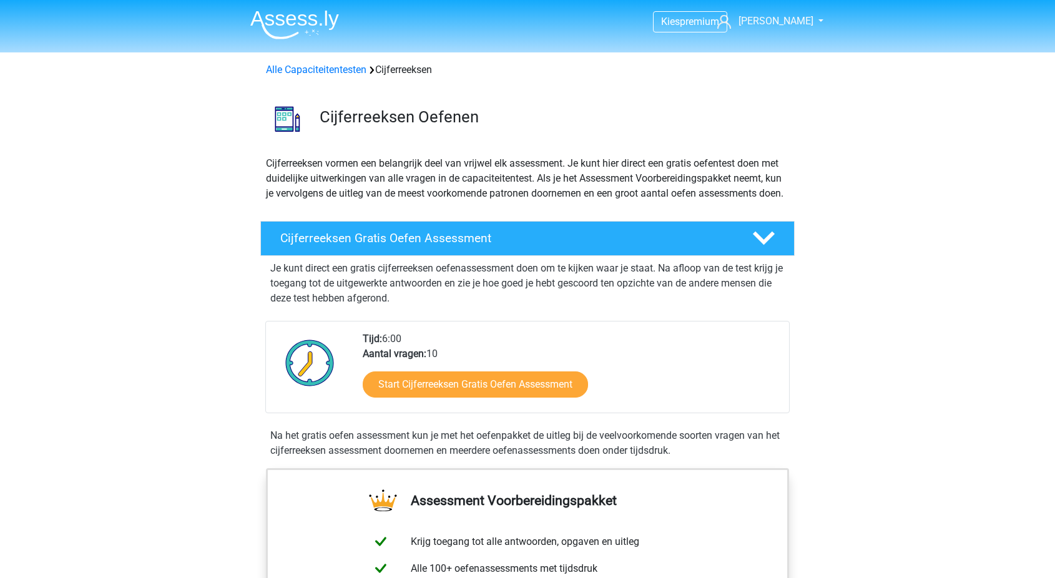
scroll to position [727, 0]
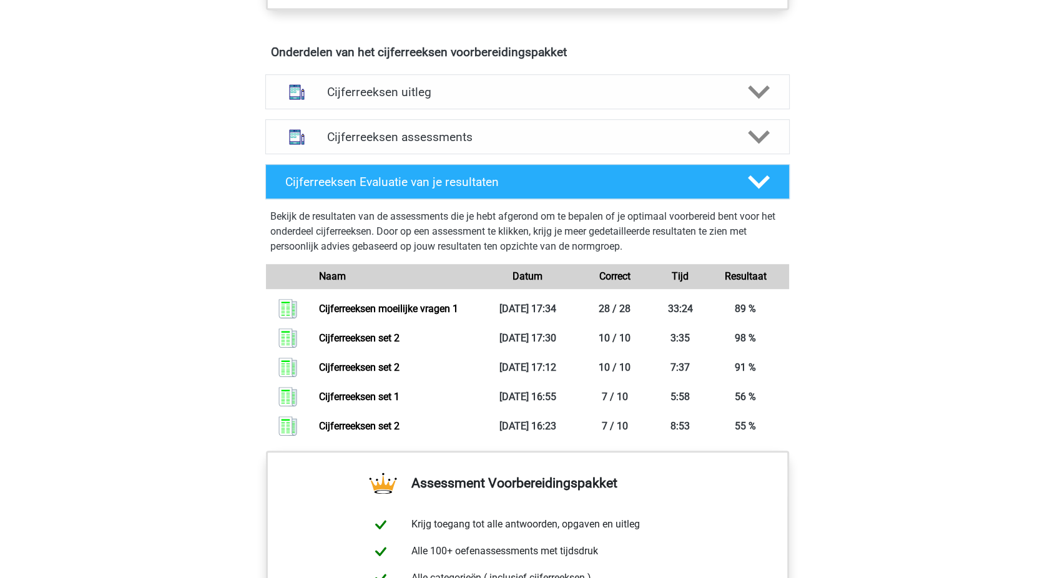
scroll to position [712, 0]
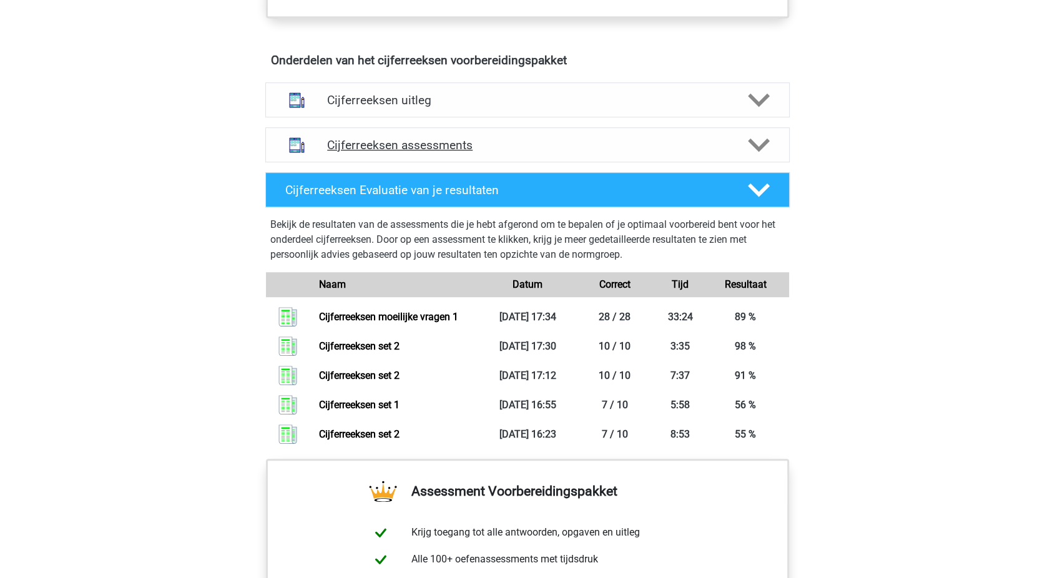
click at [436, 150] on div "Cijferreeksen assessments" at bounding box center [527, 144] width 524 height 35
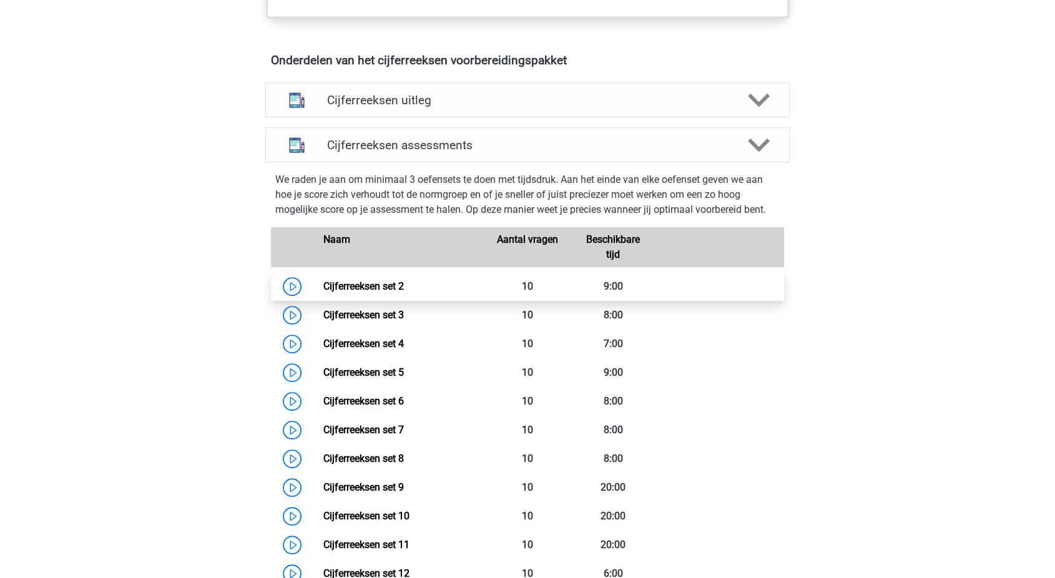
click at [345, 292] on link "Cijferreeksen set 2" at bounding box center [363, 286] width 81 height 12
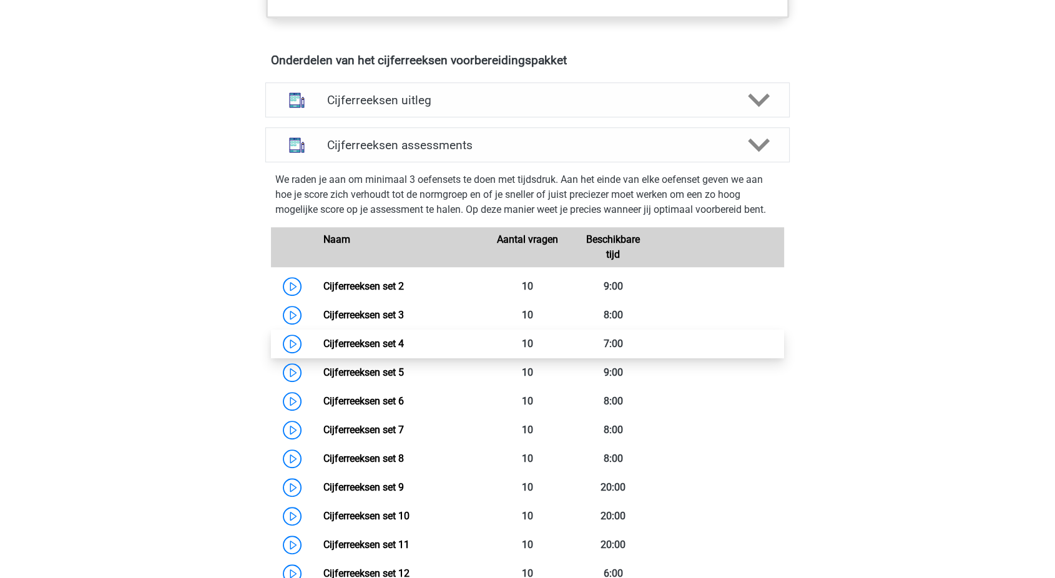
click at [368, 350] on link "Cijferreeksen set 4" at bounding box center [363, 344] width 81 height 12
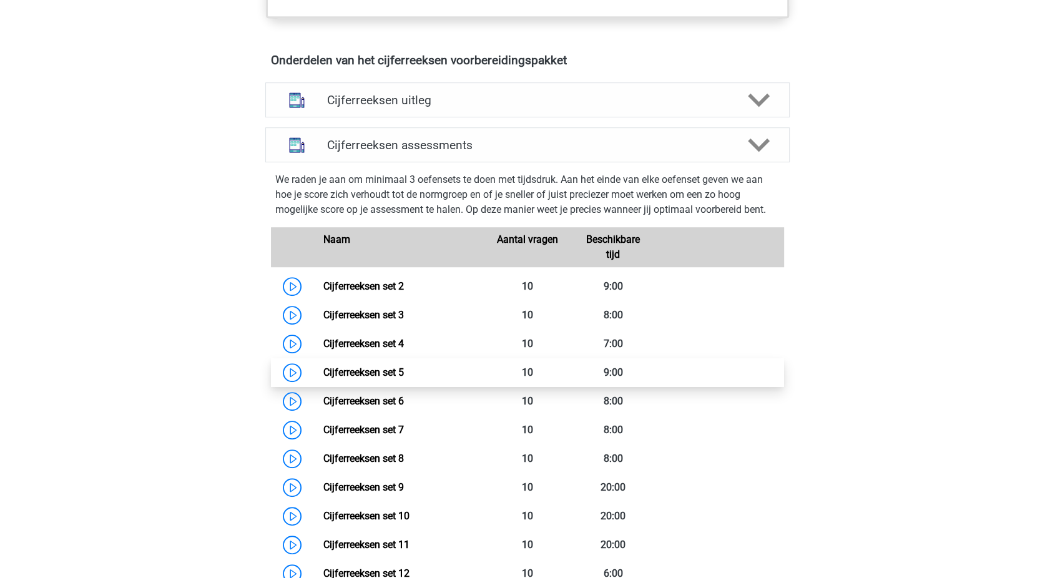
click at [362, 378] on link "Cijferreeksen set 5" at bounding box center [363, 372] width 81 height 12
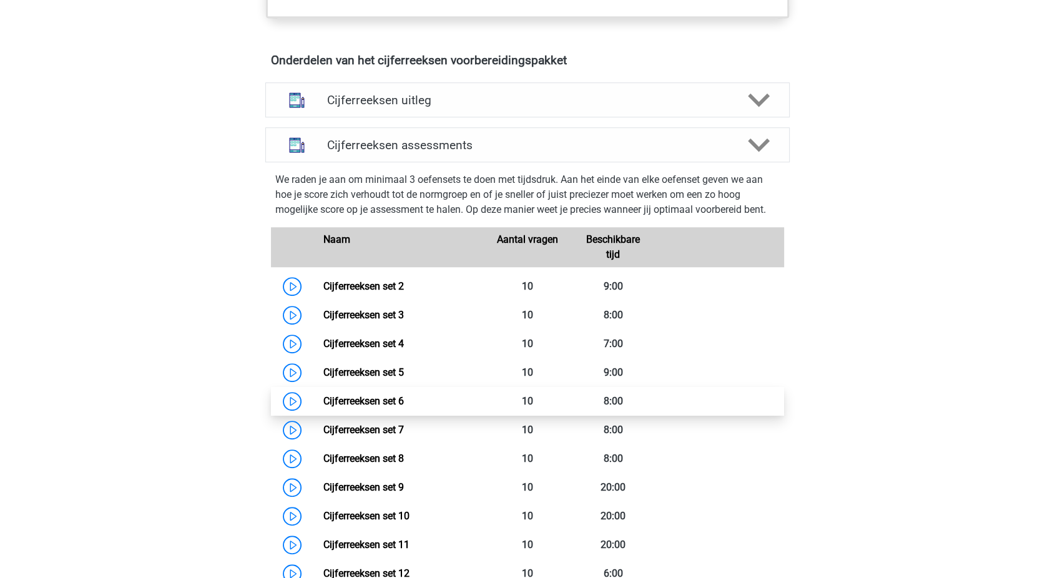
click at [362, 407] on link "Cijferreeksen set 6" at bounding box center [363, 401] width 81 height 12
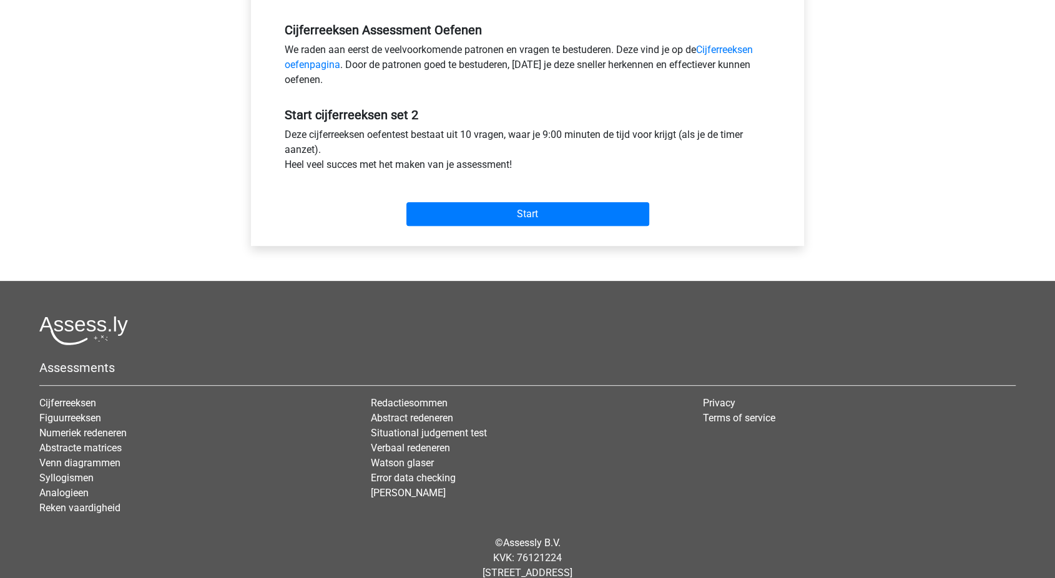
scroll to position [385, 0]
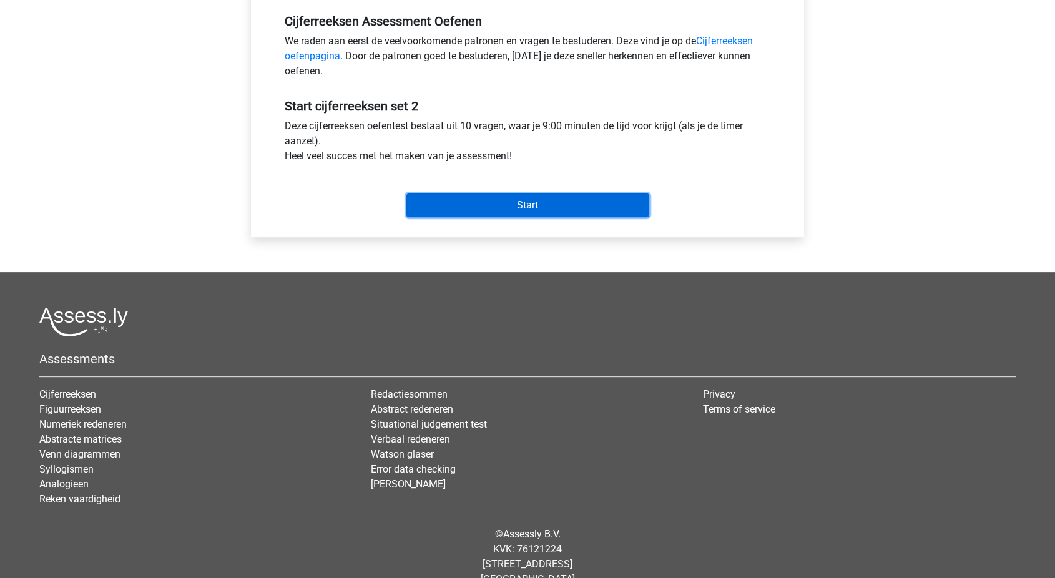
click at [503, 210] on input "Start" at bounding box center [527, 206] width 243 height 24
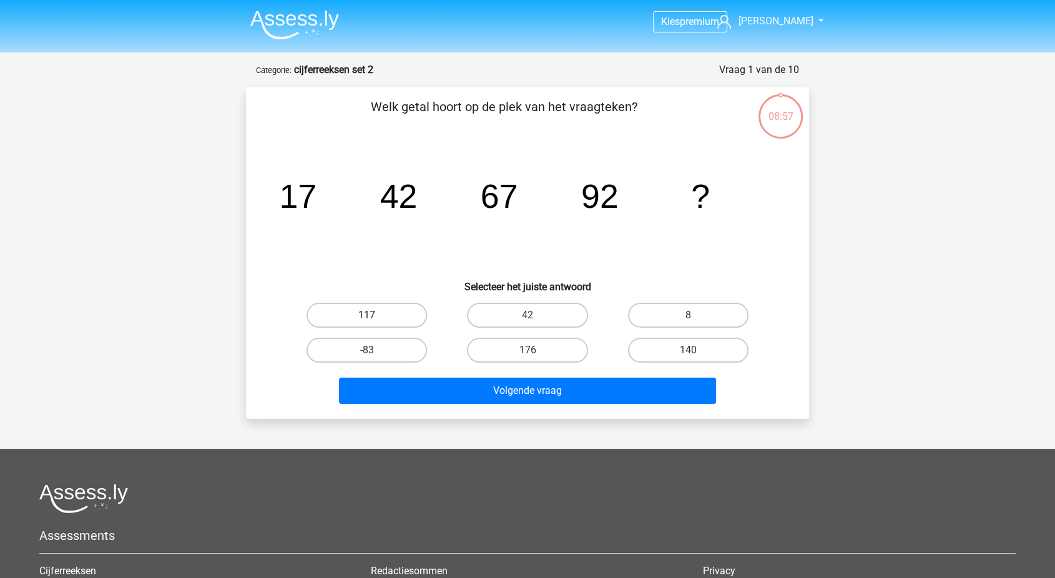
click at [378, 308] on label "117" at bounding box center [367, 315] width 120 height 25
click at [375, 315] on input "117" at bounding box center [371, 319] width 8 height 8
radio input "true"
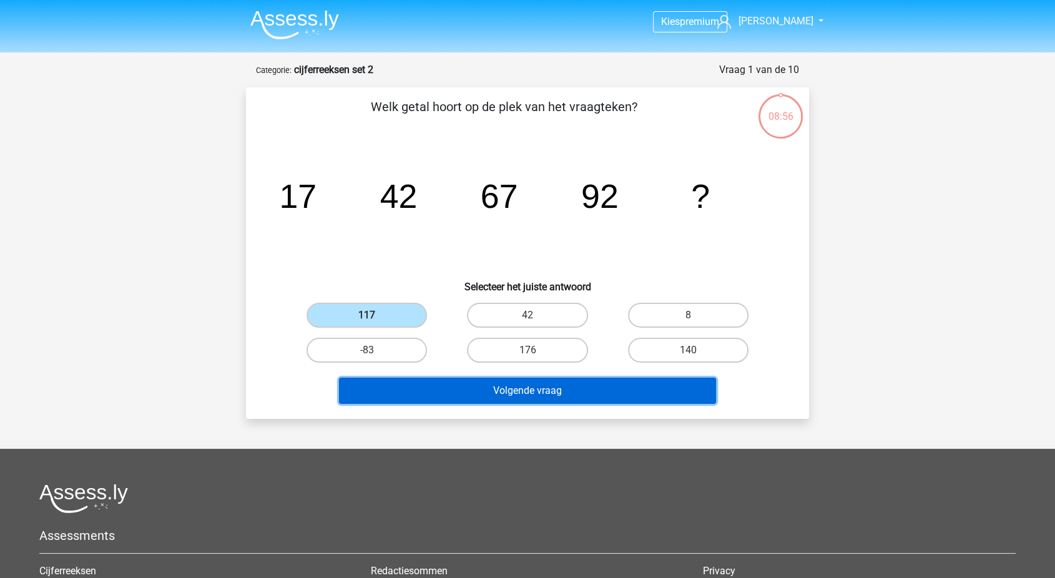
click at [491, 395] on button "Volgende vraag" at bounding box center [528, 391] width 378 height 26
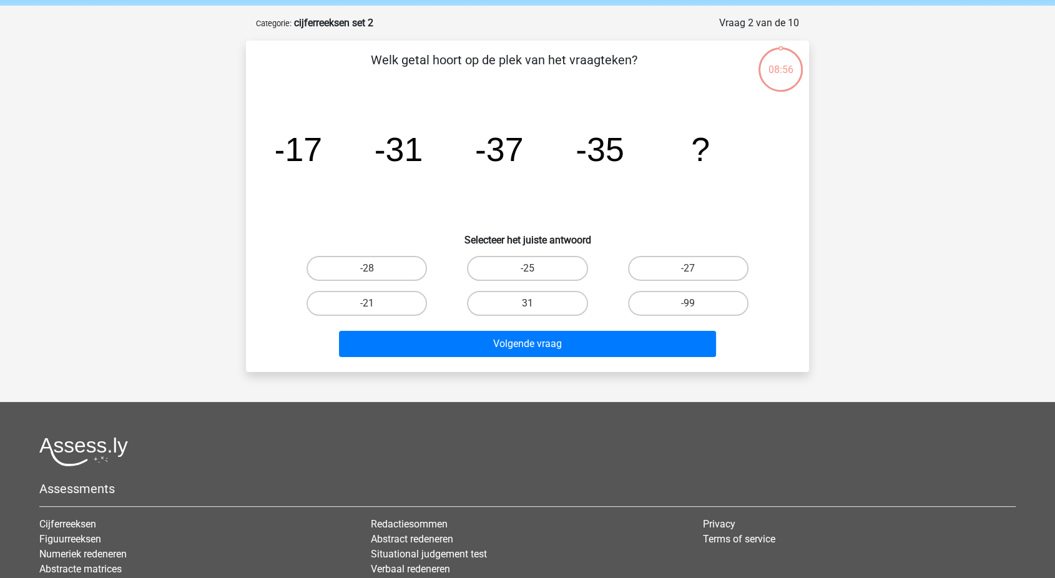
scroll to position [62, 0]
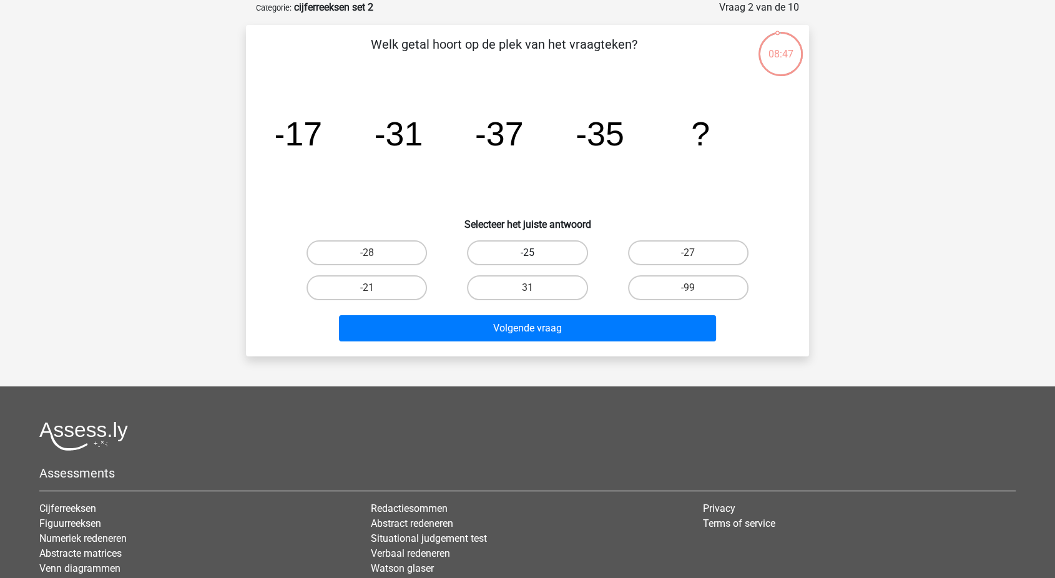
click at [516, 250] on label "-25" at bounding box center [527, 252] width 120 height 25
click at [527, 253] on input "-25" at bounding box center [531, 257] width 8 height 8
radio input "true"
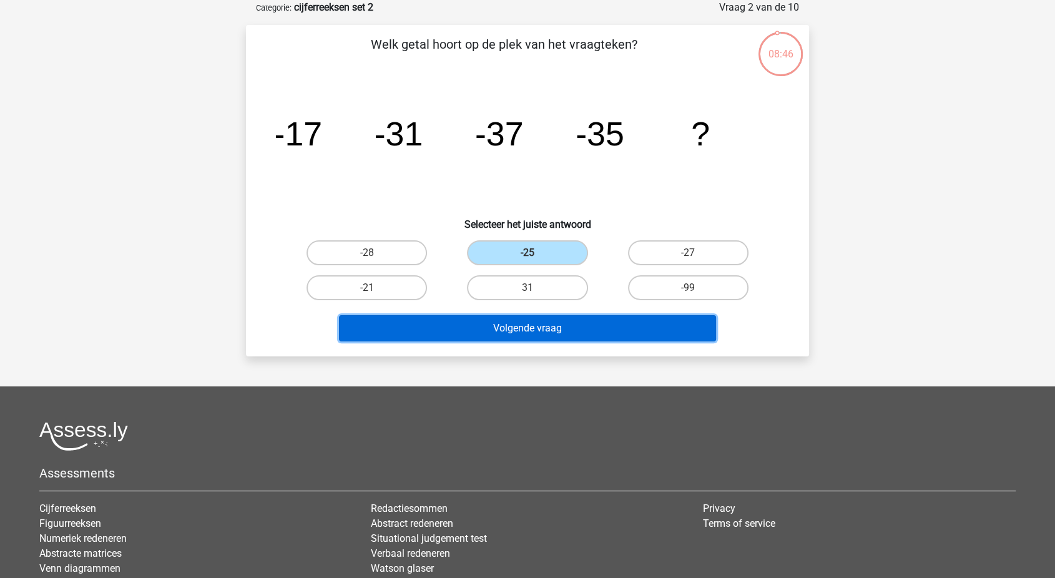
click at [533, 336] on button "Volgende vraag" at bounding box center [528, 328] width 378 height 26
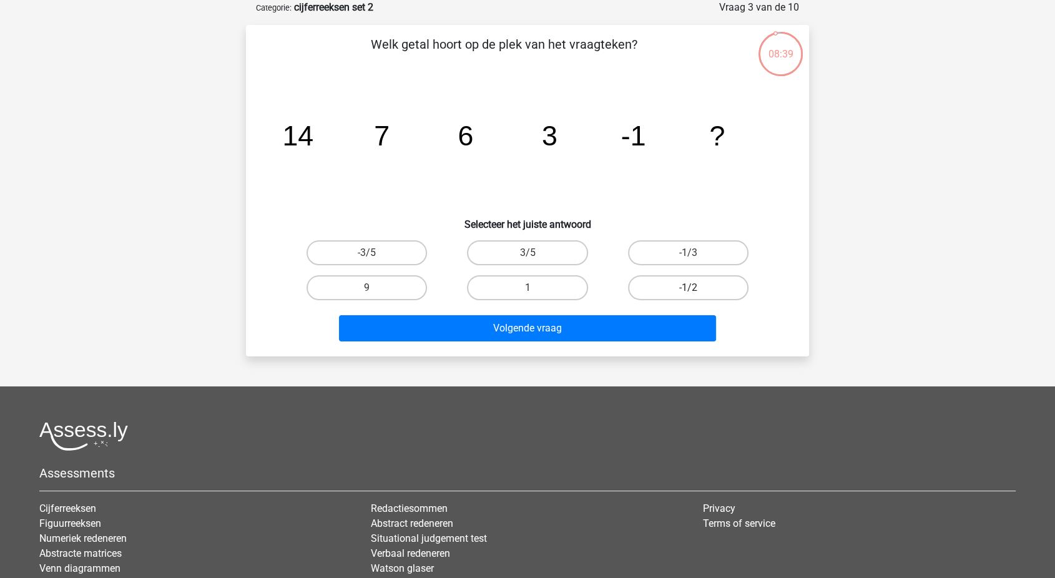
click at [669, 297] on label "-1/2" at bounding box center [688, 287] width 120 height 25
click at [688, 296] on input "-1/2" at bounding box center [692, 292] width 8 height 8
radio input "true"
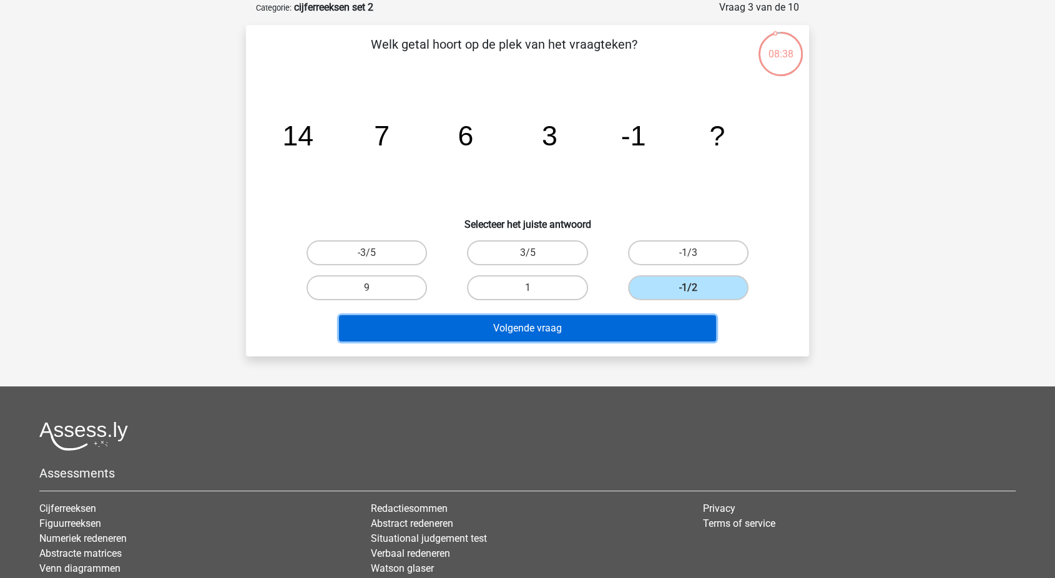
click at [642, 327] on button "Volgende vraag" at bounding box center [528, 328] width 378 height 26
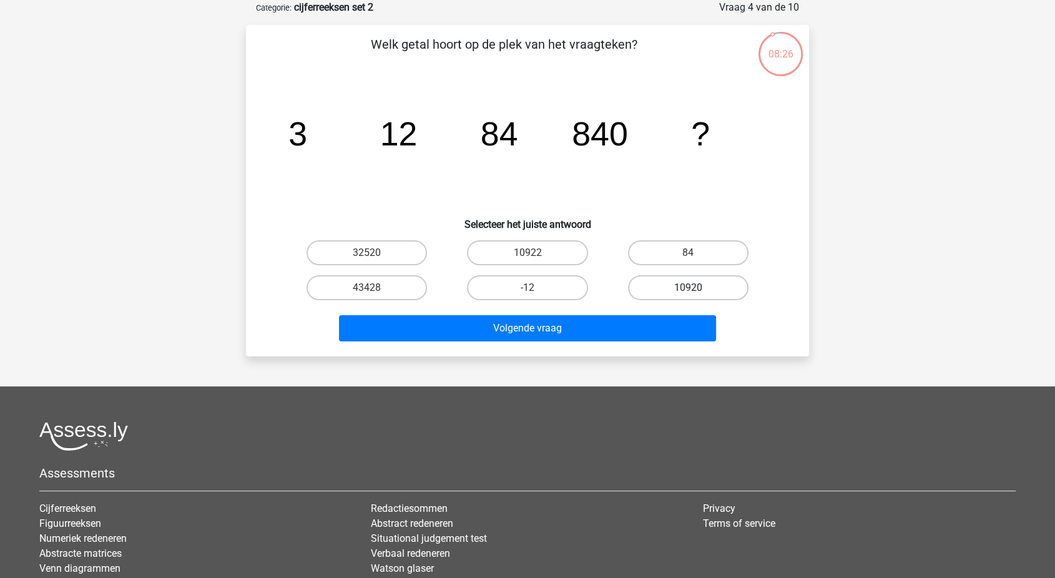
click at [661, 286] on label "10920" at bounding box center [688, 287] width 120 height 25
click at [688, 288] on input "10920" at bounding box center [692, 292] width 8 height 8
radio input "true"
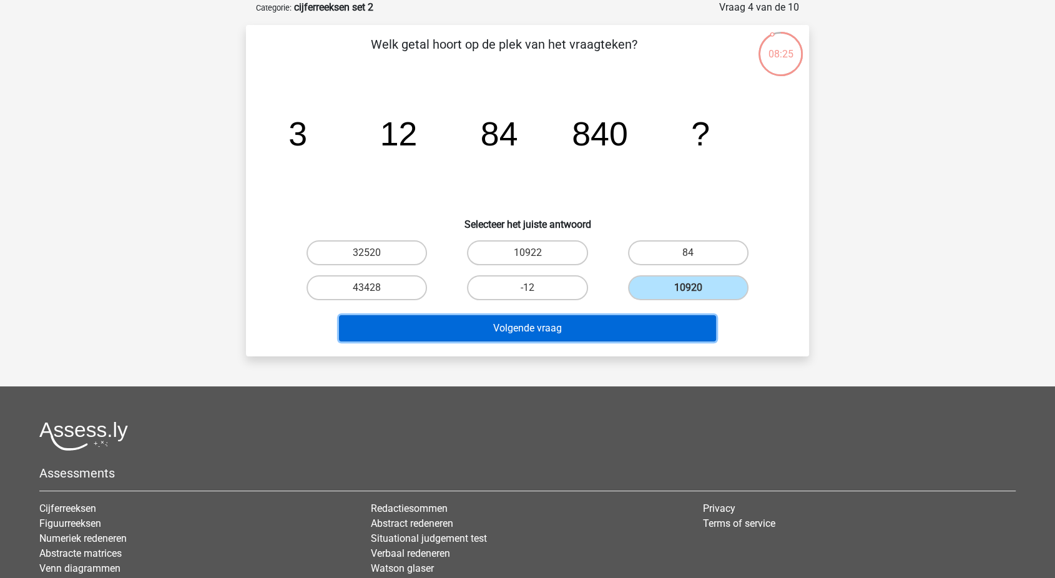
click at [612, 321] on button "Volgende vraag" at bounding box center [528, 328] width 378 height 26
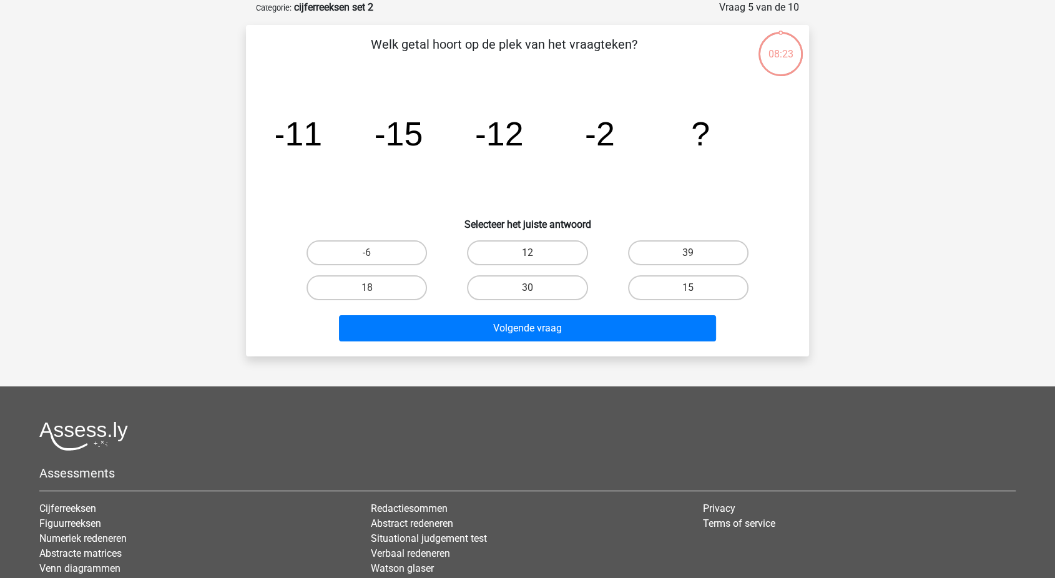
click at [568, 326] on button "Volgende vraag" at bounding box center [528, 328] width 378 height 26
click at [410, 216] on h6 "Selecteer het juiste antwoord" at bounding box center [527, 219] width 523 height 22
click at [665, 285] on label "15" at bounding box center [688, 287] width 120 height 25
click at [688, 288] on input "15" at bounding box center [692, 292] width 8 height 8
radio input "true"
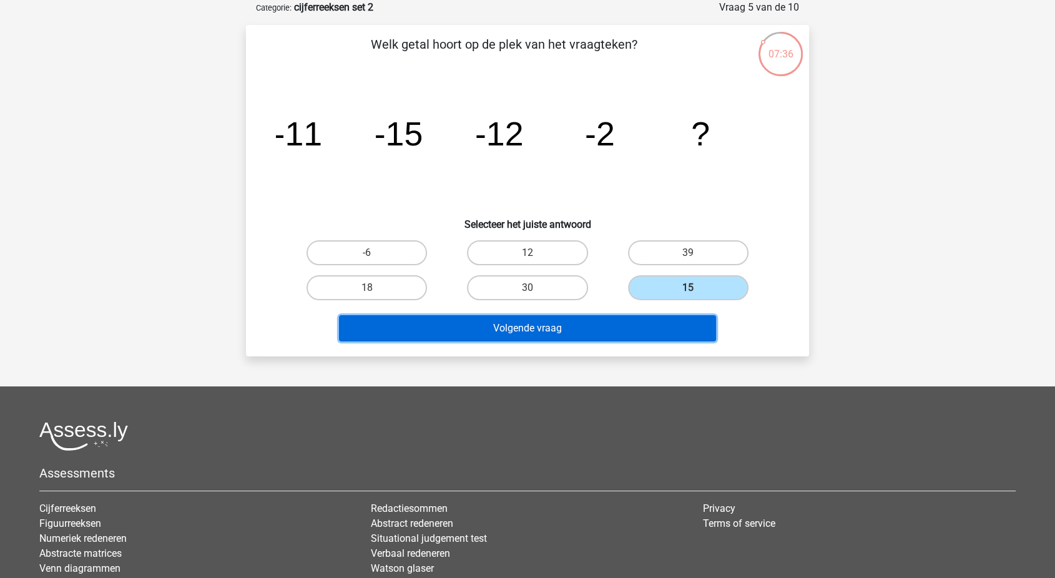
click at [600, 320] on button "Volgende vraag" at bounding box center [528, 328] width 378 height 26
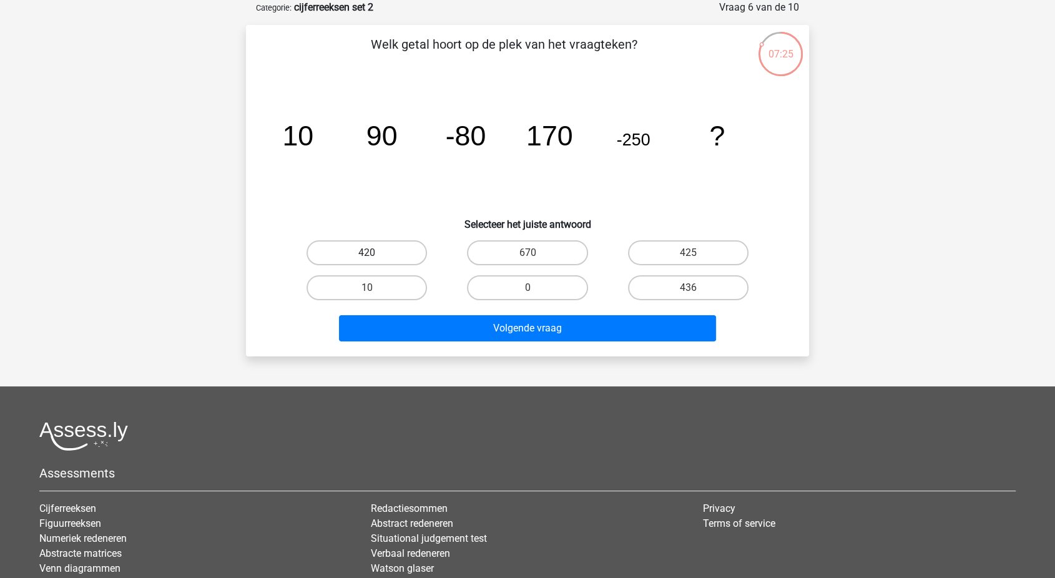
click at [390, 240] on label "420" at bounding box center [367, 252] width 120 height 25
click at [375, 253] on input "420" at bounding box center [371, 257] width 8 height 8
radio input "true"
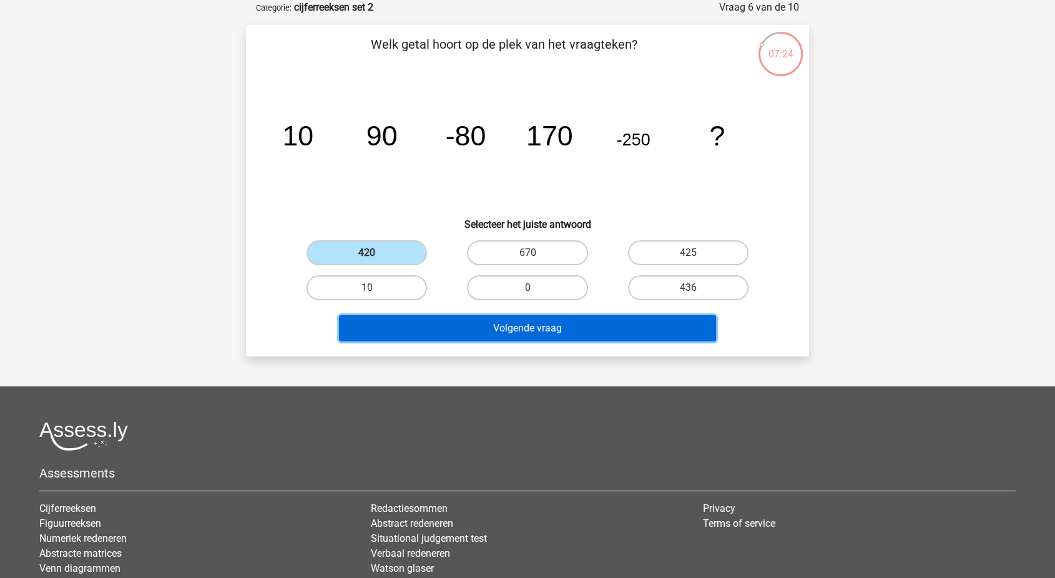
click at [463, 330] on button "Volgende vraag" at bounding box center [528, 328] width 378 height 26
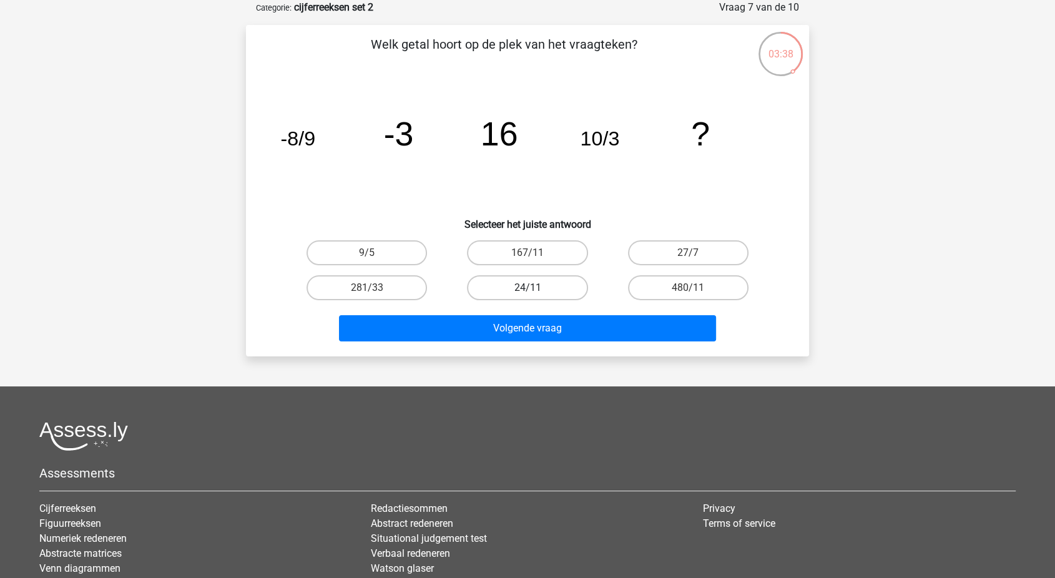
click at [498, 296] on label "24/11" at bounding box center [527, 287] width 120 height 25
click at [527, 296] on input "24/11" at bounding box center [531, 292] width 8 height 8
radio input "true"
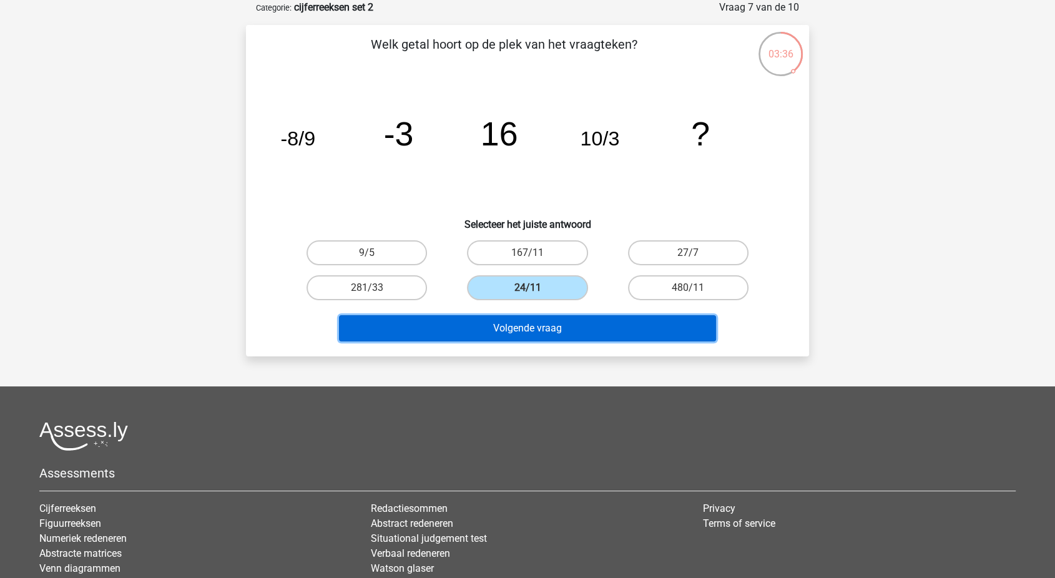
click at [489, 334] on button "Volgende vraag" at bounding box center [528, 328] width 378 height 26
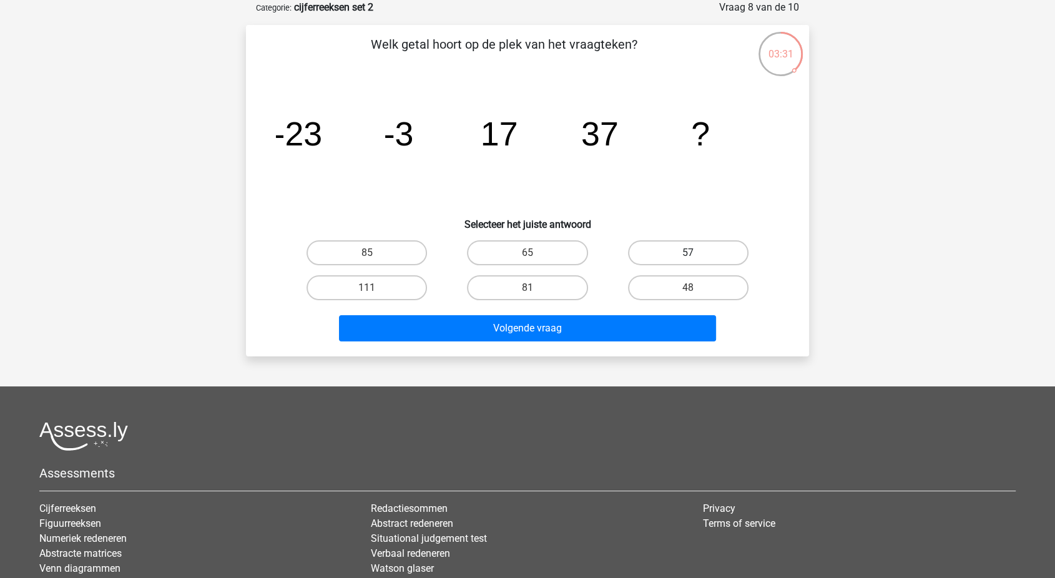
click at [662, 262] on label "57" at bounding box center [688, 252] width 120 height 25
click at [688, 261] on input "57" at bounding box center [692, 257] width 8 height 8
radio input "true"
click at [581, 311] on div "Volgende vraag" at bounding box center [527, 325] width 523 height 41
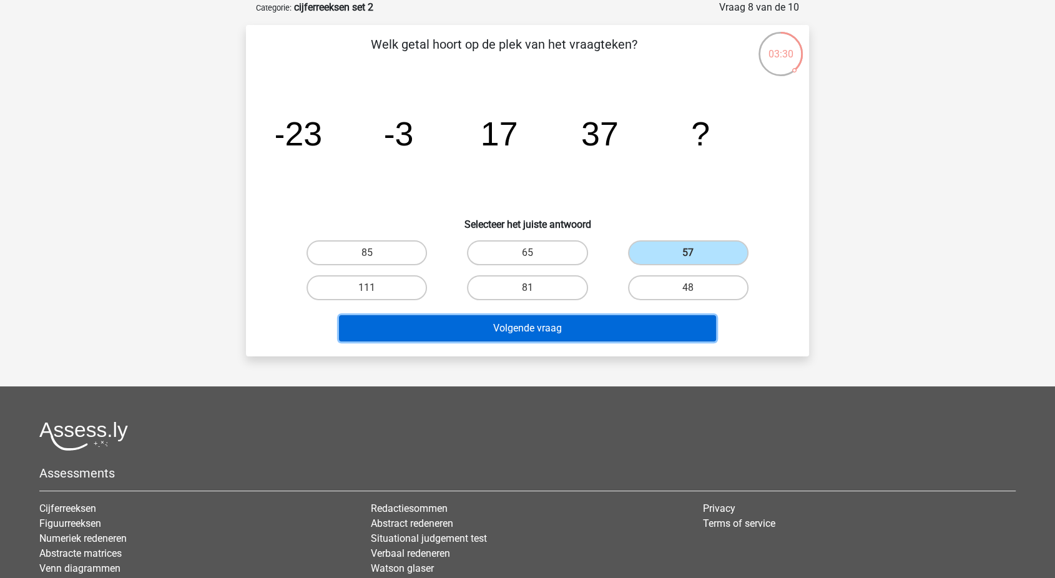
click at [580, 319] on button "Volgende vraag" at bounding box center [528, 328] width 378 height 26
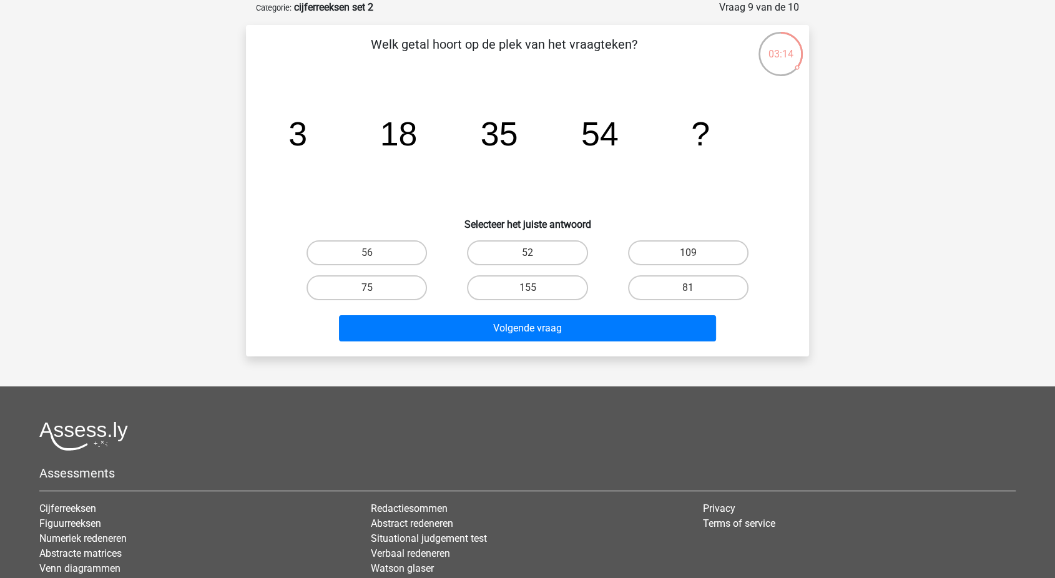
click at [373, 292] on input "75" at bounding box center [371, 292] width 8 height 8
radio input "true"
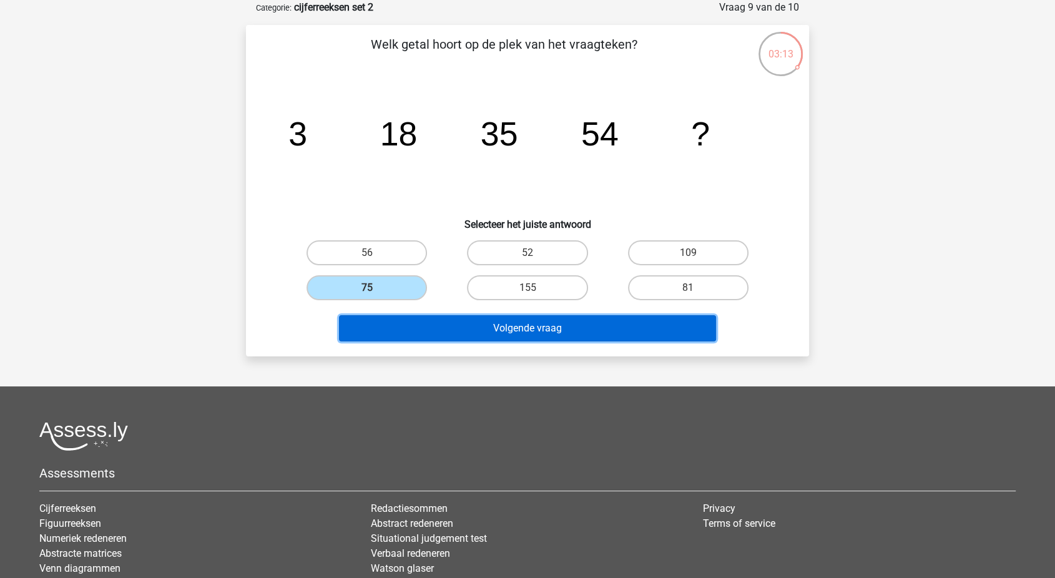
click at [410, 323] on button "Volgende vraag" at bounding box center [528, 328] width 378 height 26
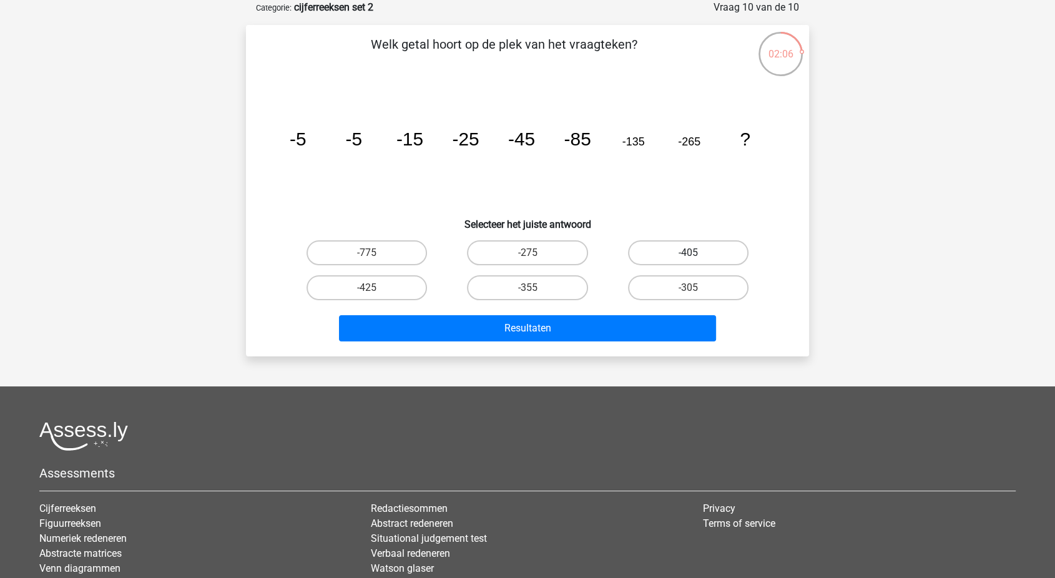
click at [664, 245] on label "-405" at bounding box center [688, 252] width 120 height 25
click at [688, 253] on input "-405" at bounding box center [692, 257] width 8 height 8
radio input "true"
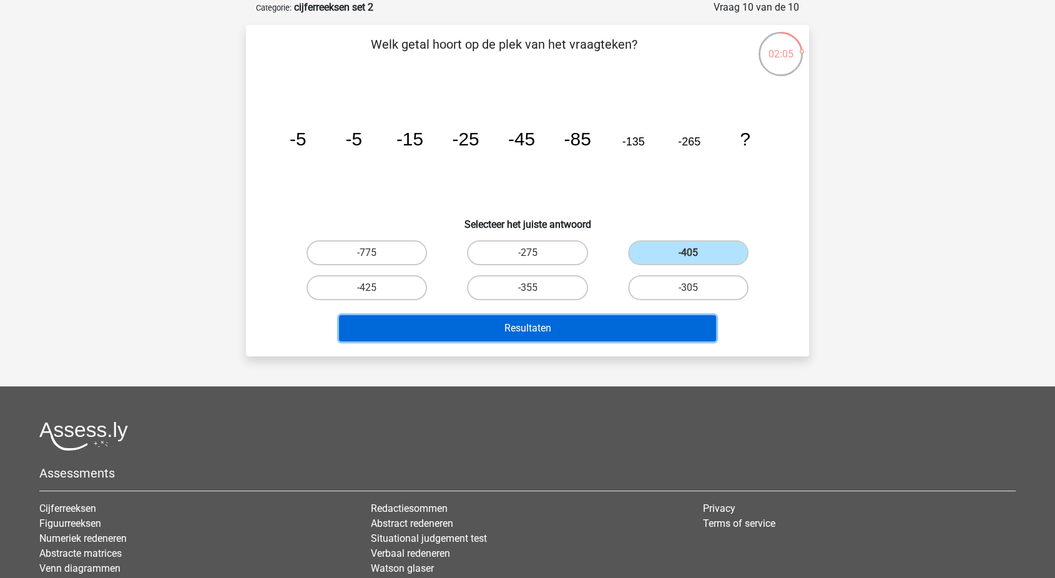
click at [592, 326] on button "Resultaten" at bounding box center [528, 328] width 378 height 26
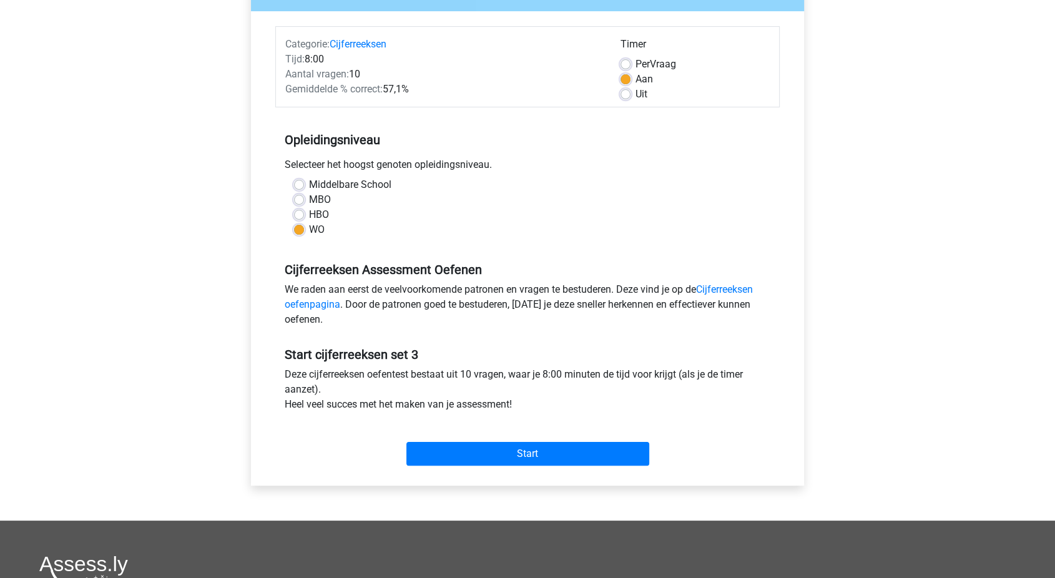
scroll to position [137, 0]
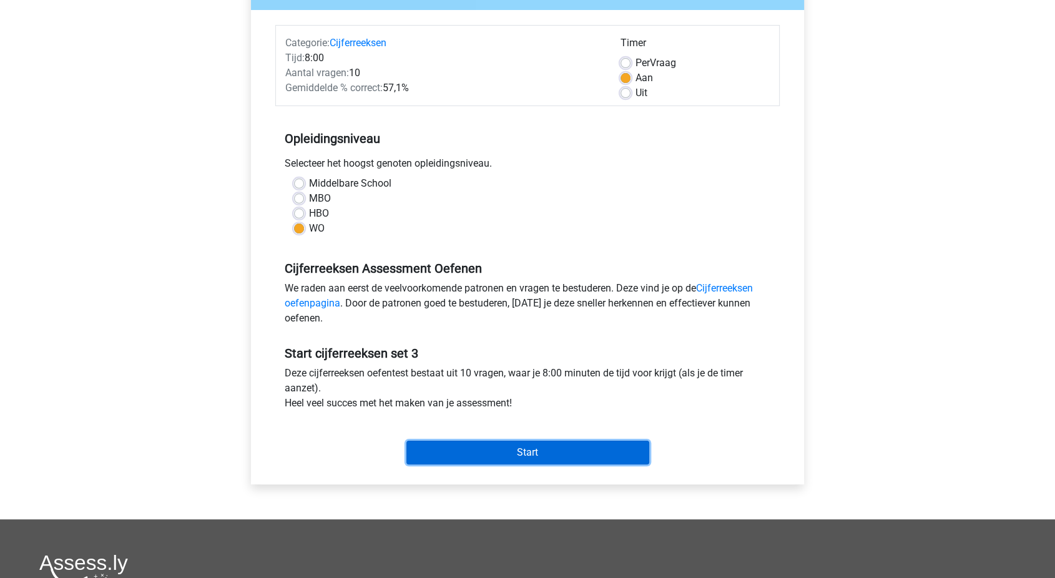
click at [489, 443] on input "Start" at bounding box center [527, 453] width 243 height 24
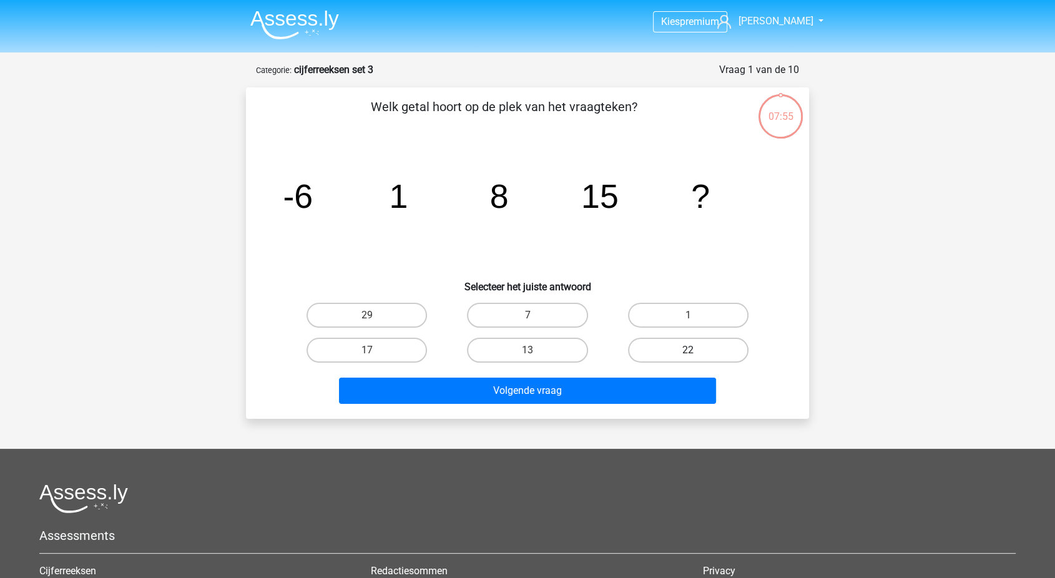
drag, startPoint x: 657, startPoint y: 345, endPoint x: 650, endPoint y: 355, distance: 13.0
click at [657, 345] on label "22" at bounding box center [688, 350] width 120 height 25
click at [688, 350] on input "22" at bounding box center [692, 354] width 8 height 8
radio input "true"
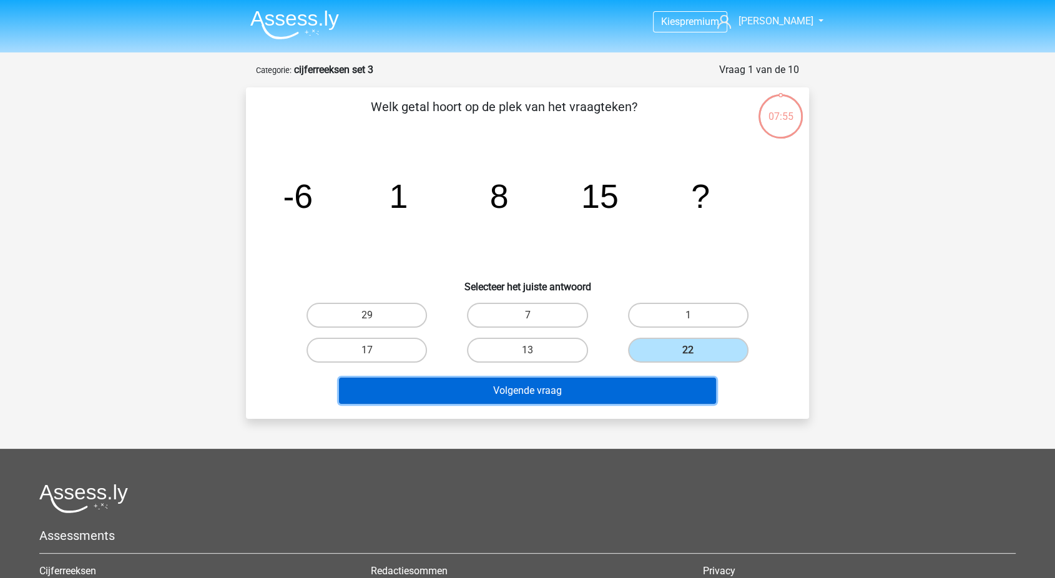
click at [612, 390] on button "Volgende vraag" at bounding box center [528, 391] width 378 height 26
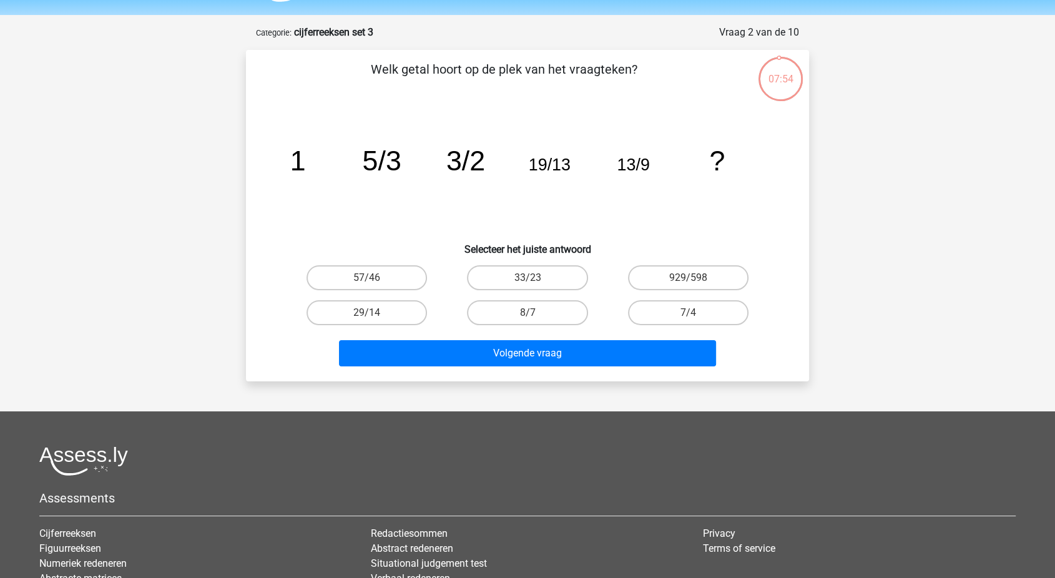
scroll to position [36, 0]
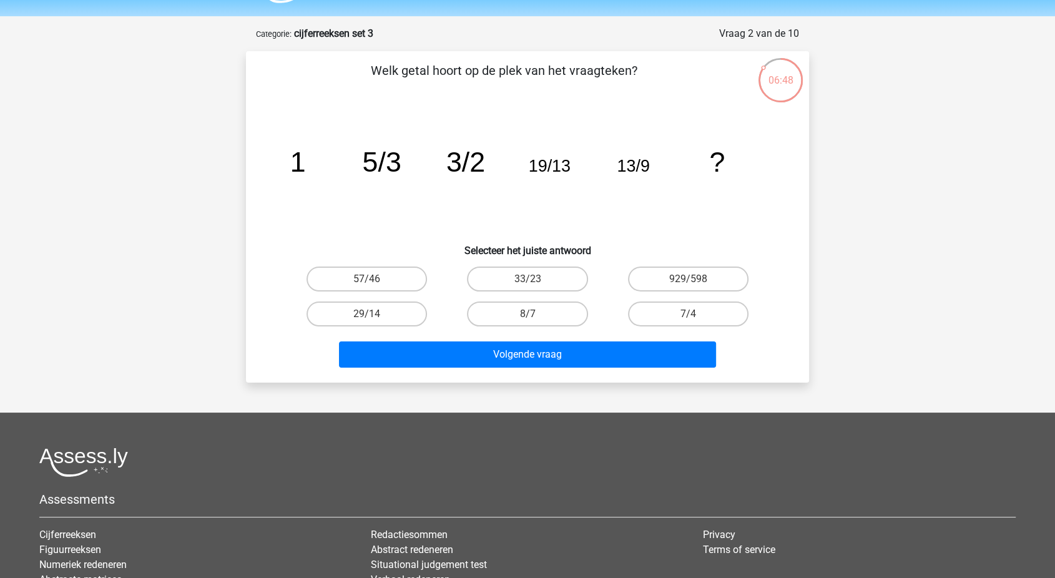
click at [503, 264] on div "33/23" at bounding box center [527, 279] width 160 height 35
click at [503, 268] on label "33/23" at bounding box center [527, 279] width 120 height 25
click at [527, 279] on input "33/23" at bounding box center [531, 283] width 8 height 8
radio input "true"
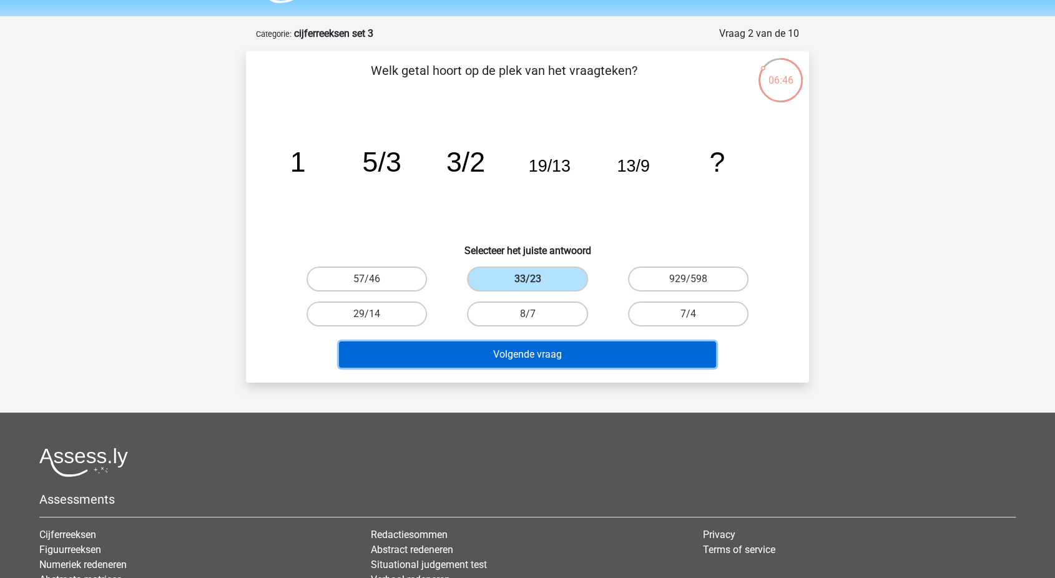
click at [452, 350] on button "Volgende vraag" at bounding box center [528, 354] width 378 height 26
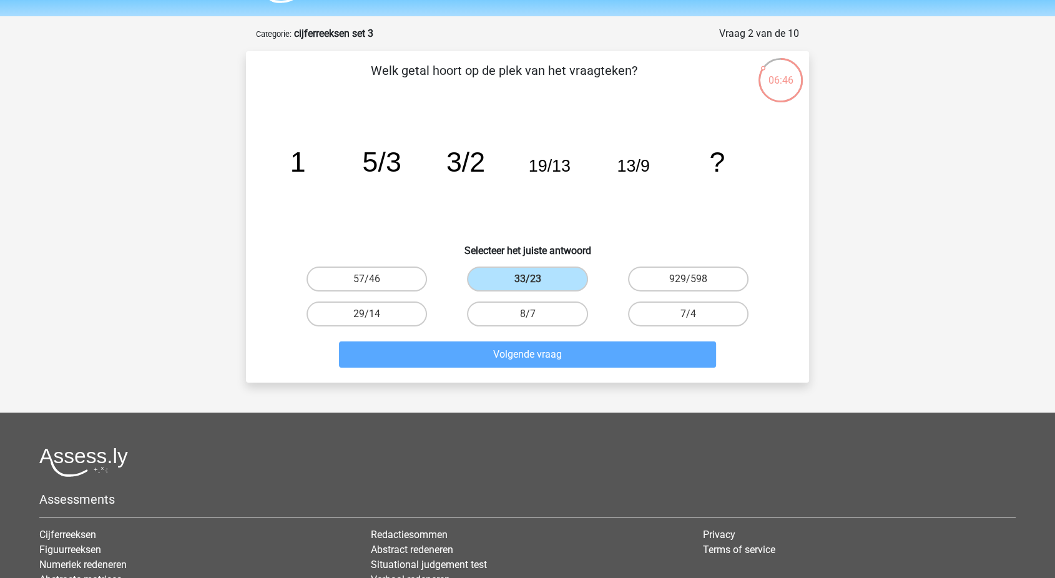
scroll to position [62, 0]
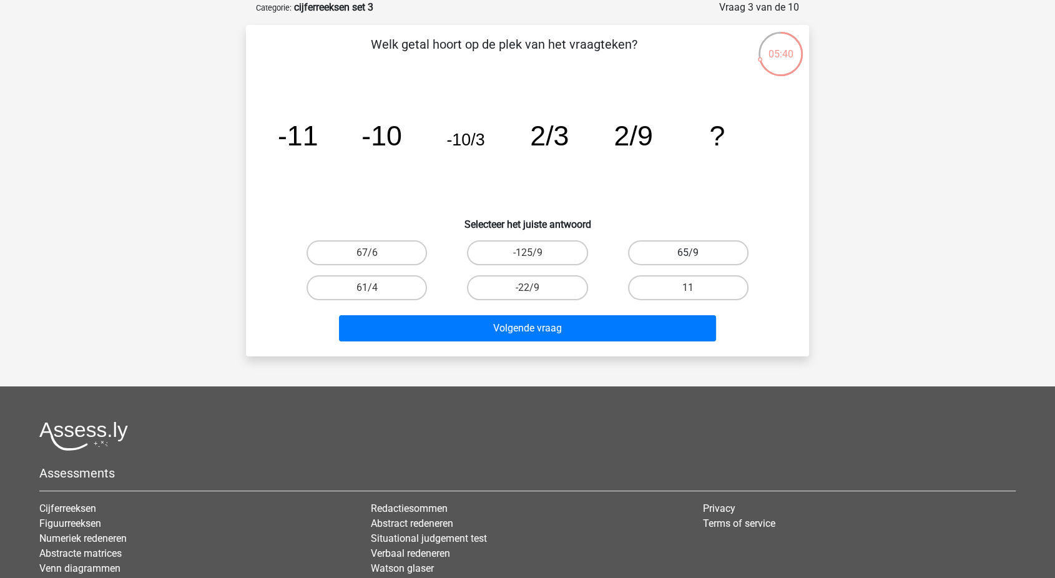
click at [640, 249] on label "65/9" at bounding box center [688, 252] width 120 height 25
click at [688, 253] on input "65/9" at bounding box center [692, 257] width 8 height 8
radio input "true"
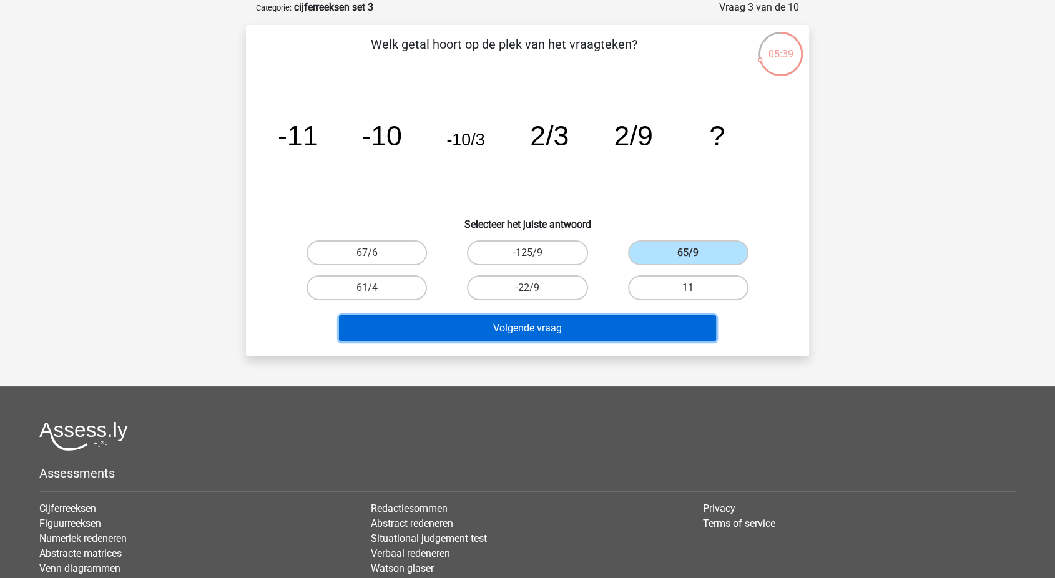
click at [567, 333] on button "Volgende vraag" at bounding box center [528, 328] width 378 height 26
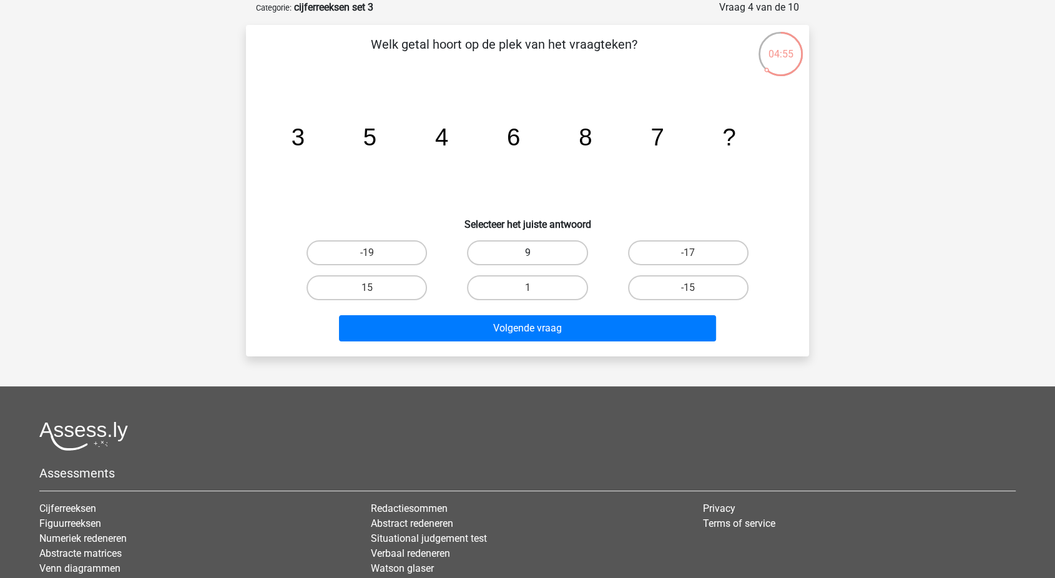
click at [496, 254] on label "9" at bounding box center [527, 252] width 120 height 25
click at [527, 254] on input "9" at bounding box center [531, 257] width 8 height 8
radio input "true"
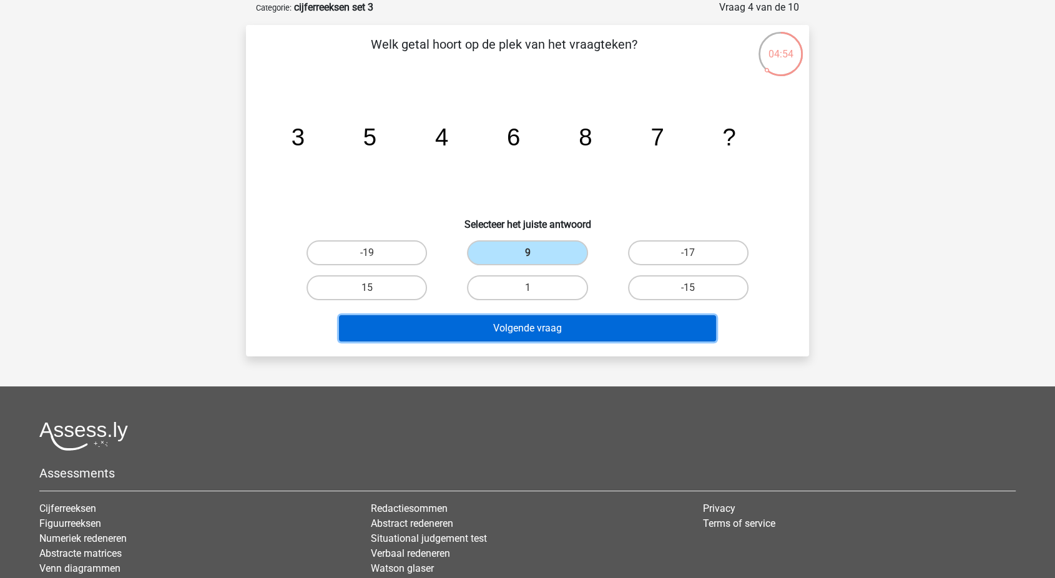
click at [468, 328] on button "Volgende vraag" at bounding box center [528, 328] width 378 height 26
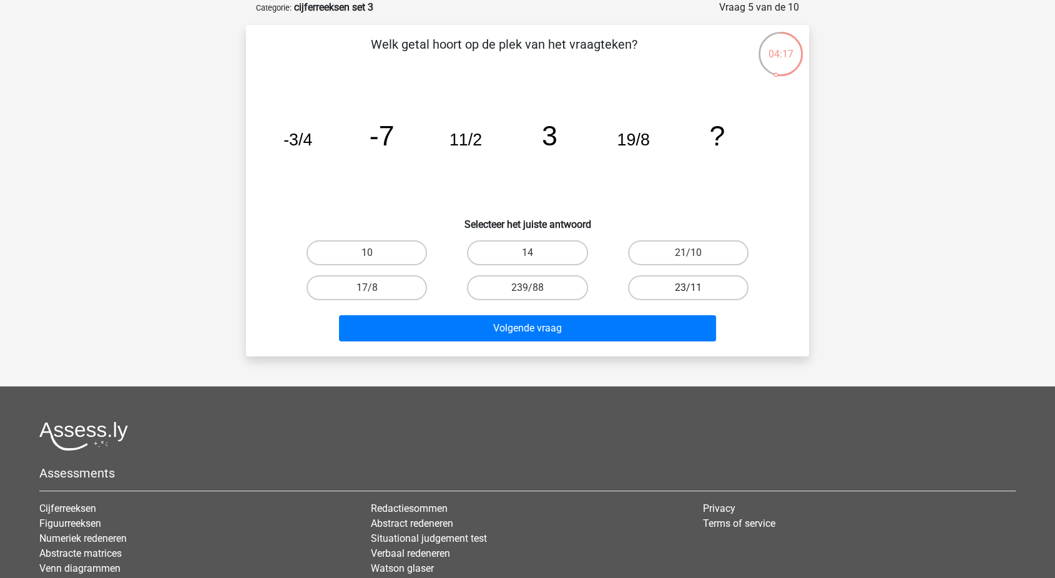
click at [723, 287] on label "23/11" at bounding box center [688, 287] width 120 height 25
click at [696, 288] on input "23/11" at bounding box center [692, 292] width 8 height 8
radio input "true"
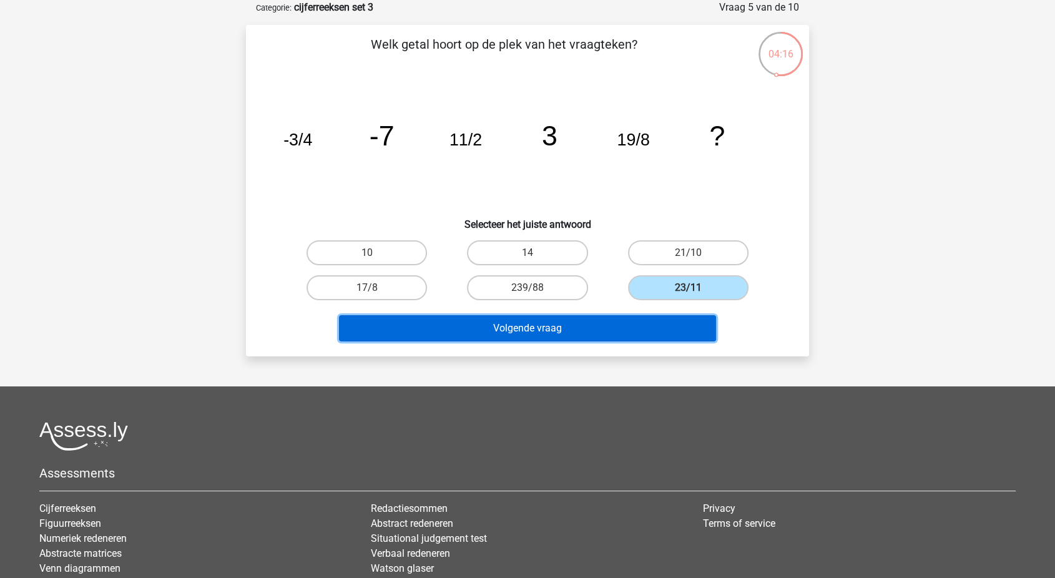
click at [630, 326] on button "Volgende vraag" at bounding box center [528, 328] width 378 height 26
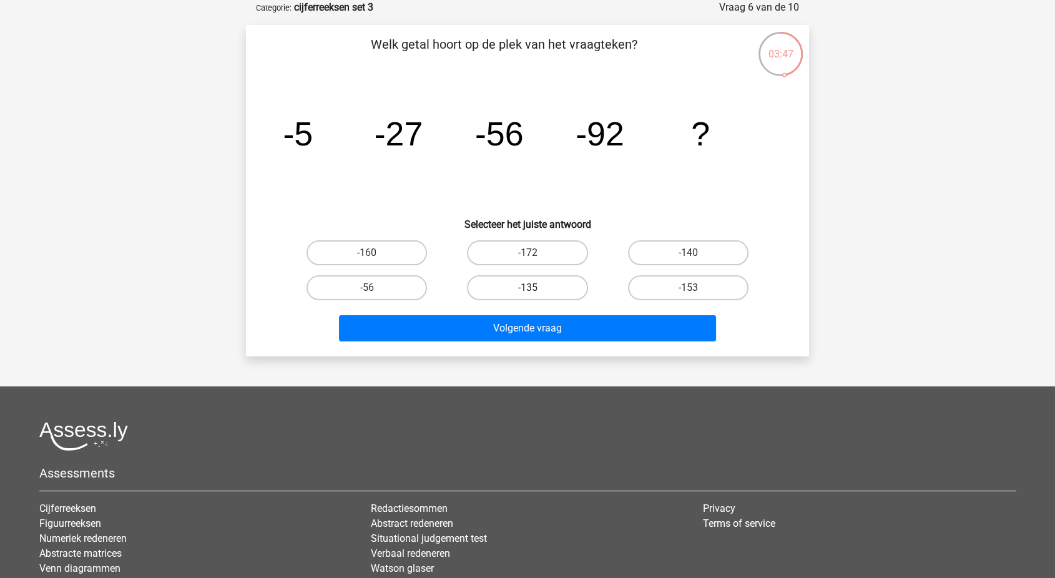
click at [530, 281] on label "-135" at bounding box center [527, 287] width 120 height 25
click at [530, 288] on input "-135" at bounding box center [531, 292] width 8 height 8
radio input "true"
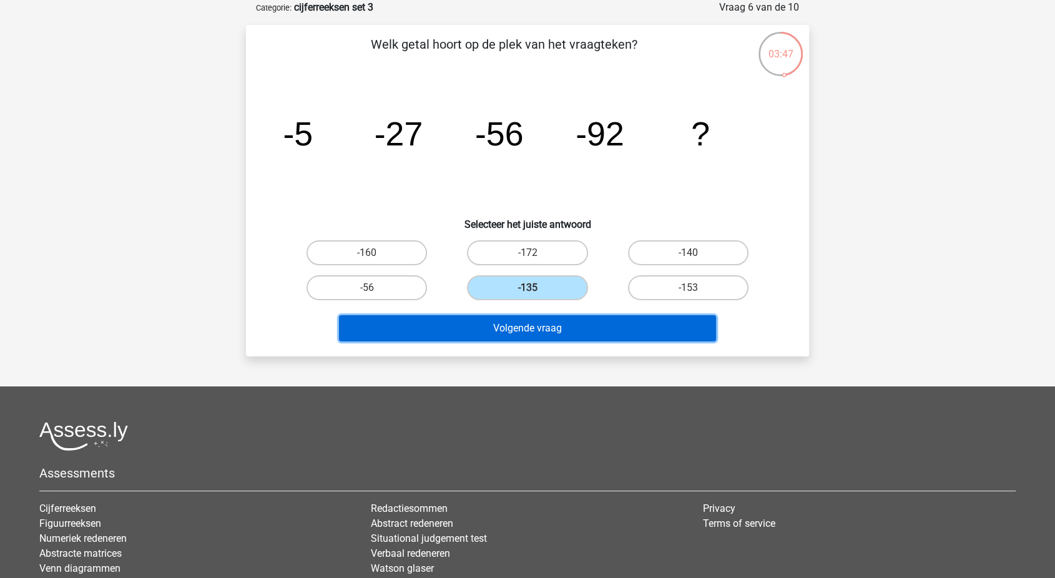
click at [505, 331] on button "Volgende vraag" at bounding box center [528, 328] width 378 height 26
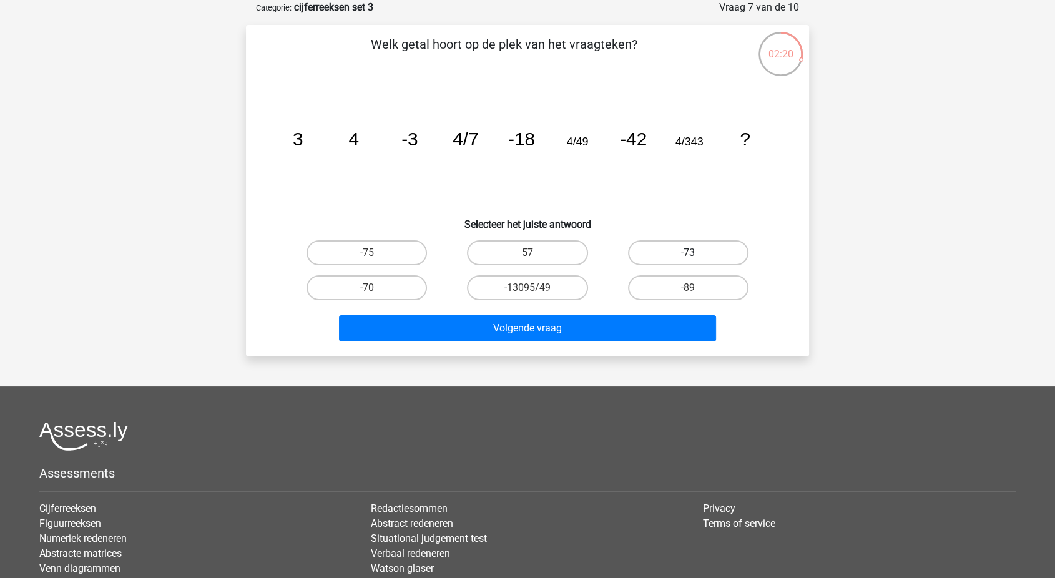
click at [650, 248] on label "-73" at bounding box center [688, 252] width 120 height 25
click at [688, 253] on input "-73" at bounding box center [692, 257] width 8 height 8
radio input "true"
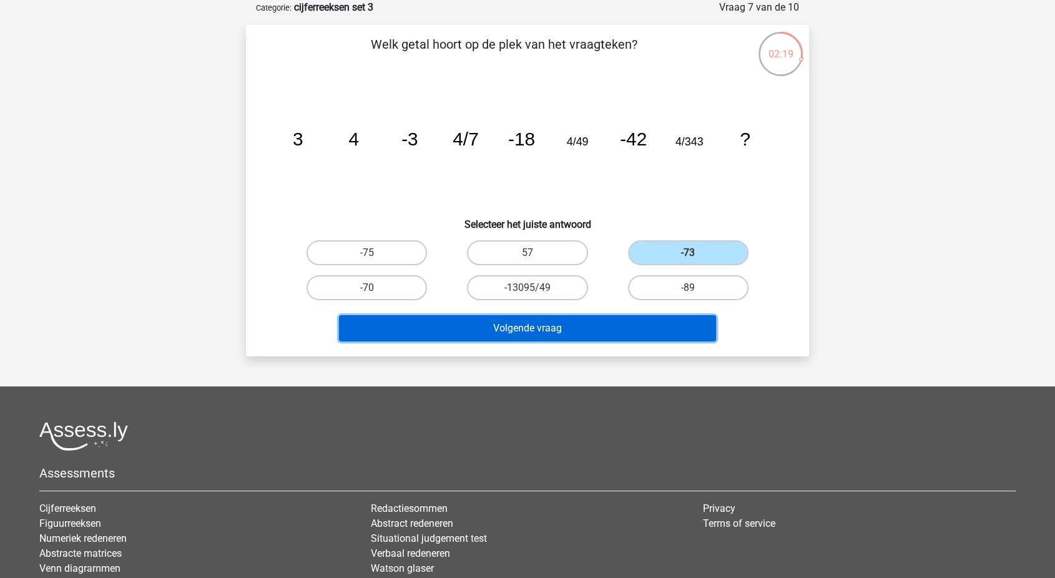
click at [571, 321] on button "Volgende vraag" at bounding box center [528, 328] width 378 height 26
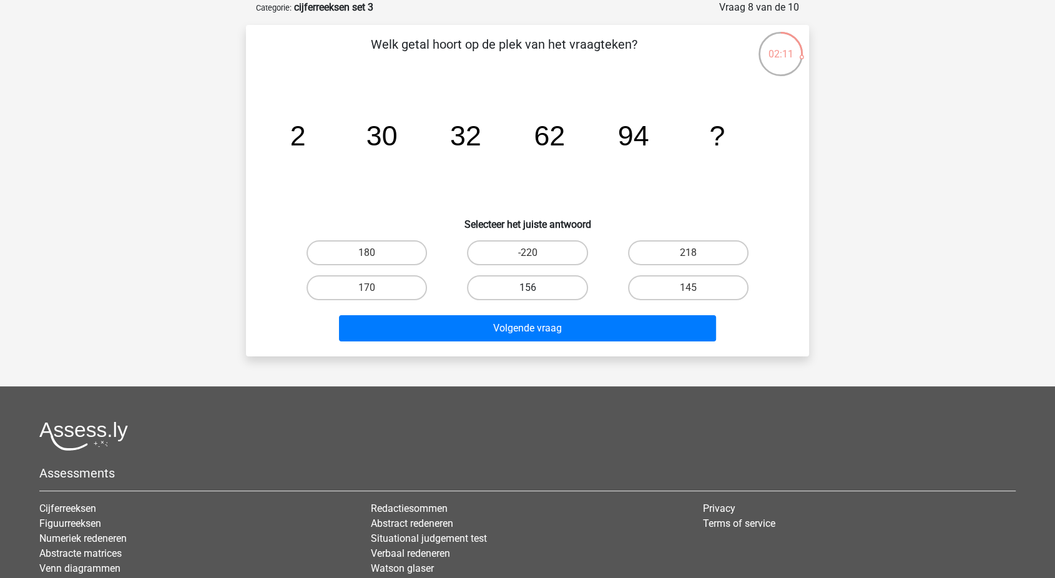
click at [478, 278] on label "156" at bounding box center [527, 287] width 120 height 25
click at [527, 288] on input "156" at bounding box center [531, 292] width 8 height 8
radio input "true"
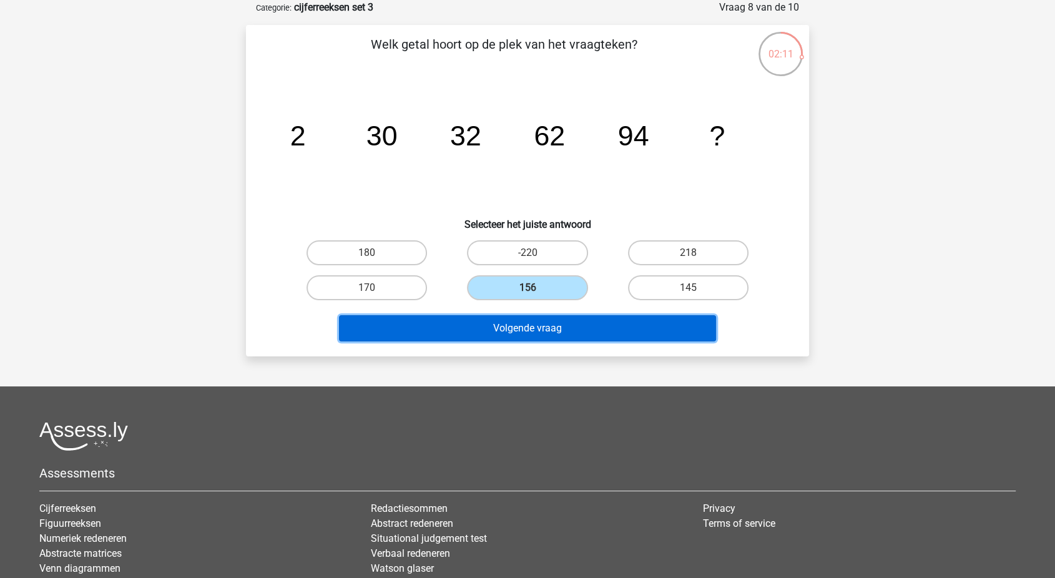
click at [447, 328] on button "Volgende vraag" at bounding box center [528, 328] width 378 height 26
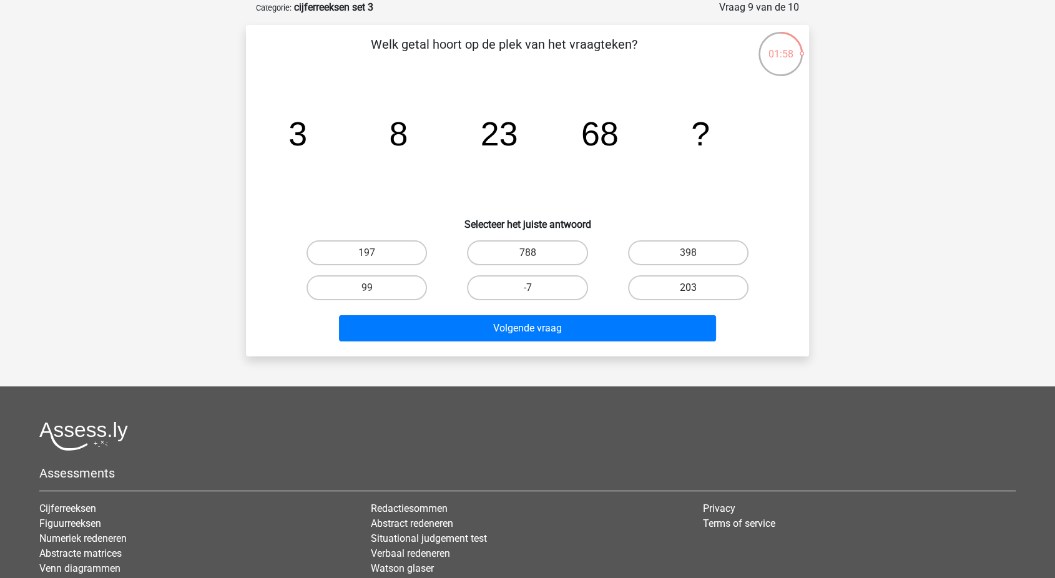
click at [643, 275] on label "203" at bounding box center [688, 287] width 120 height 25
click at [688, 288] on input "203" at bounding box center [692, 292] width 8 height 8
radio input "true"
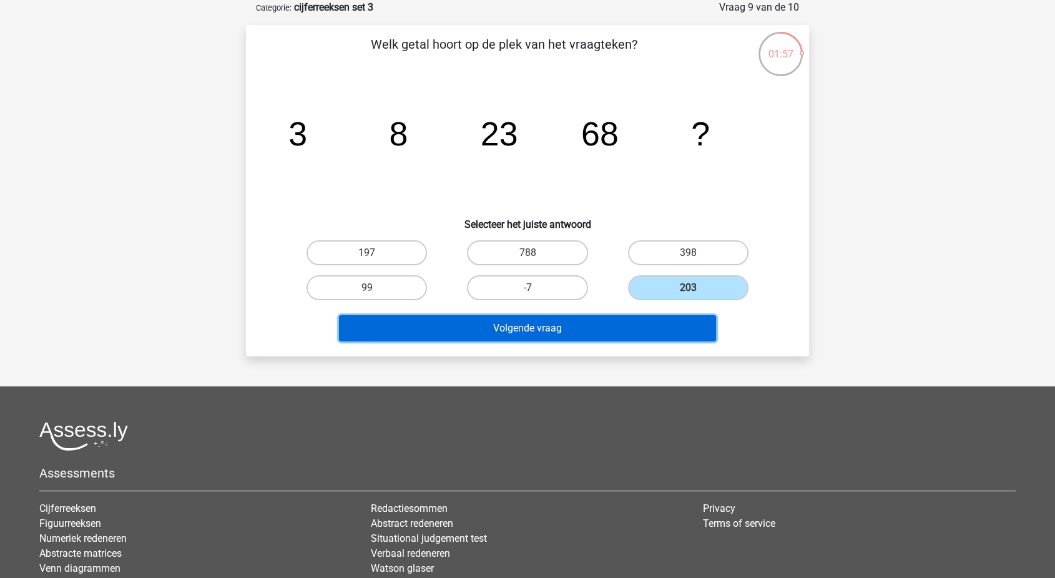
click at [599, 325] on button "Volgende vraag" at bounding box center [528, 328] width 378 height 26
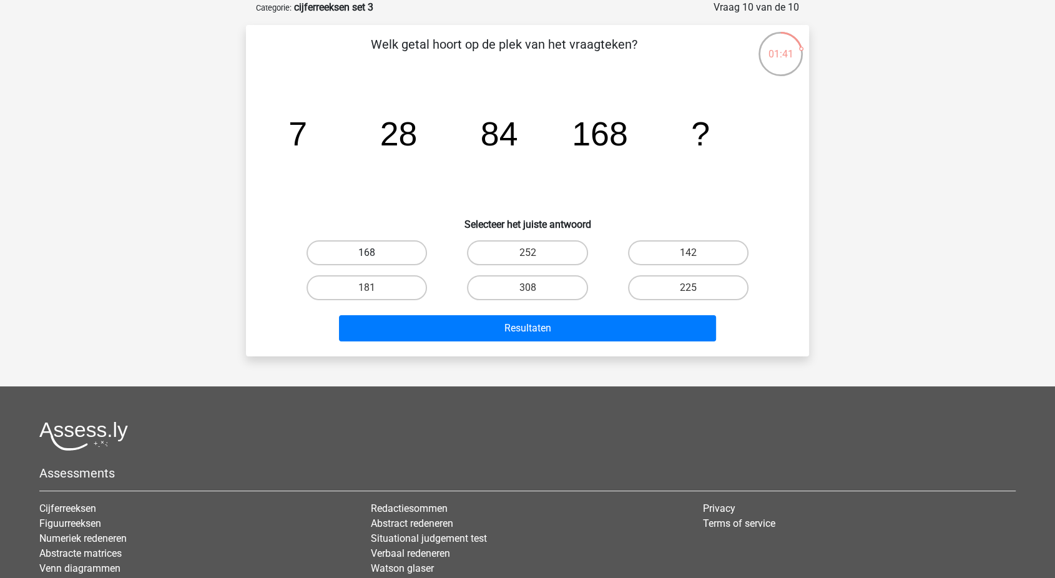
click at [390, 252] on label "168" at bounding box center [367, 252] width 120 height 25
click at [375, 253] on input "168" at bounding box center [371, 257] width 8 height 8
radio input "true"
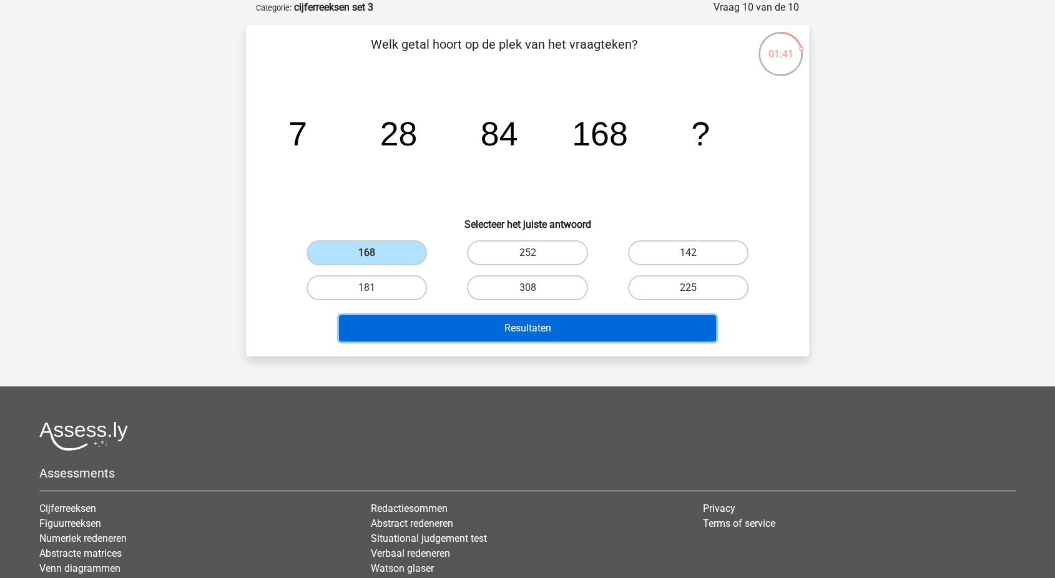
click at [437, 333] on button "Resultaten" at bounding box center [528, 328] width 378 height 26
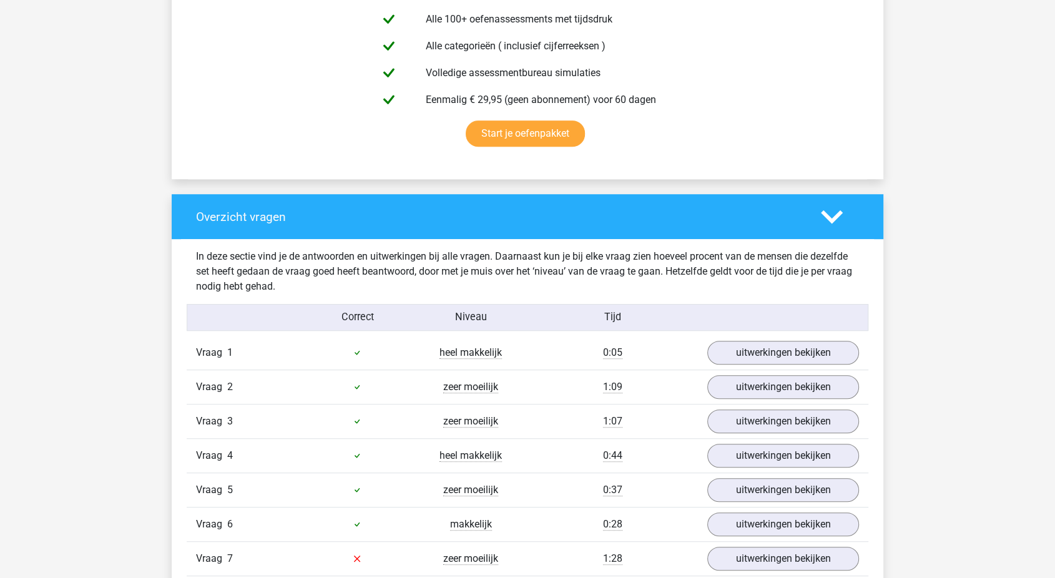
scroll to position [929, 0]
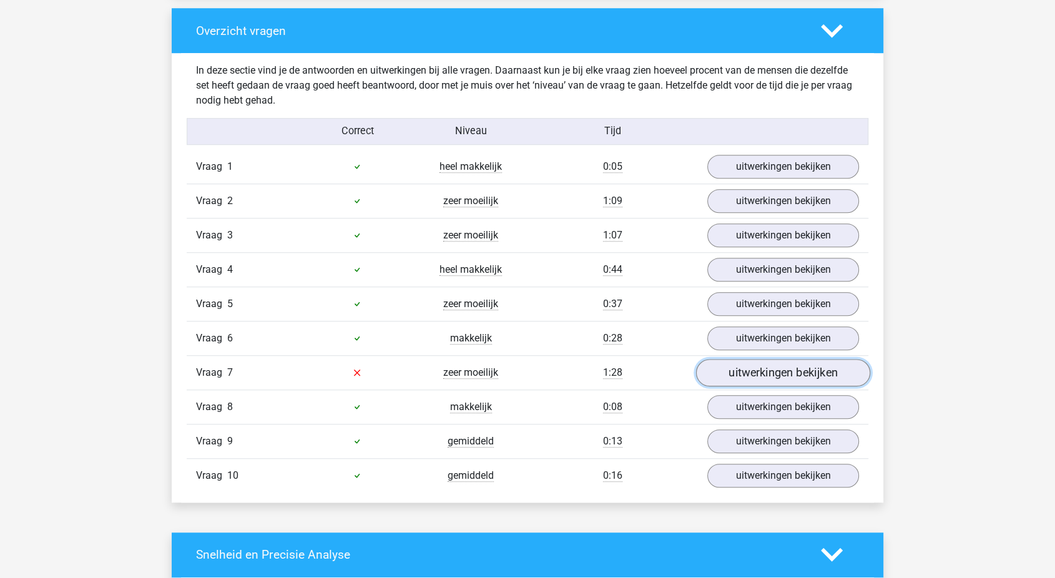
click at [754, 371] on link "uitwerkingen bekijken" at bounding box center [783, 372] width 174 height 27
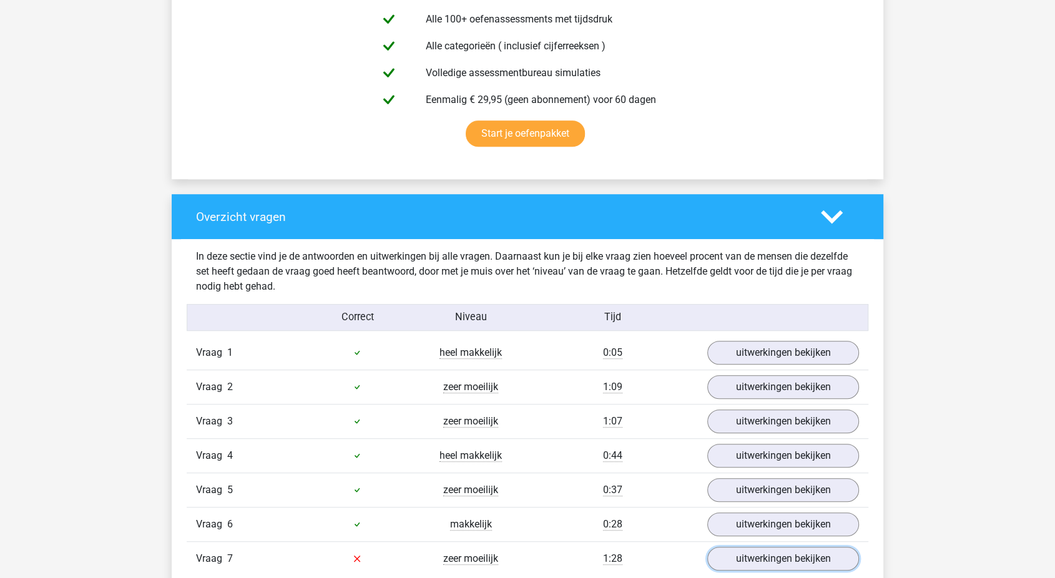
scroll to position [0, 0]
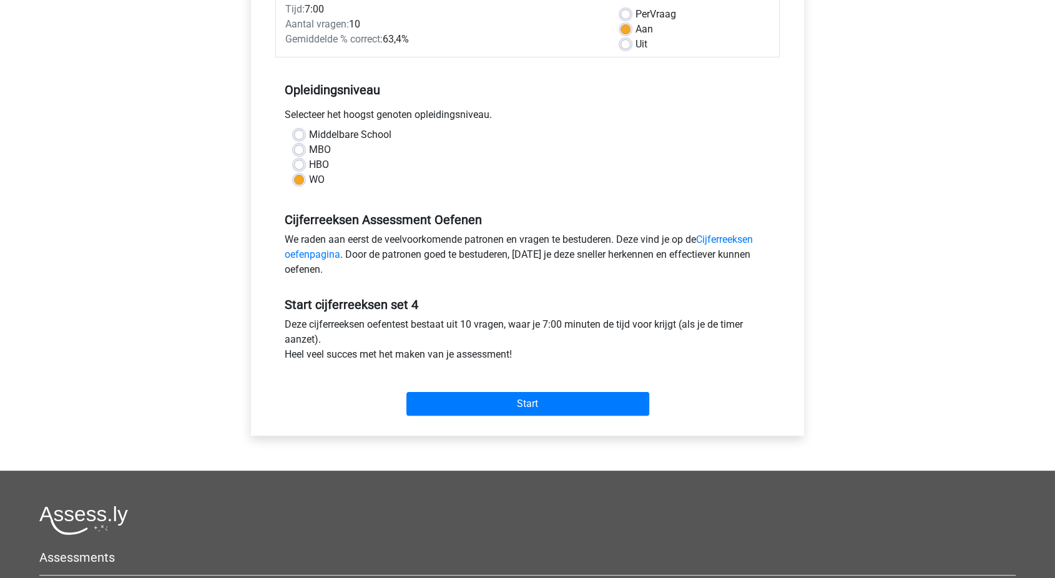
scroll to position [195, 0]
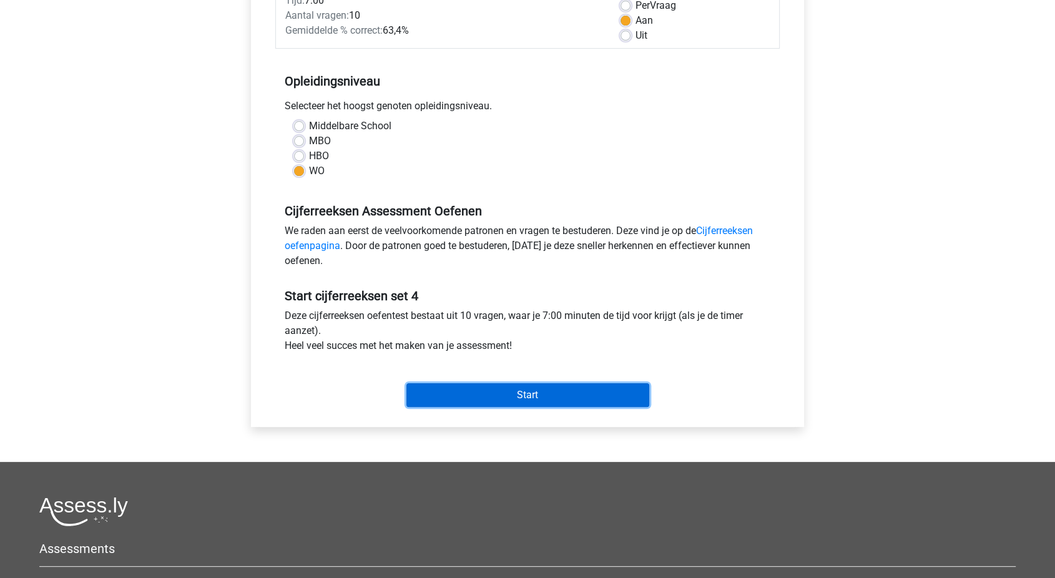
click at [491, 391] on input "Start" at bounding box center [527, 395] width 243 height 24
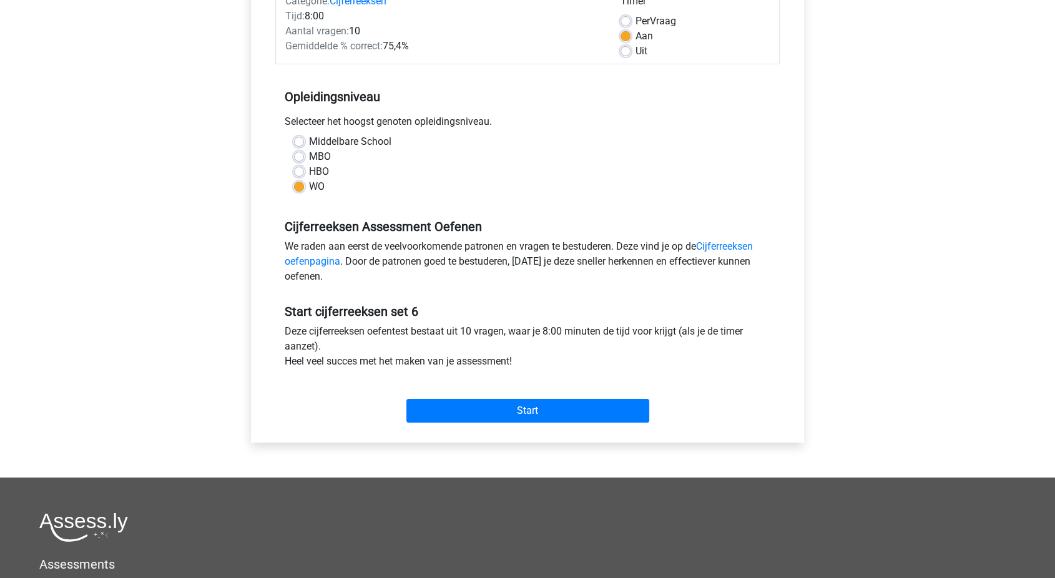
scroll to position [180, 0]
click at [502, 414] on input "Start" at bounding box center [527, 410] width 243 height 24
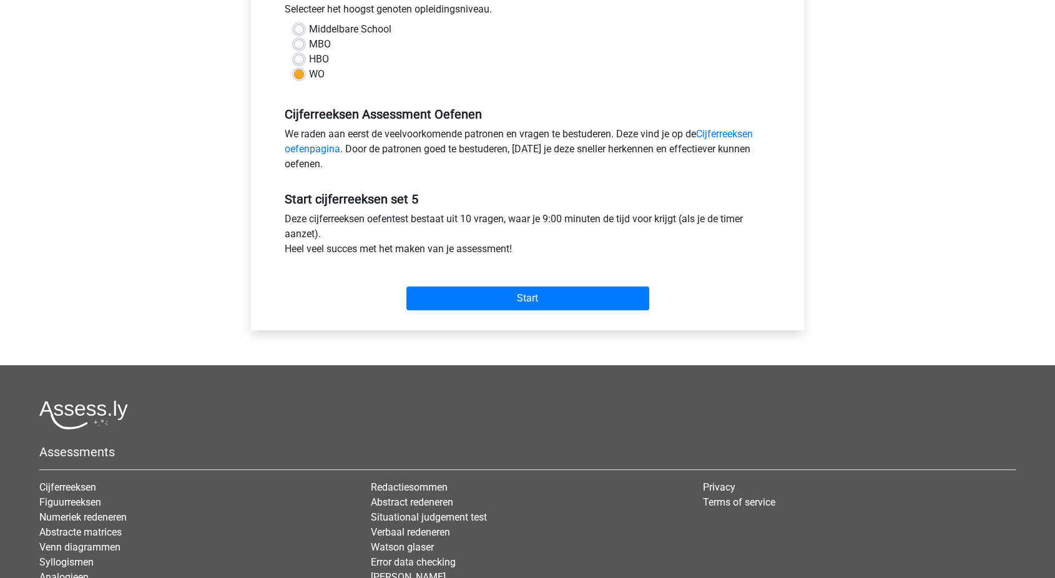
scroll to position [408, 0]
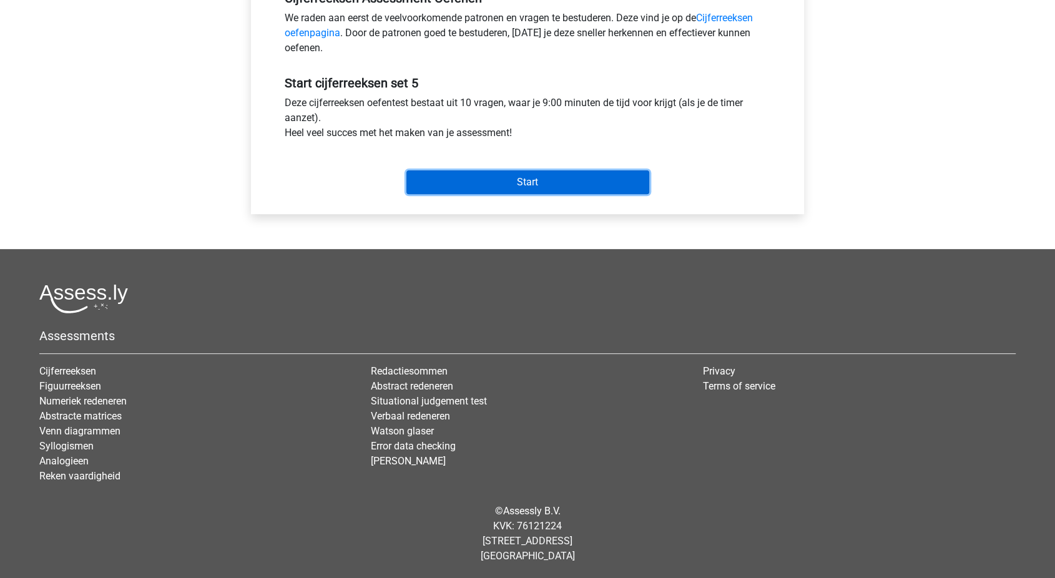
click at [499, 186] on input "Start" at bounding box center [527, 182] width 243 height 24
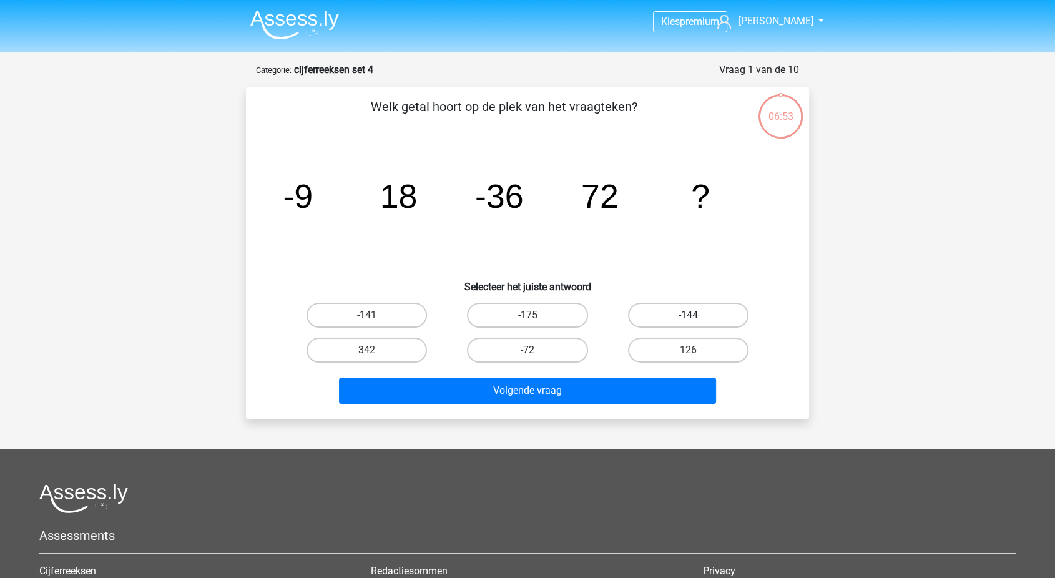
click at [667, 308] on label "-144" at bounding box center [688, 315] width 120 height 25
click at [688, 315] on input "-144" at bounding box center [692, 319] width 8 height 8
radio input "true"
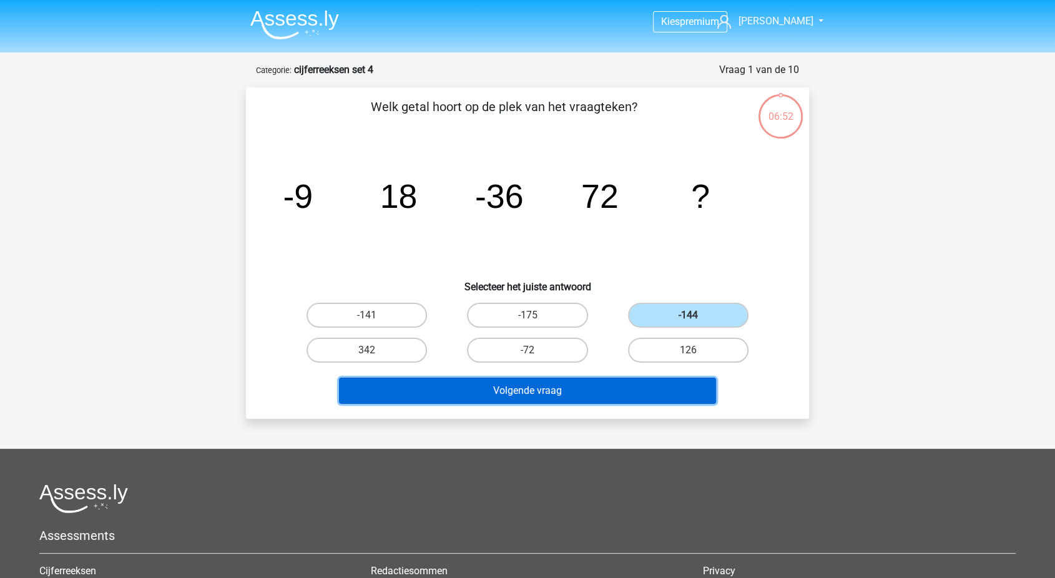
click at [599, 383] on button "Volgende vraag" at bounding box center [528, 391] width 378 height 26
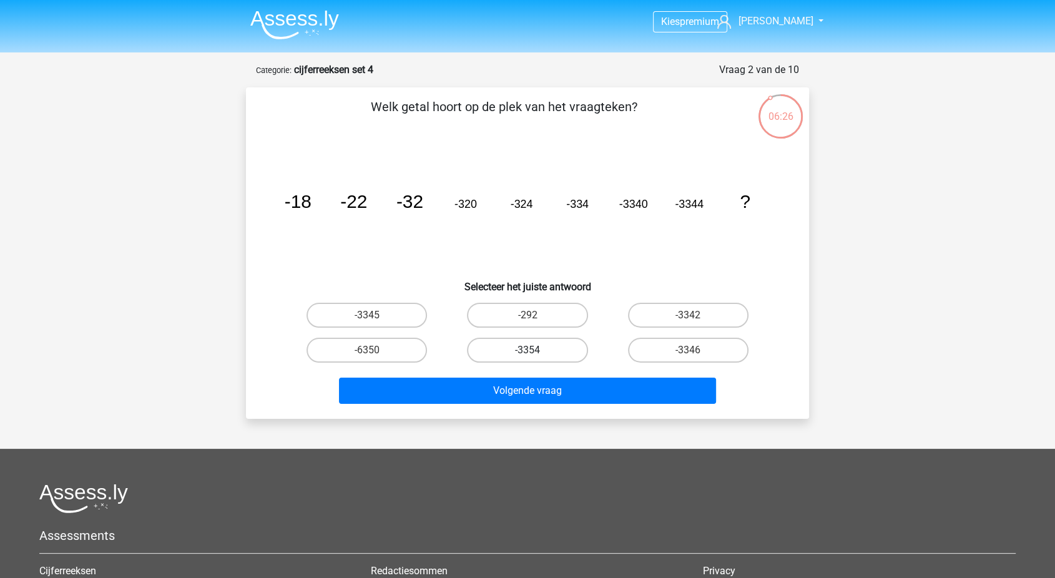
click at [494, 353] on label "-3354" at bounding box center [527, 350] width 120 height 25
click at [527, 353] on input "-3354" at bounding box center [531, 354] width 8 height 8
radio input "true"
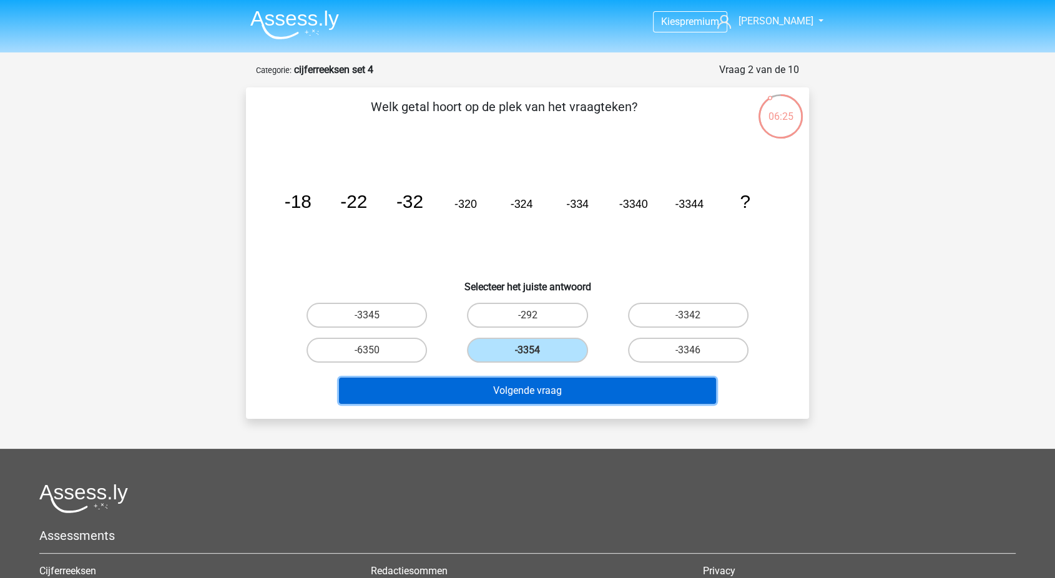
click at [450, 383] on button "Volgende vraag" at bounding box center [528, 391] width 378 height 26
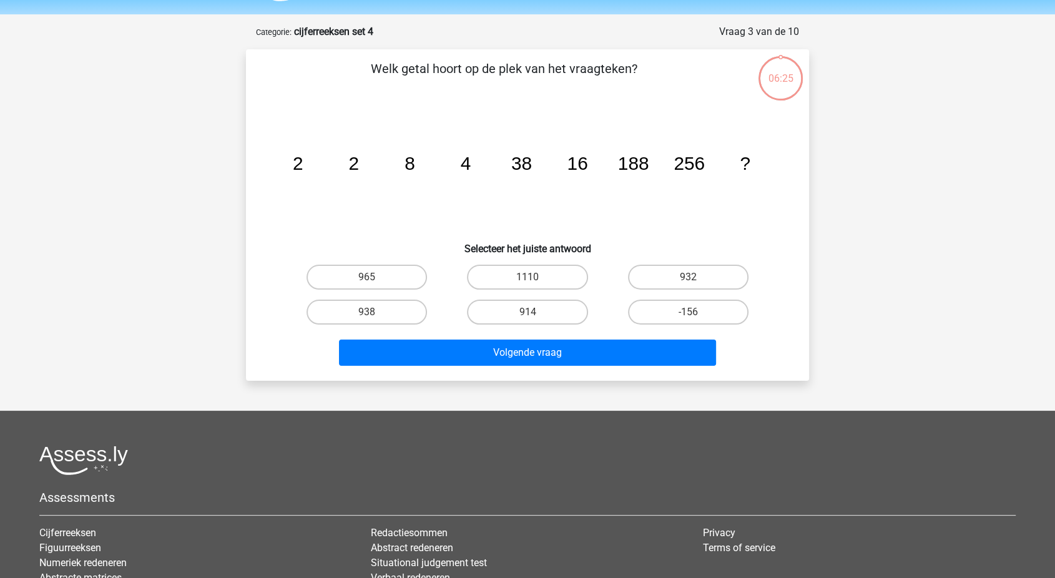
scroll to position [62, 0]
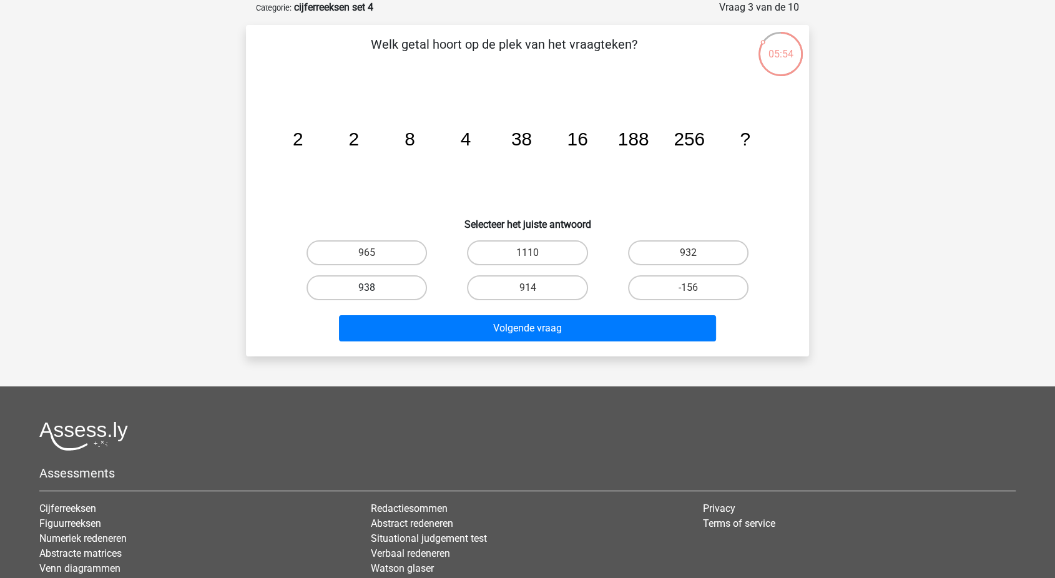
click at [355, 278] on label "938" at bounding box center [367, 287] width 120 height 25
click at [367, 288] on input "938" at bounding box center [371, 292] width 8 height 8
radio input "true"
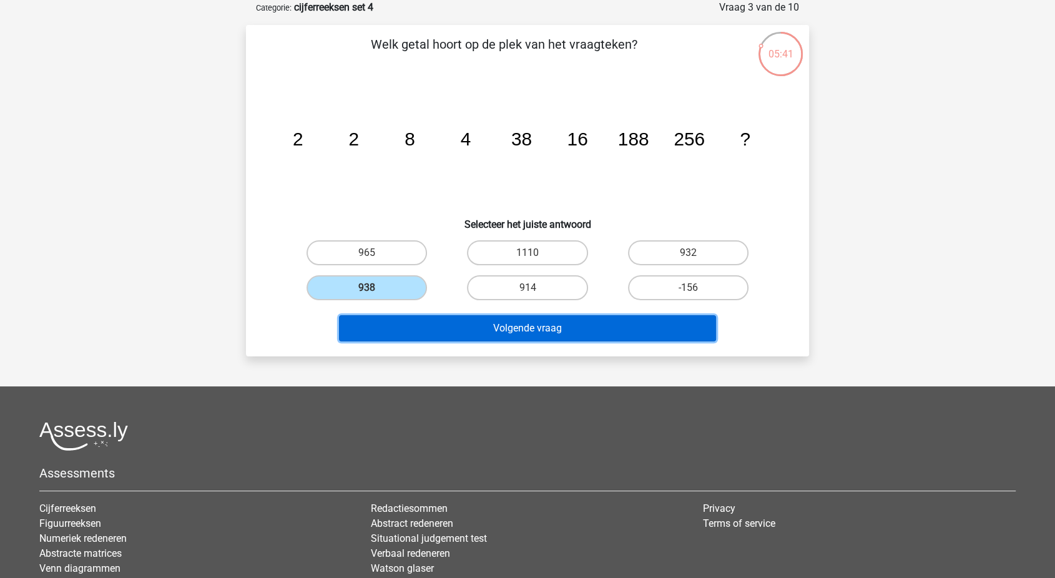
click at [427, 331] on button "Volgende vraag" at bounding box center [528, 328] width 378 height 26
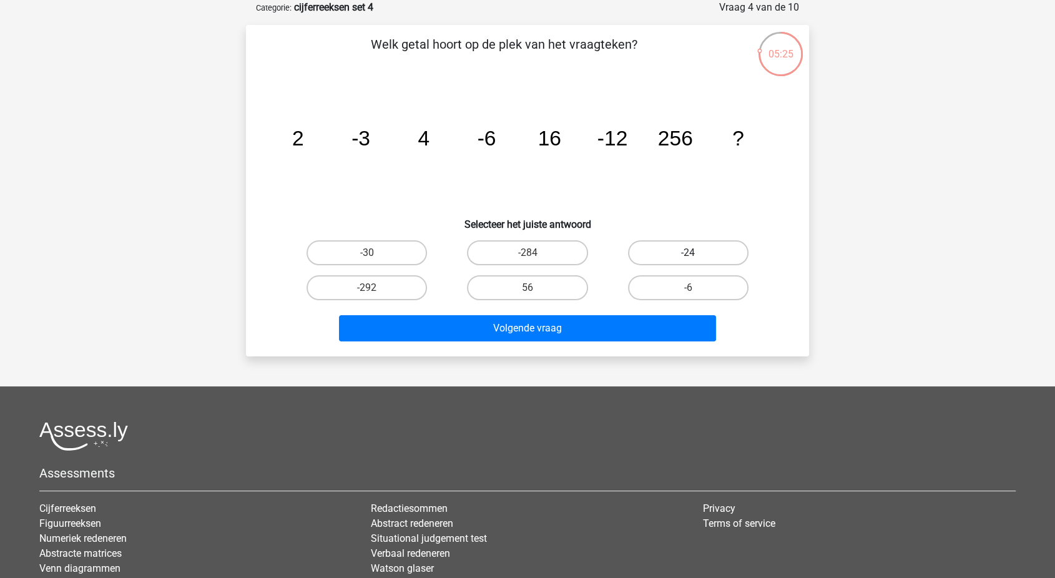
click at [634, 255] on label "-24" at bounding box center [688, 252] width 120 height 25
click at [688, 255] on input "-24" at bounding box center [692, 257] width 8 height 8
radio input "true"
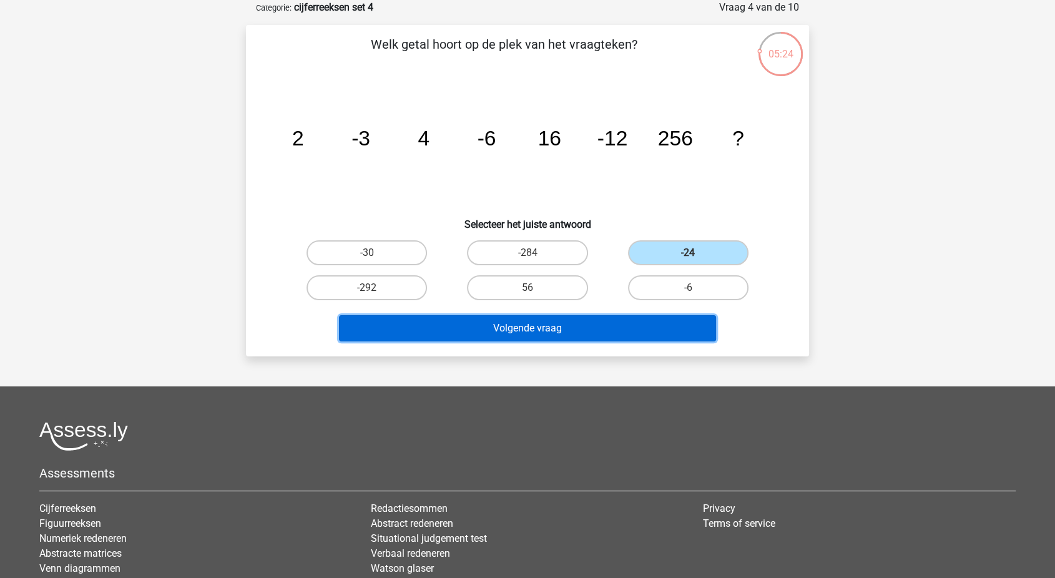
click at [596, 330] on button "Volgende vraag" at bounding box center [528, 328] width 378 height 26
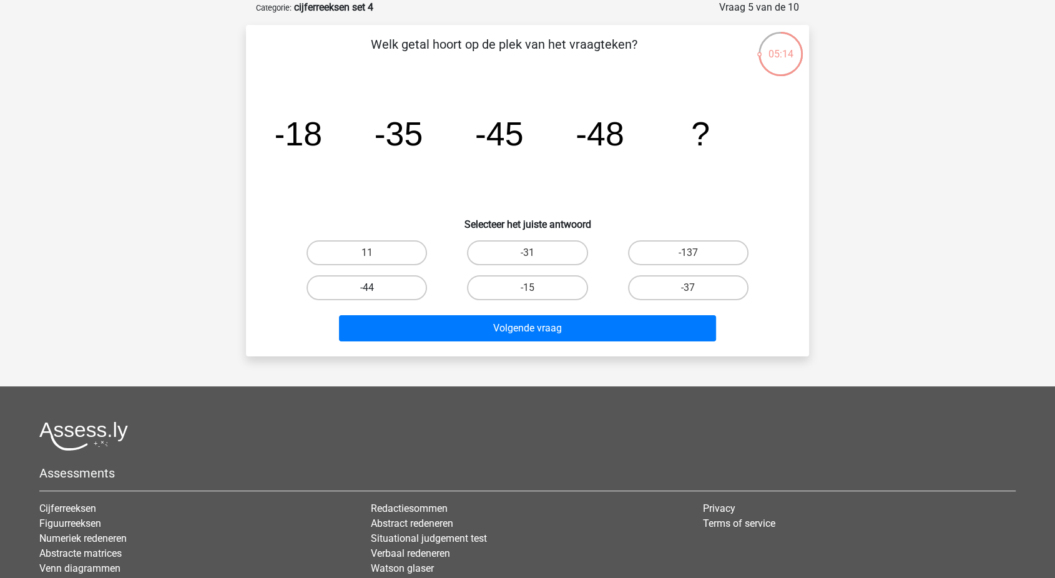
click at [393, 293] on label "-44" at bounding box center [367, 287] width 120 height 25
click at [375, 293] on input "-44" at bounding box center [371, 292] width 8 height 8
radio input "true"
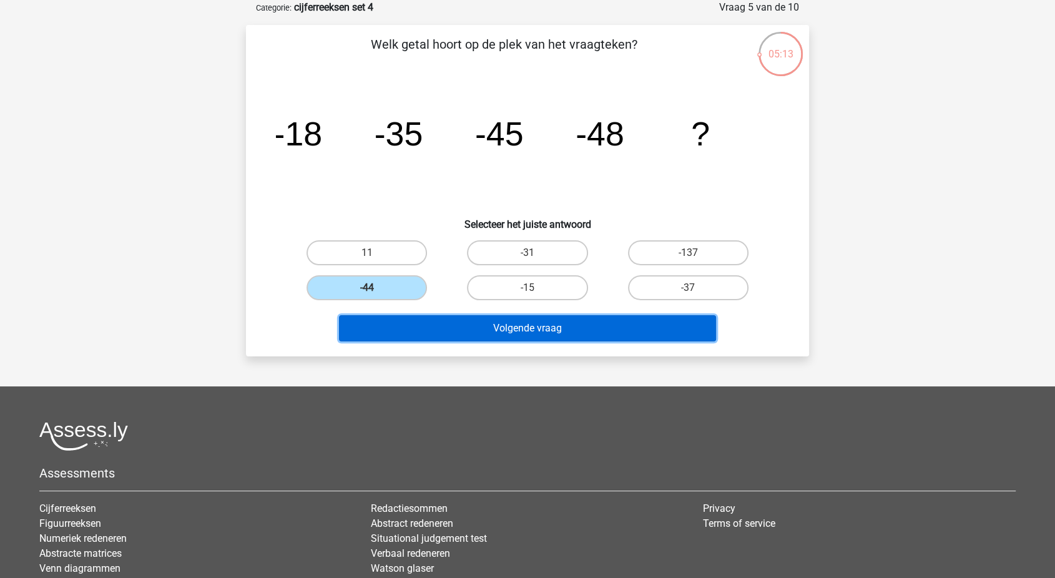
click at [431, 331] on button "Volgende vraag" at bounding box center [528, 328] width 378 height 26
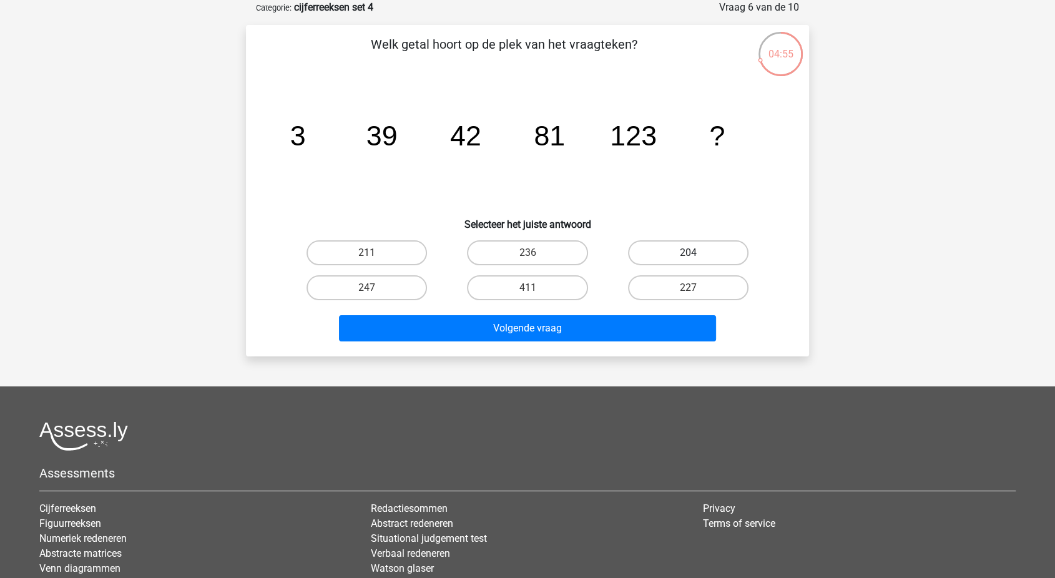
click at [674, 244] on label "204" at bounding box center [688, 252] width 120 height 25
click at [688, 253] on input "204" at bounding box center [692, 257] width 8 height 8
radio input "true"
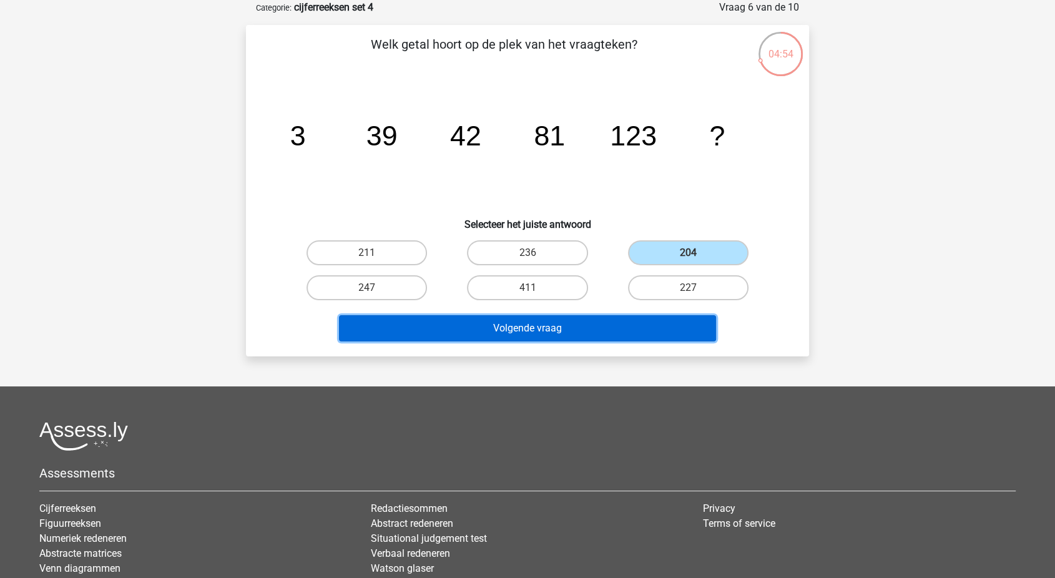
click at [591, 321] on button "Volgende vraag" at bounding box center [528, 328] width 378 height 26
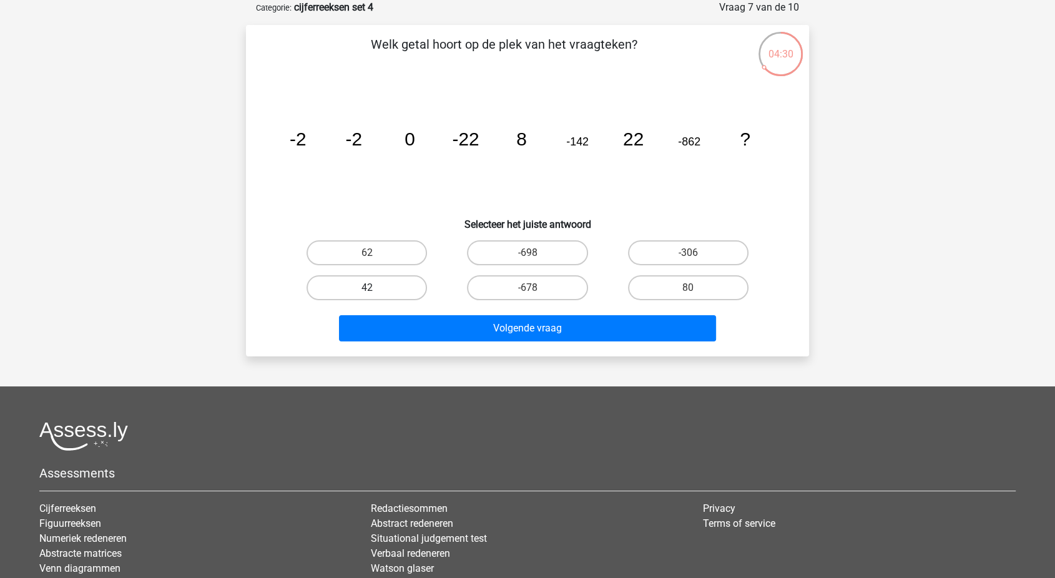
click at [383, 292] on label "42" at bounding box center [367, 287] width 120 height 25
click at [375, 292] on input "42" at bounding box center [371, 292] width 8 height 8
radio input "true"
click at [411, 342] on div "Volgende vraag" at bounding box center [528, 330] width 482 height 31
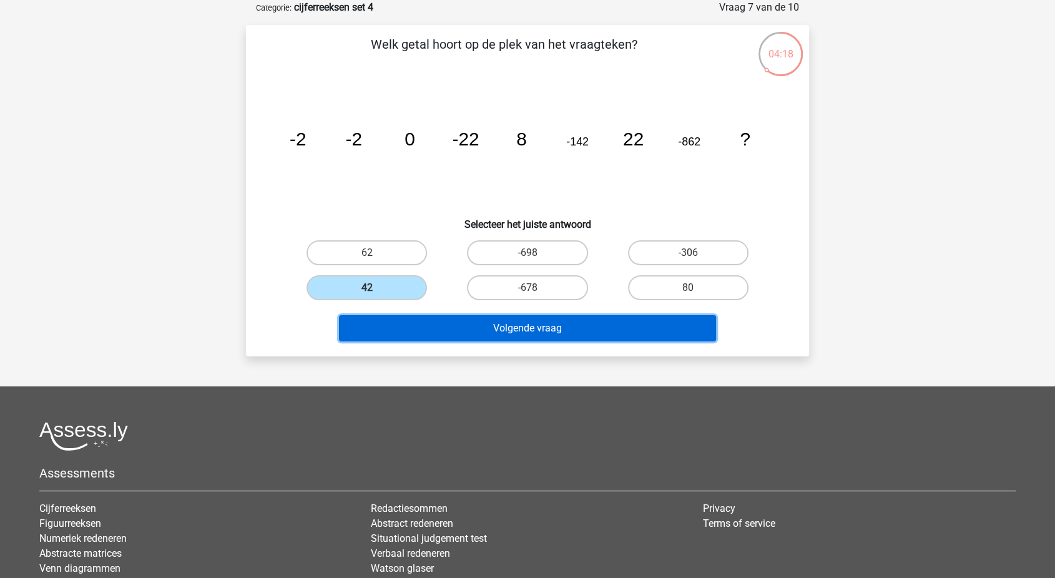
click at [410, 332] on button "Volgende vraag" at bounding box center [528, 328] width 378 height 26
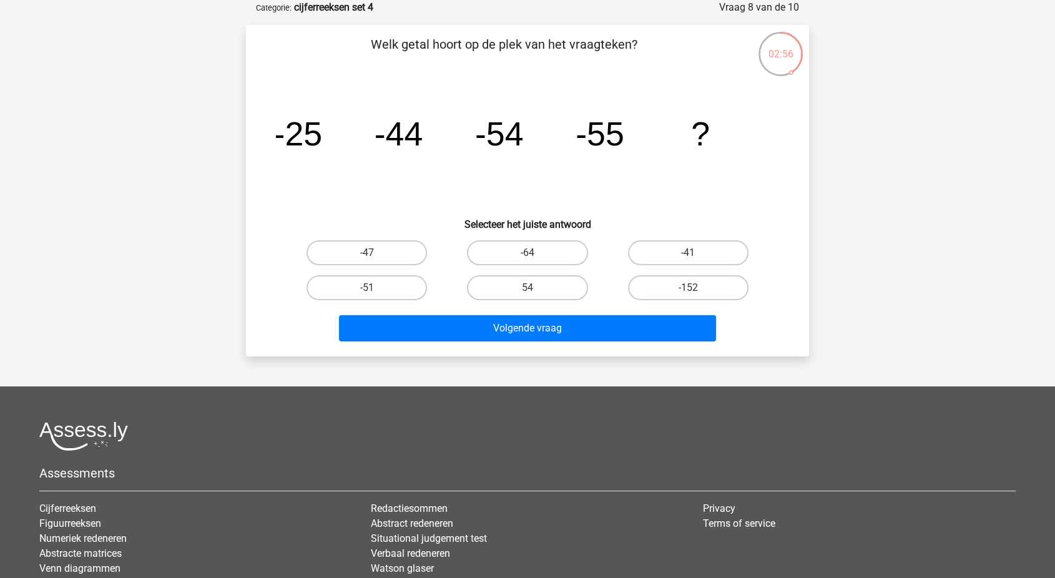
click at [367, 253] on input "-47" at bounding box center [371, 257] width 8 height 8
radio input "true"
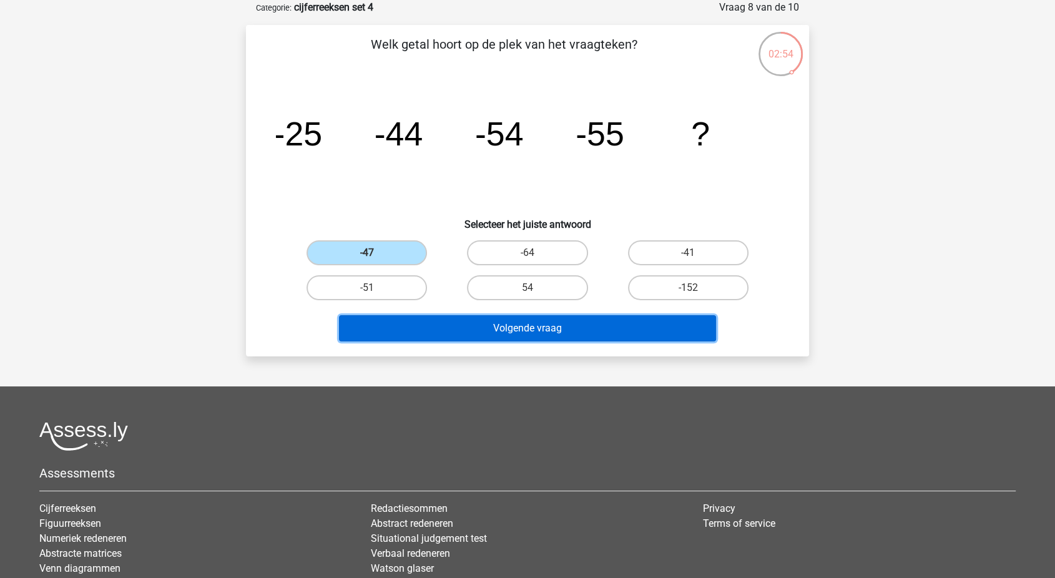
click at [453, 331] on button "Volgende vraag" at bounding box center [528, 328] width 378 height 26
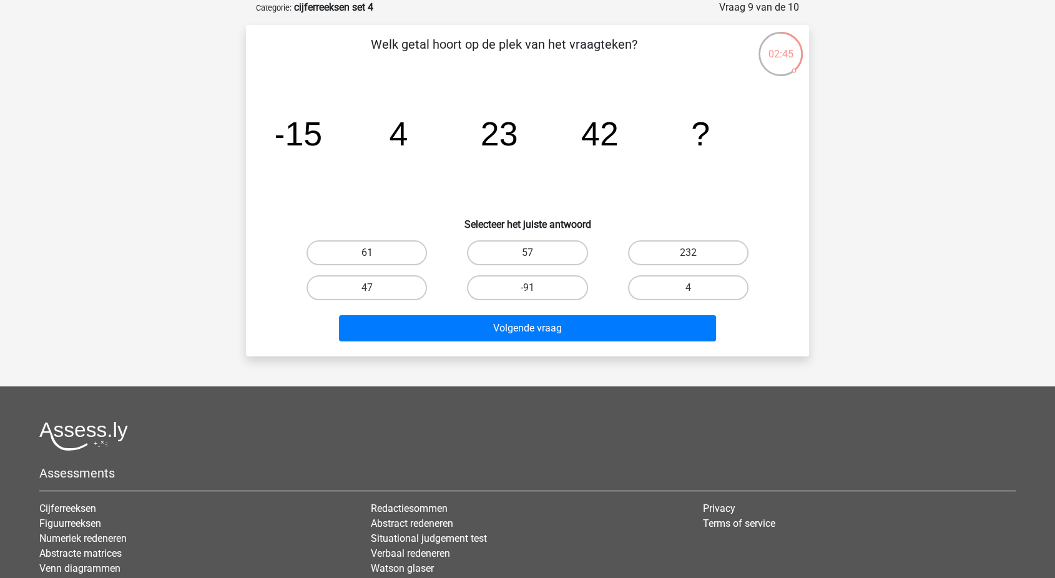
click at [380, 256] on label "61" at bounding box center [367, 252] width 120 height 25
click at [375, 256] on input "61" at bounding box center [371, 257] width 8 height 8
radio input "true"
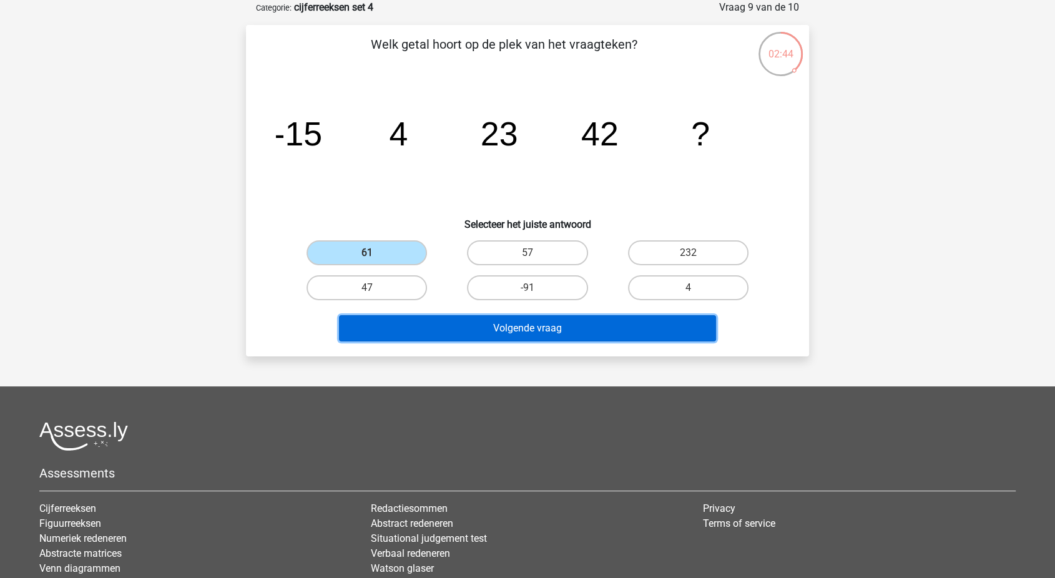
click at [417, 323] on button "Volgende vraag" at bounding box center [528, 328] width 378 height 26
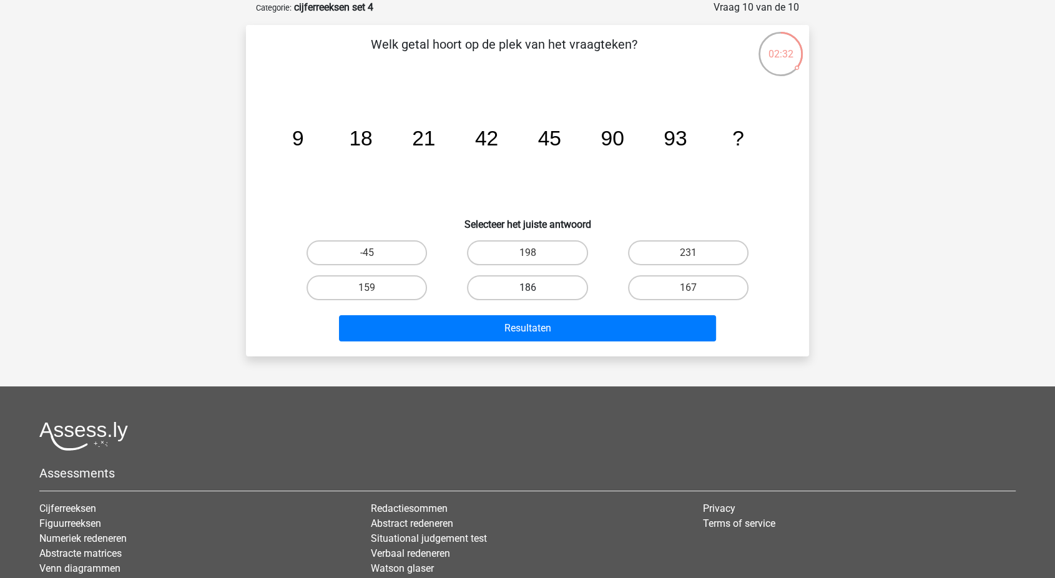
click at [513, 286] on label "186" at bounding box center [527, 287] width 120 height 25
click at [527, 288] on input "186" at bounding box center [531, 292] width 8 height 8
radio input "true"
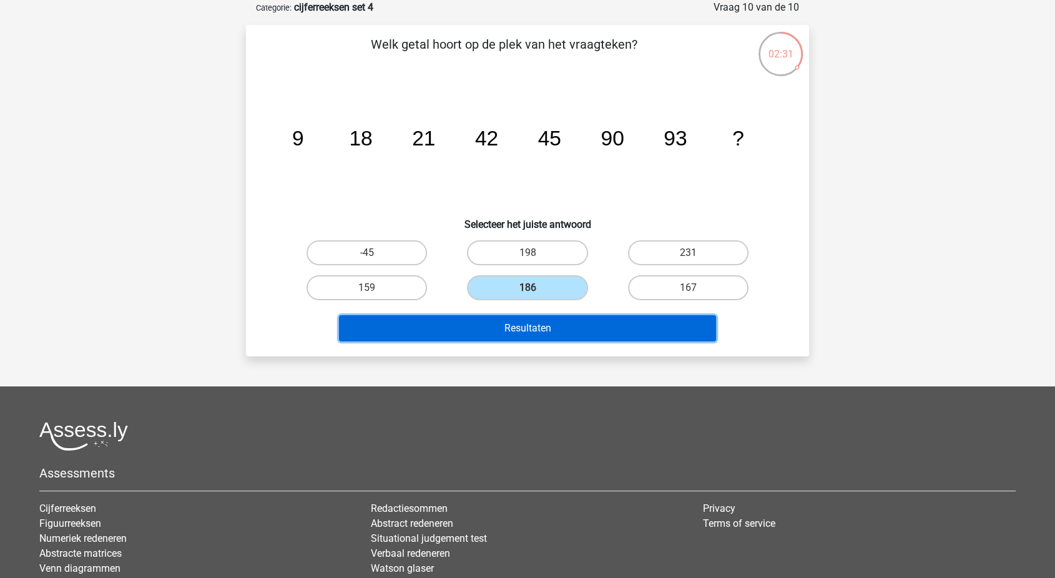
click at [504, 336] on button "Resultaten" at bounding box center [528, 328] width 378 height 26
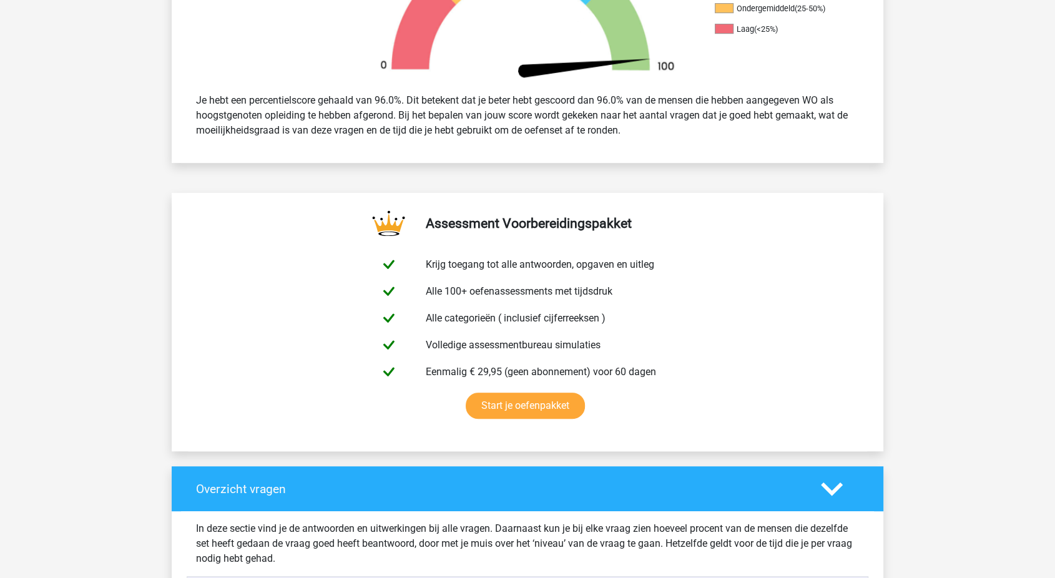
scroll to position [471, 0]
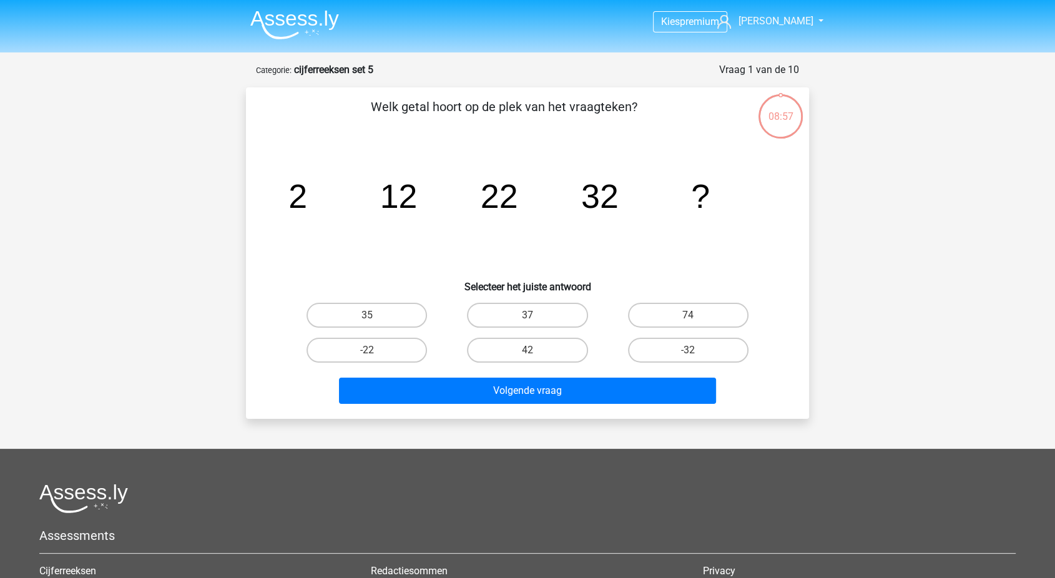
click at [499, 364] on div "42" at bounding box center [527, 350] width 160 height 35
click at [502, 354] on label "42" at bounding box center [527, 350] width 120 height 25
click at [527, 354] on input "42" at bounding box center [531, 354] width 8 height 8
radio input "true"
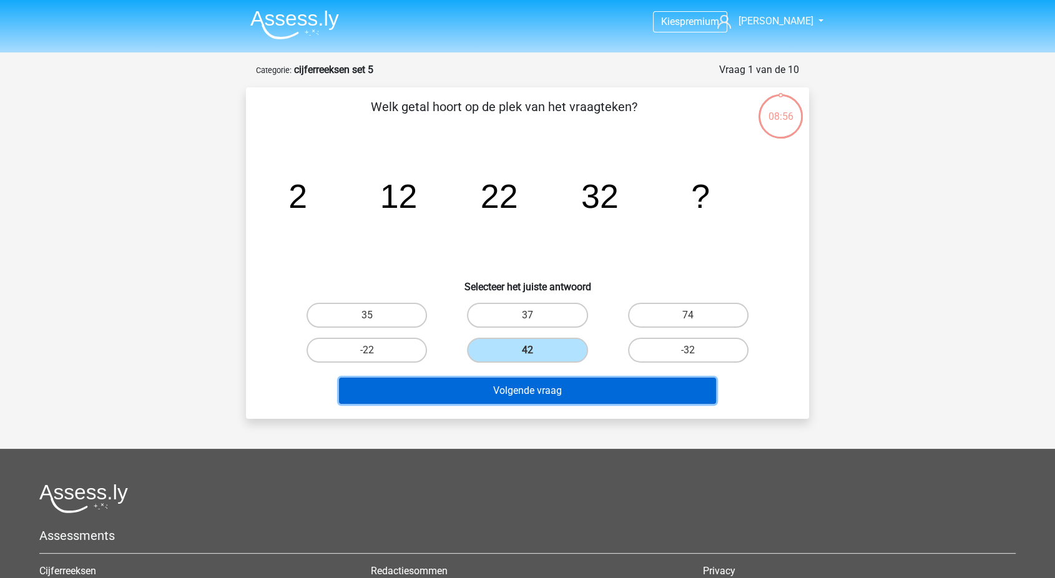
click at [489, 387] on button "Volgende vraag" at bounding box center [528, 391] width 378 height 26
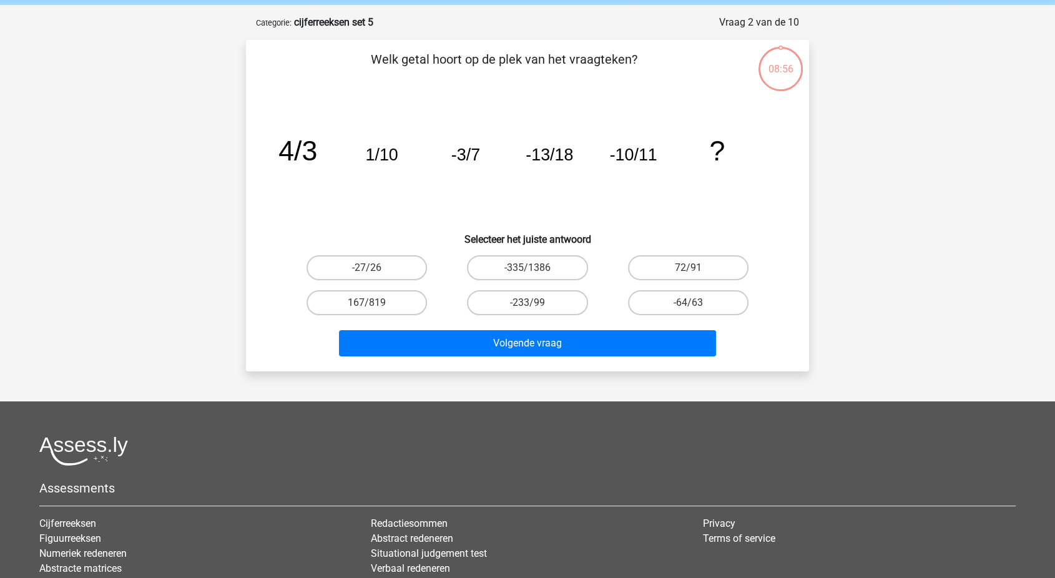
scroll to position [62, 0]
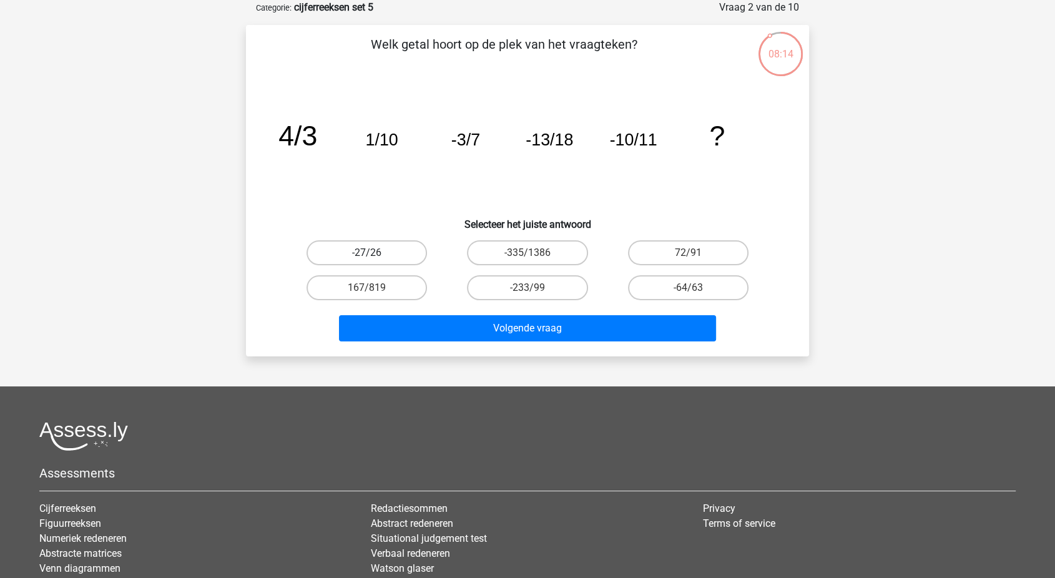
click at [385, 243] on label "-27/26" at bounding box center [367, 252] width 120 height 25
click at [375, 253] on input "-27/26" at bounding box center [371, 257] width 8 height 8
radio input "true"
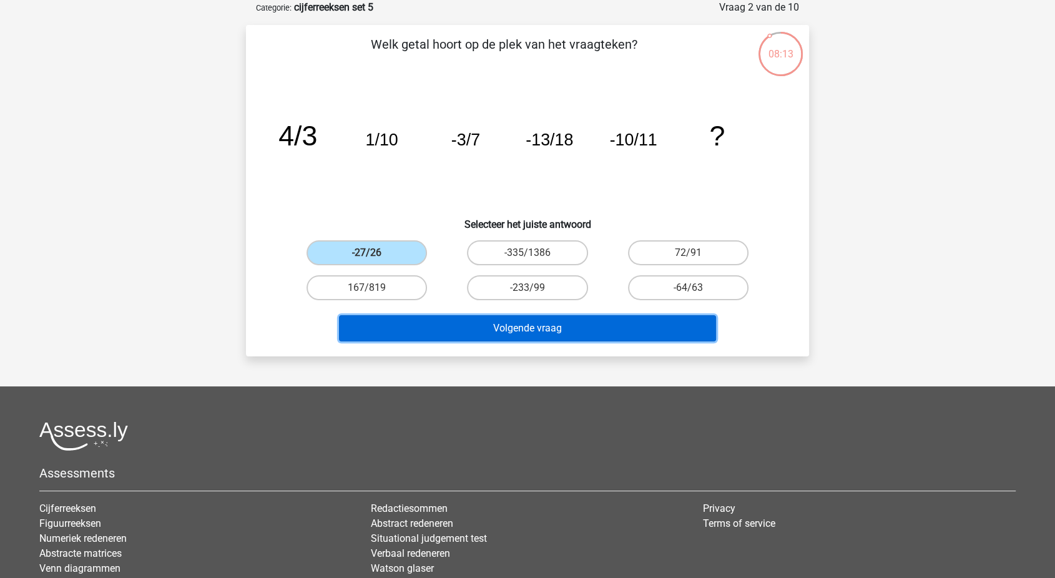
click at [454, 323] on button "Volgende vraag" at bounding box center [528, 328] width 378 height 26
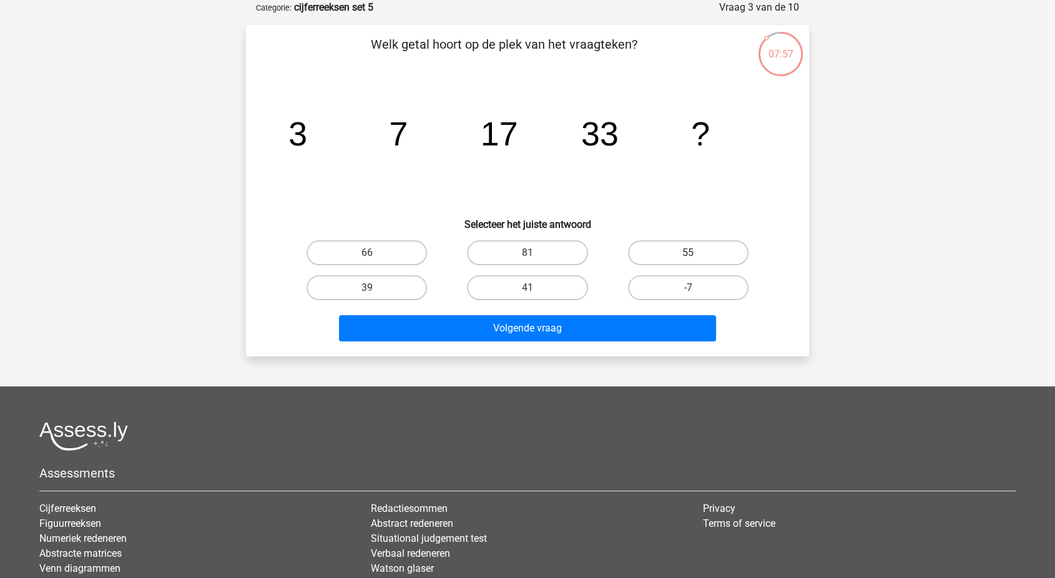
click at [640, 254] on label "55" at bounding box center [688, 252] width 120 height 25
click at [688, 254] on input "55" at bounding box center [692, 257] width 8 height 8
radio input "true"
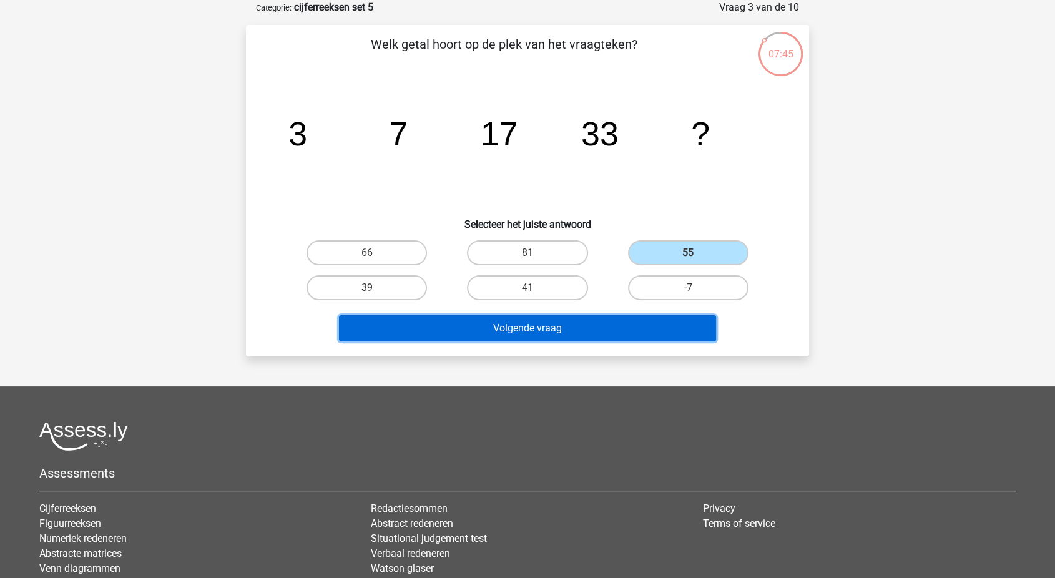
click at [533, 332] on button "Volgende vraag" at bounding box center [528, 328] width 378 height 26
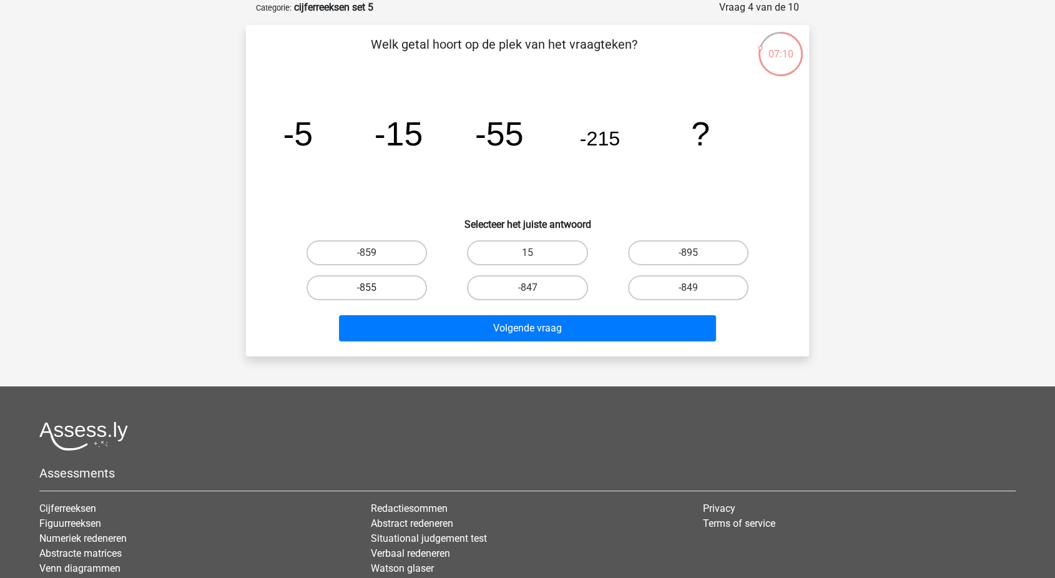
click at [386, 276] on label "-855" at bounding box center [367, 287] width 120 height 25
click at [375, 288] on input "-855" at bounding box center [371, 292] width 8 height 8
radio input "true"
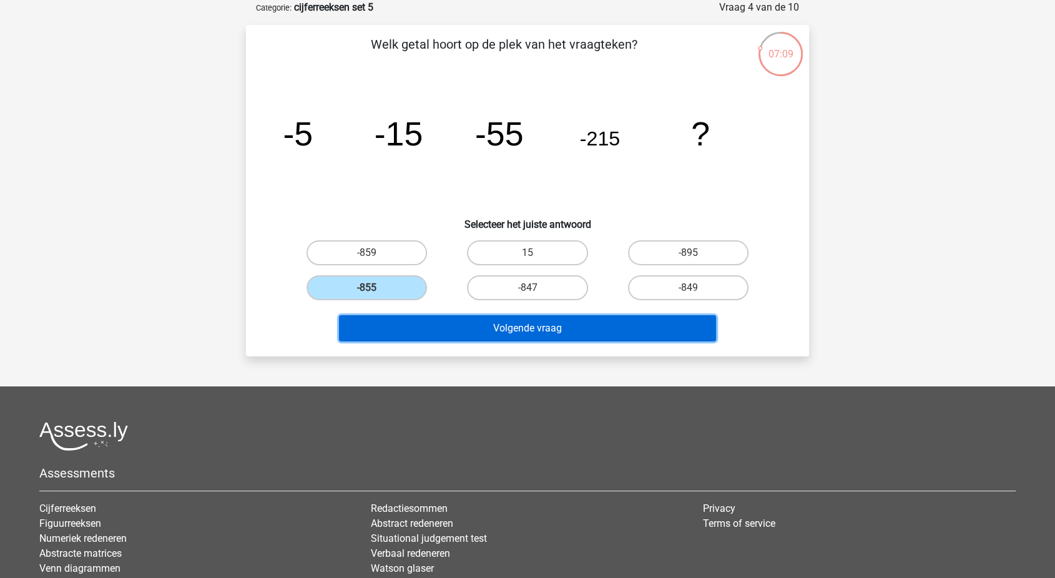
click at [434, 320] on button "Volgende vraag" at bounding box center [528, 328] width 378 height 26
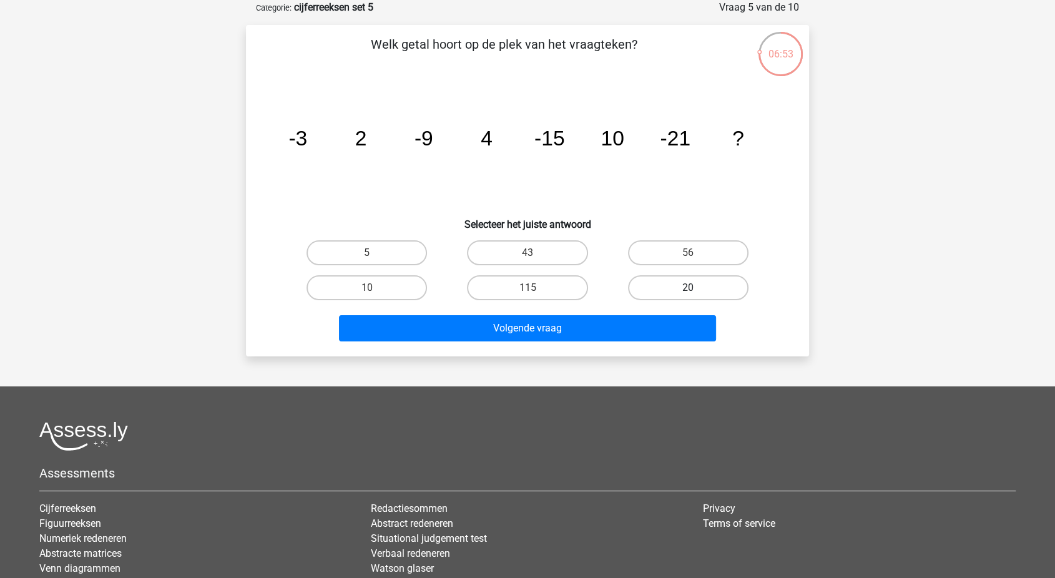
click at [670, 293] on label "20" at bounding box center [688, 287] width 120 height 25
click at [688, 293] on input "20" at bounding box center [692, 292] width 8 height 8
radio input "true"
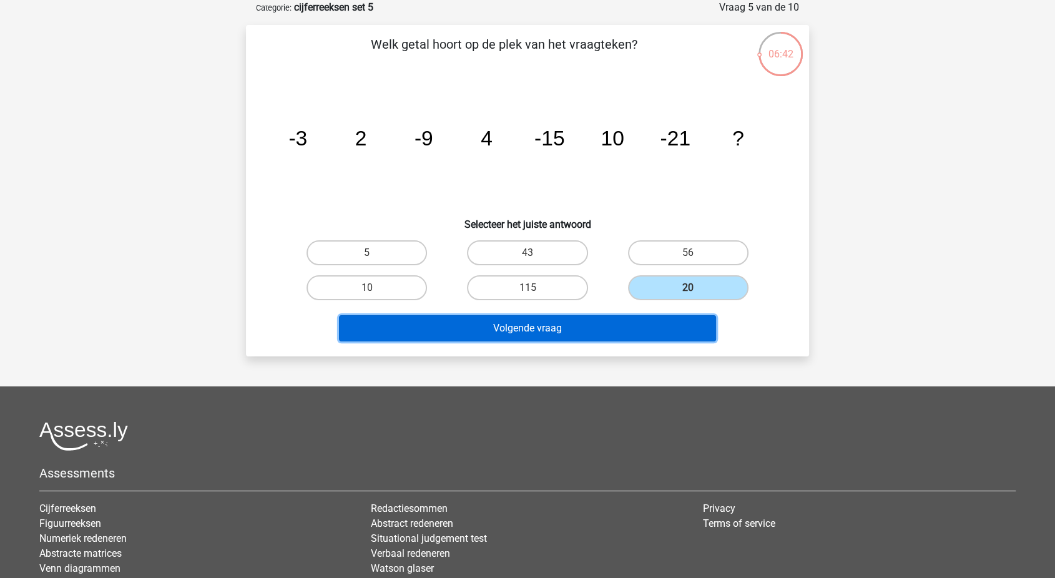
click at [631, 323] on button "Volgende vraag" at bounding box center [528, 328] width 378 height 26
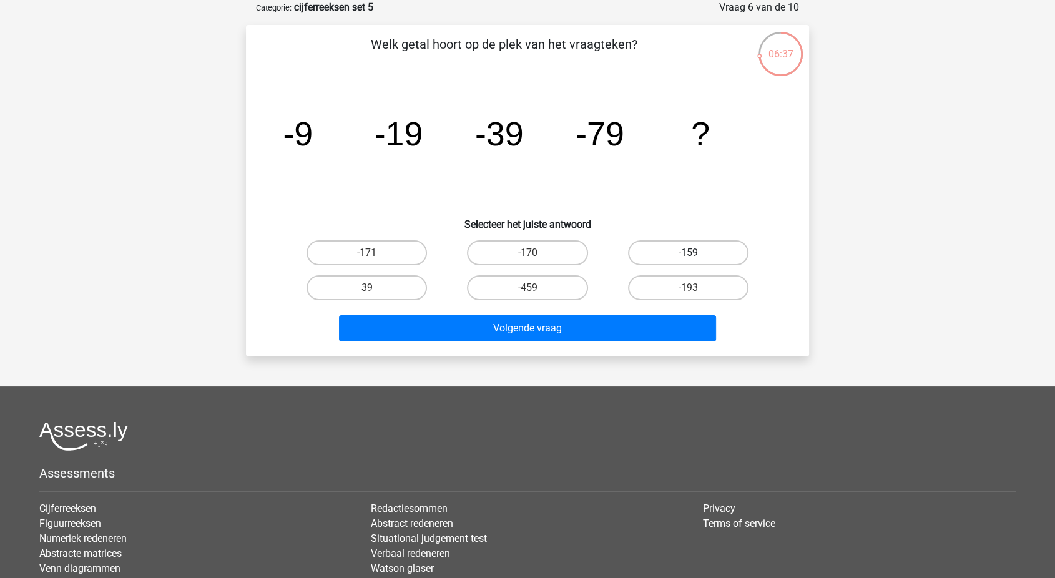
click at [655, 252] on label "-159" at bounding box center [688, 252] width 120 height 25
click at [688, 253] on input "-159" at bounding box center [692, 257] width 8 height 8
radio input "true"
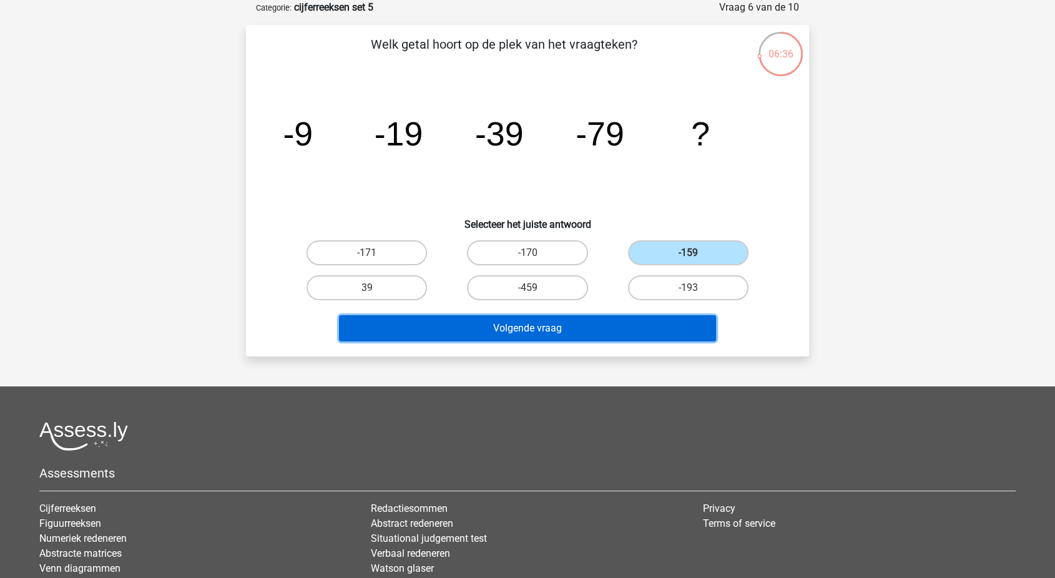
click at [598, 320] on button "Volgende vraag" at bounding box center [528, 328] width 378 height 26
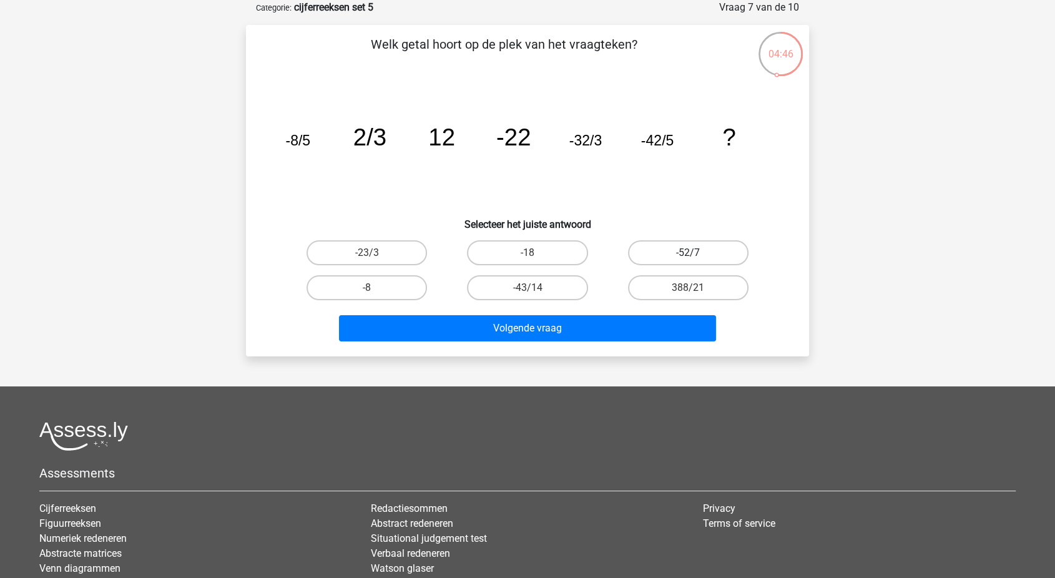
click at [660, 249] on label "-52/7" at bounding box center [688, 252] width 120 height 25
click at [688, 253] on input "-52/7" at bounding box center [692, 257] width 8 height 8
radio input "true"
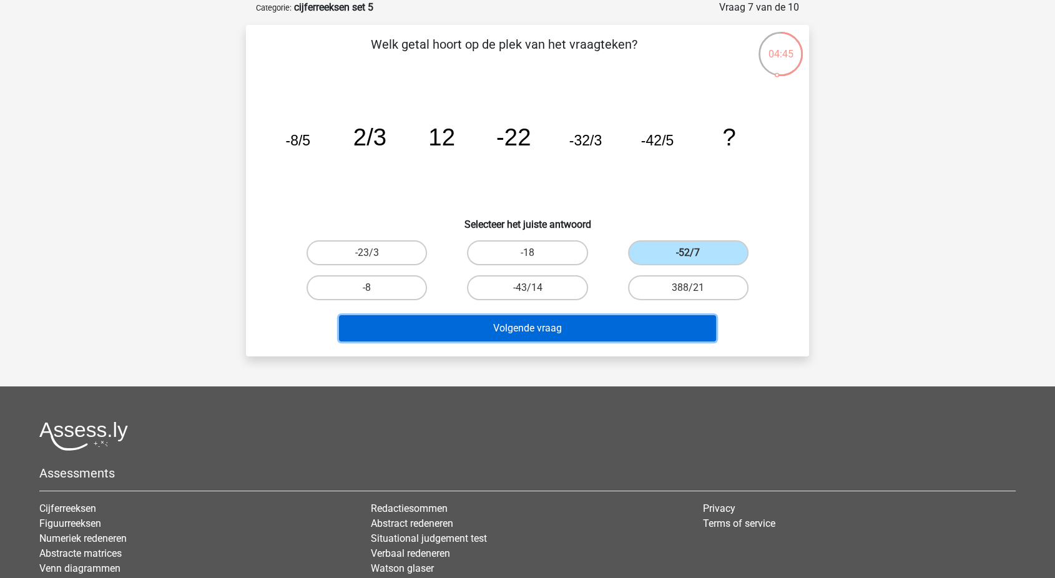
click at [587, 326] on button "Volgende vraag" at bounding box center [528, 328] width 378 height 26
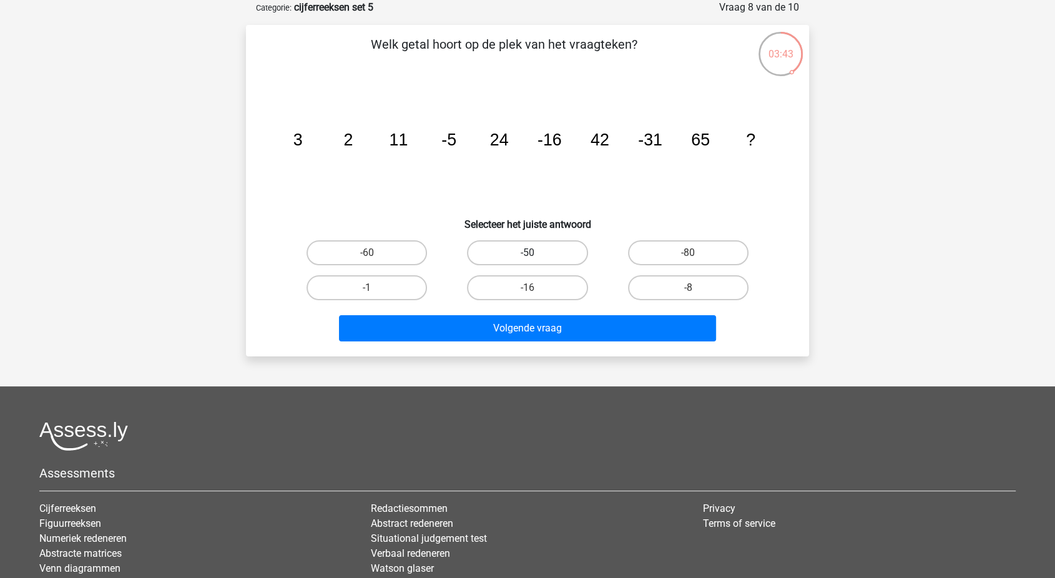
click at [521, 251] on label "-50" at bounding box center [527, 252] width 120 height 25
click at [527, 253] on input "-50" at bounding box center [531, 257] width 8 height 8
radio input "true"
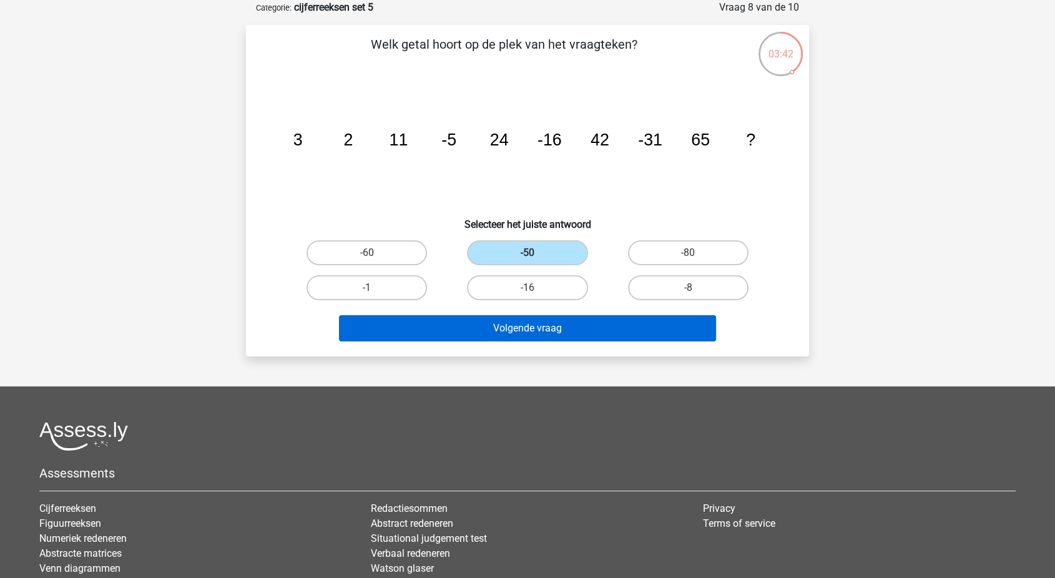
click at [459, 340] on div "Volgende vraag" at bounding box center [528, 330] width 482 height 31
click at [459, 329] on button "Volgende vraag" at bounding box center [528, 328] width 378 height 26
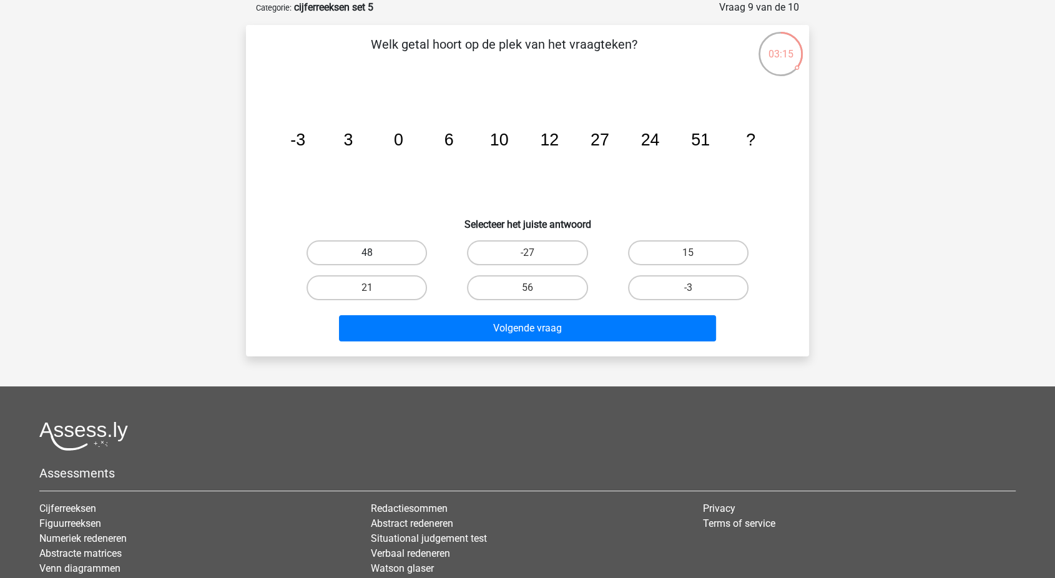
click at [393, 244] on label "48" at bounding box center [367, 252] width 120 height 25
click at [375, 253] on input "48" at bounding box center [371, 257] width 8 height 8
radio input "true"
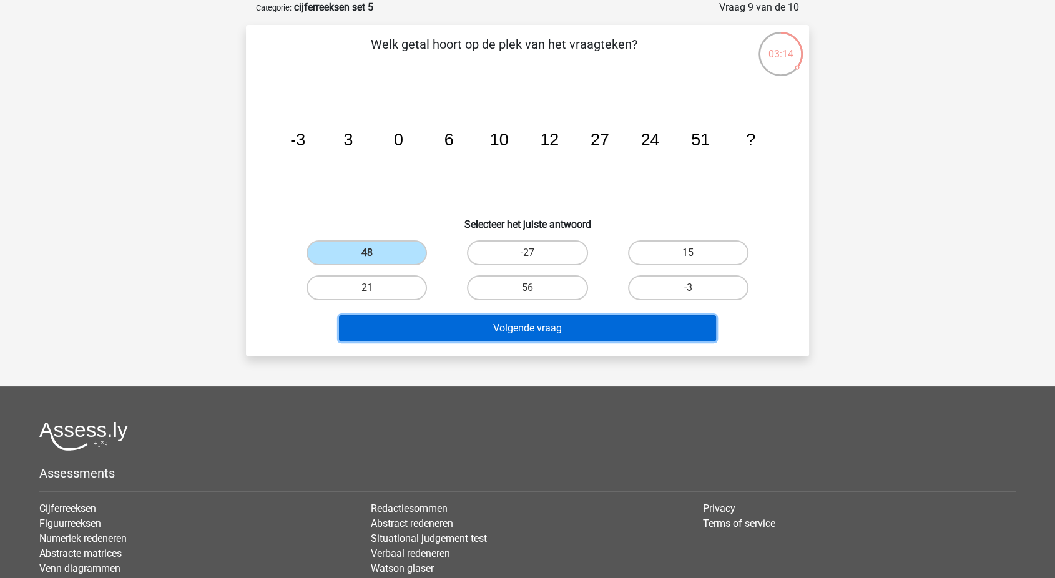
click at [413, 328] on button "Volgende vraag" at bounding box center [528, 328] width 378 height 26
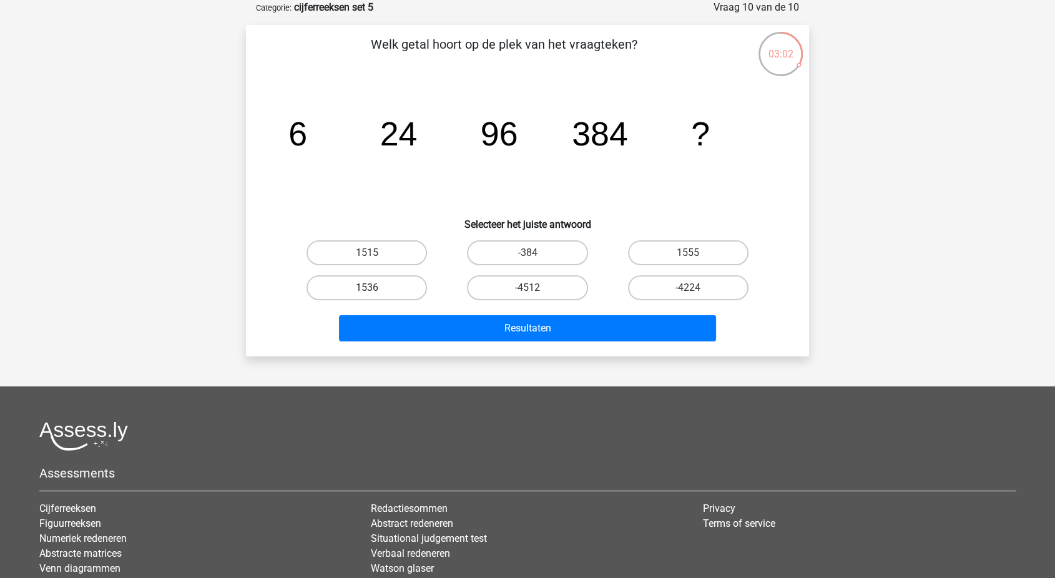
click at [340, 291] on label "1536" at bounding box center [367, 287] width 120 height 25
click at [367, 291] on input "1536" at bounding box center [371, 292] width 8 height 8
radio input "true"
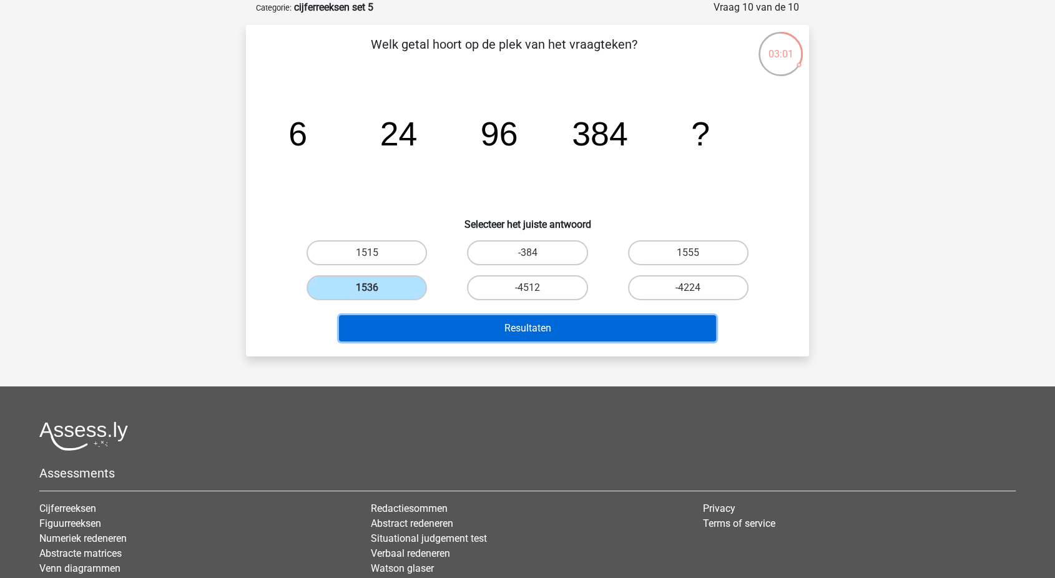
click at [360, 326] on button "Resultaten" at bounding box center [528, 328] width 378 height 26
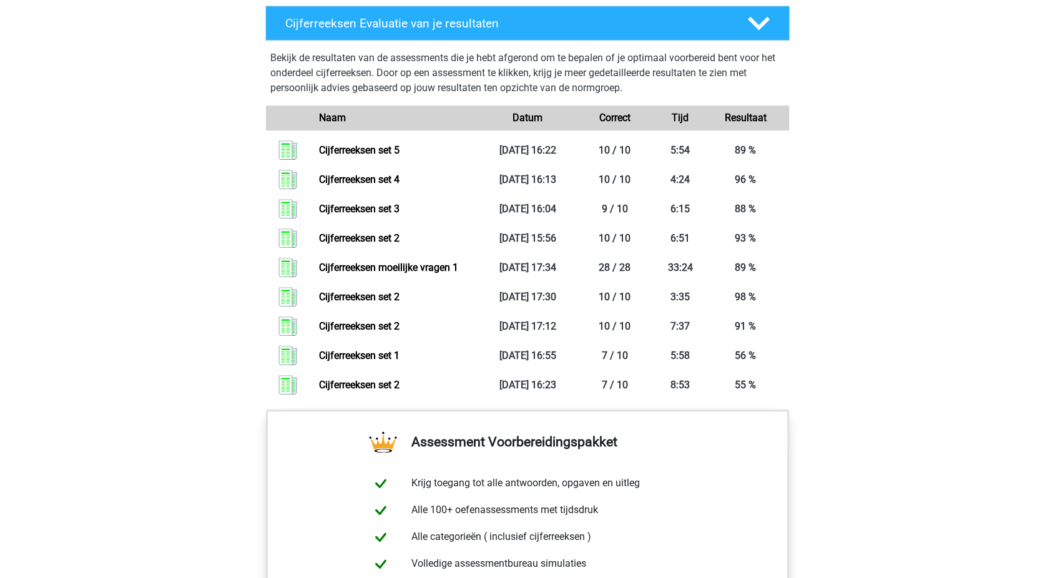
scroll to position [878, 0]
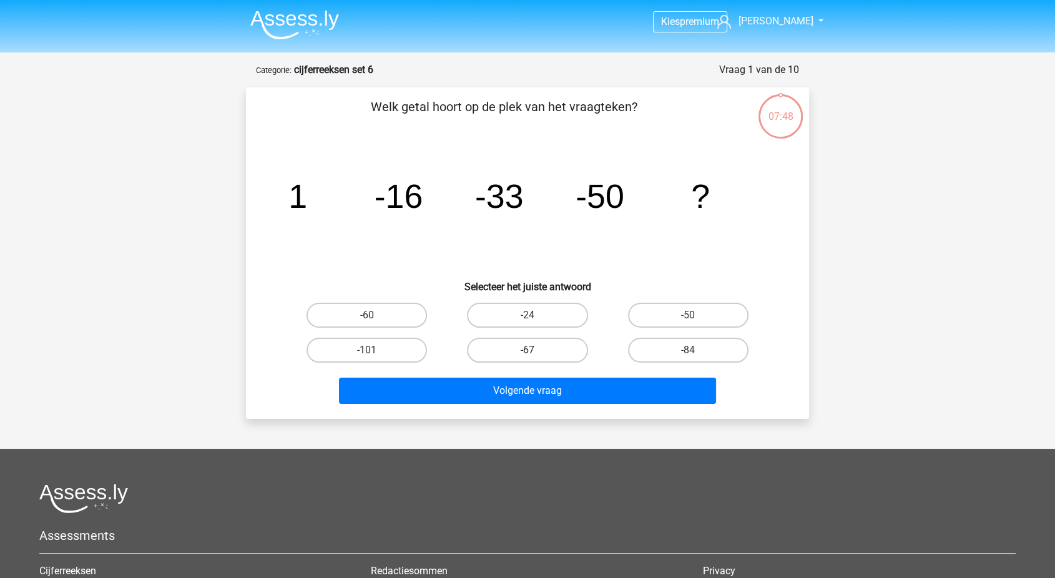
click at [502, 351] on label "-67" at bounding box center [527, 350] width 120 height 25
click at [527, 351] on input "-67" at bounding box center [531, 354] width 8 height 8
radio input "true"
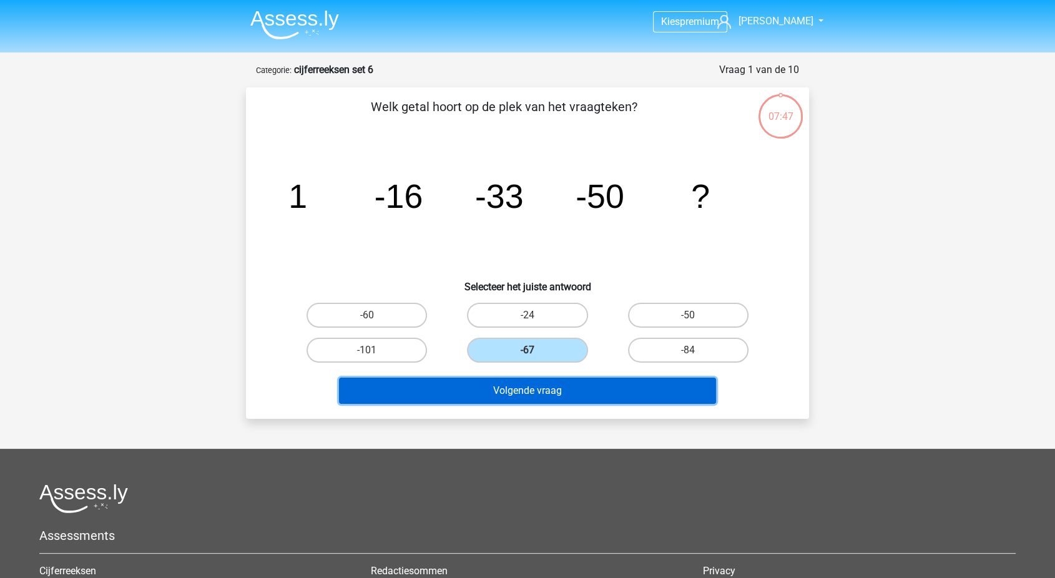
click at [499, 384] on button "Volgende vraag" at bounding box center [528, 391] width 378 height 26
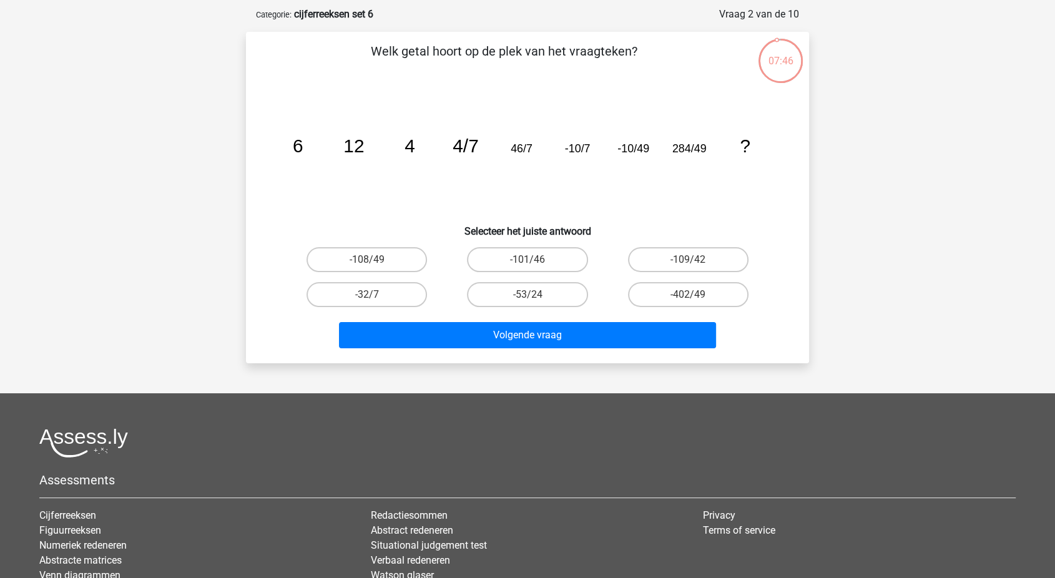
scroll to position [52, 0]
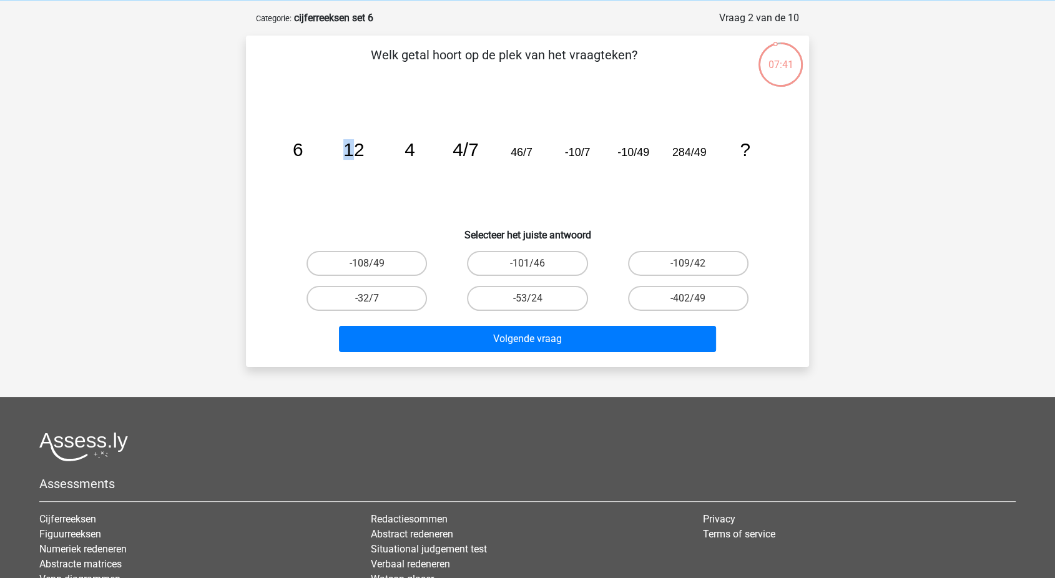
drag, startPoint x: 453, startPoint y: 259, endPoint x: 350, endPoint y: 217, distance: 111.2
click at [350, 217] on icon "image/svg+xml 6 12 4 4/7 46/7 -10/7 -10/49 284/49 ?" at bounding box center [527, 156] width 503 height 126
click at [257, 212] on div "Welk getal hoort op de plek van het vraagteken? image/svg+xml 6 12 4 4/7 46/7 -…" at bounding box center [527, 201] width 553 height 311
click at [682, 261] on label "-109/42" at bounding box center [688, 263] width 120 height 25
click at [688, 263] on input "-109/42" at bounding box center [692, 267] width 8 height 8
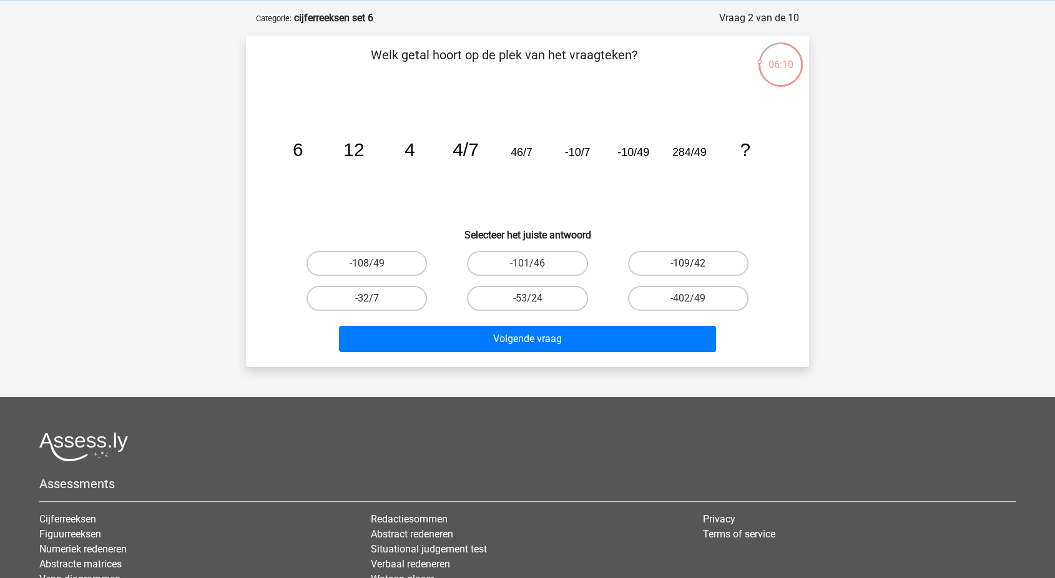
radio input "true"
click at [366, 261] on label "-108/49" at bounding box center [367, 263] width 120 height 25
click at [367, 263] on input "-108/49" at bounding box center [371, 267] width 8 height 8
radio input "true"
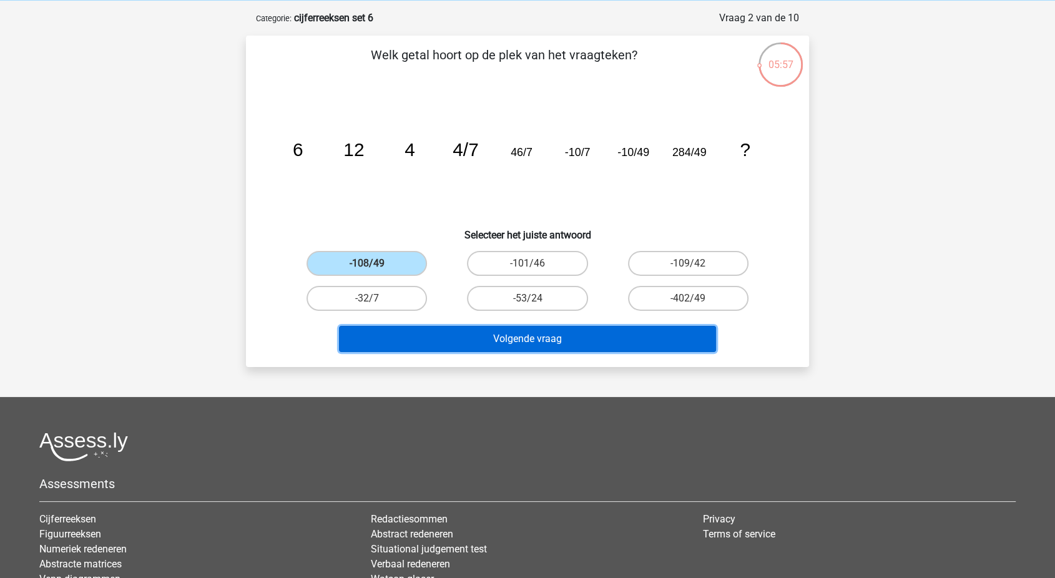
click at [473, 334] on button "Volgende vraag" at bounding box center [528, 339] width 378 height 26
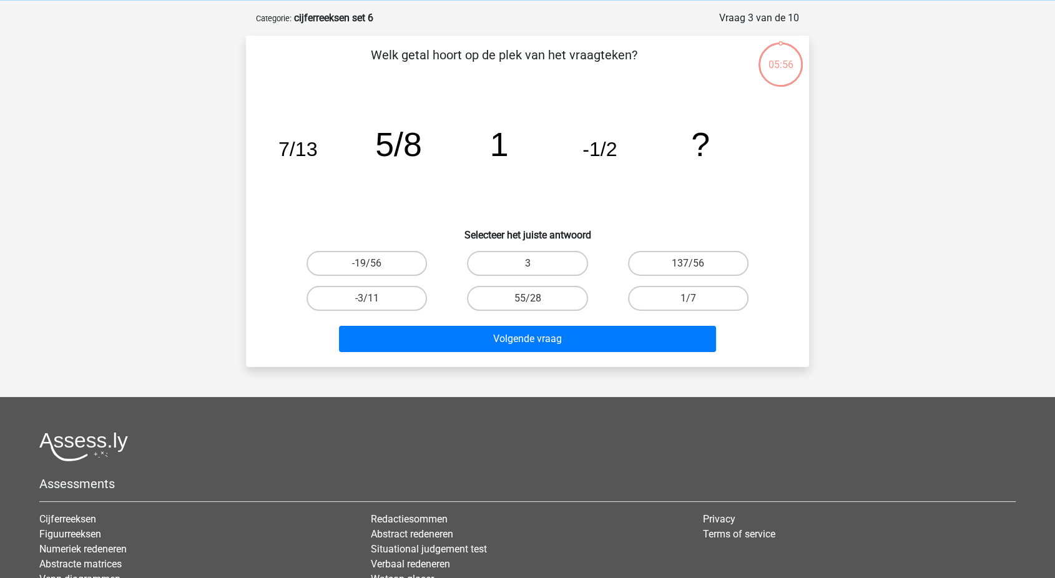
scroll to position [62, 0]
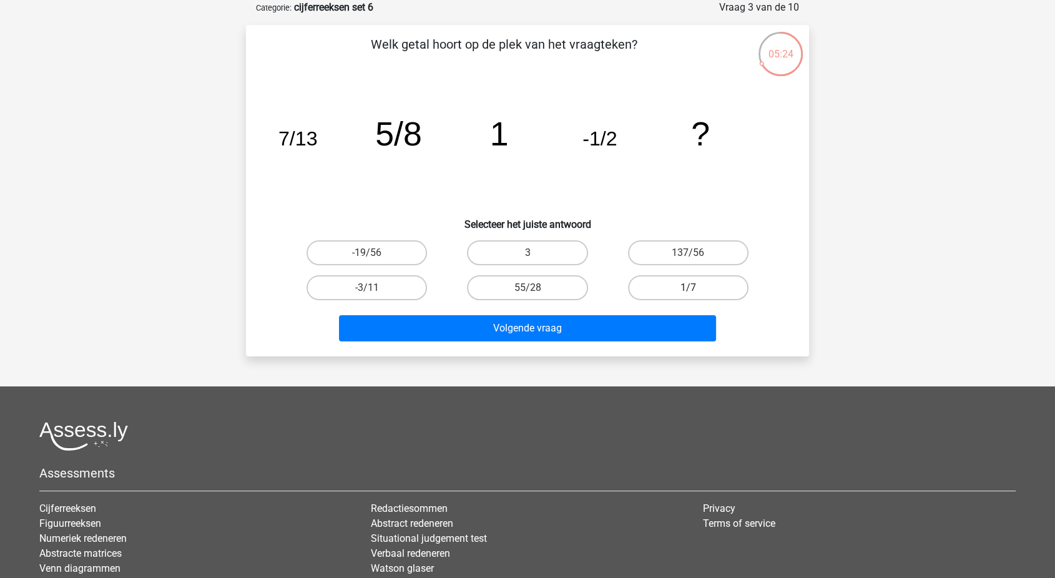
click at [709, 297] on label "1/7" at bounding box center [688, 287] width 120 height 25
click at [696, 296] on input "1/7" at bounding box center [692, 292] width 8 height 8
radio input "true"
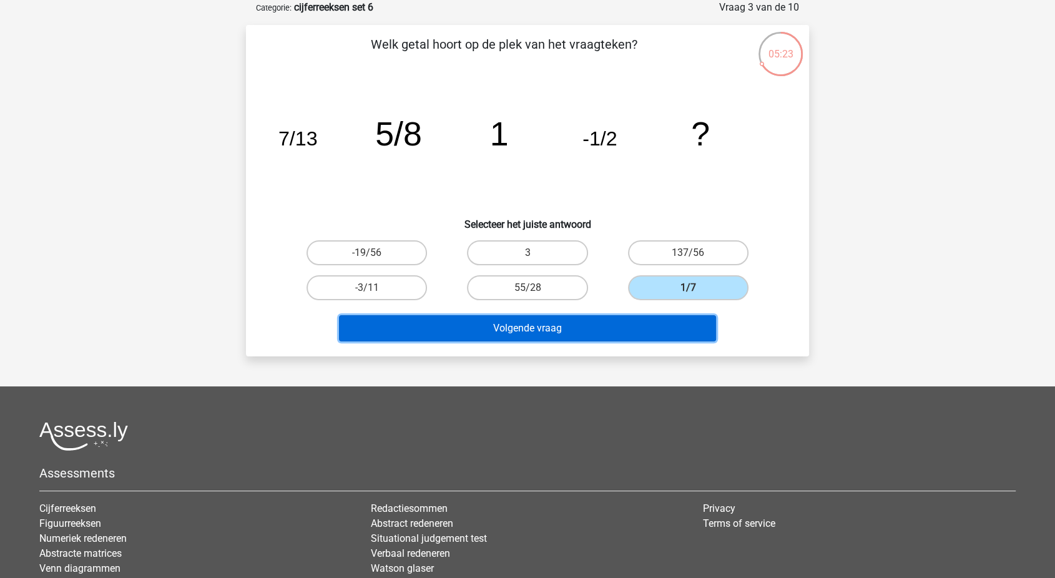
click at [652, 327] on button "Volgende vraag" at bounding box center [528, 328] width 378 height 26
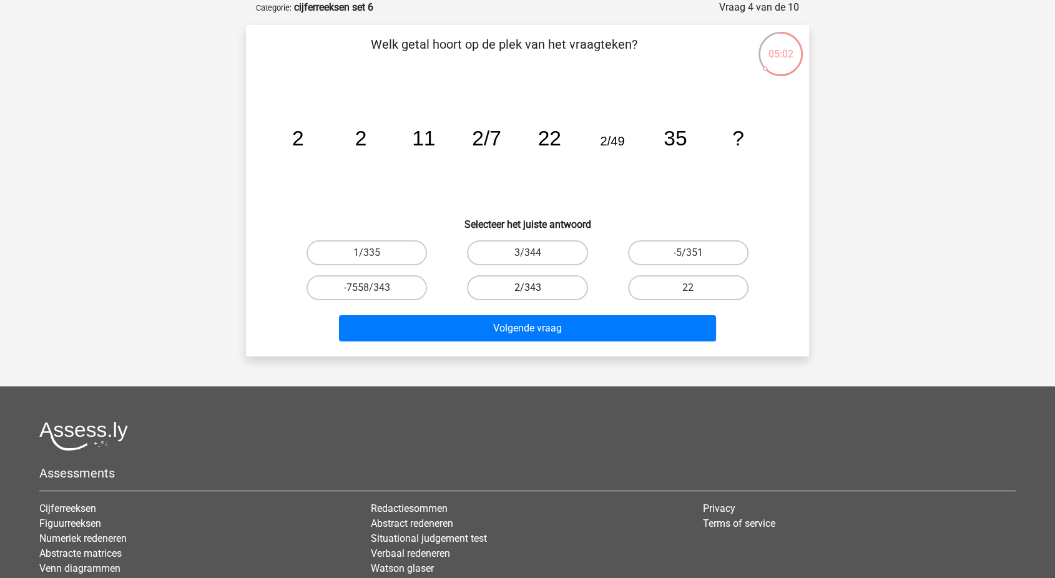
click at [478, 292] on label "2/343" at bounding box center [527, 287] width 120 height 25
click at [527, 292] on input "2/343" at bounding box center [531, 292] width 8 height 8
radio input "true"
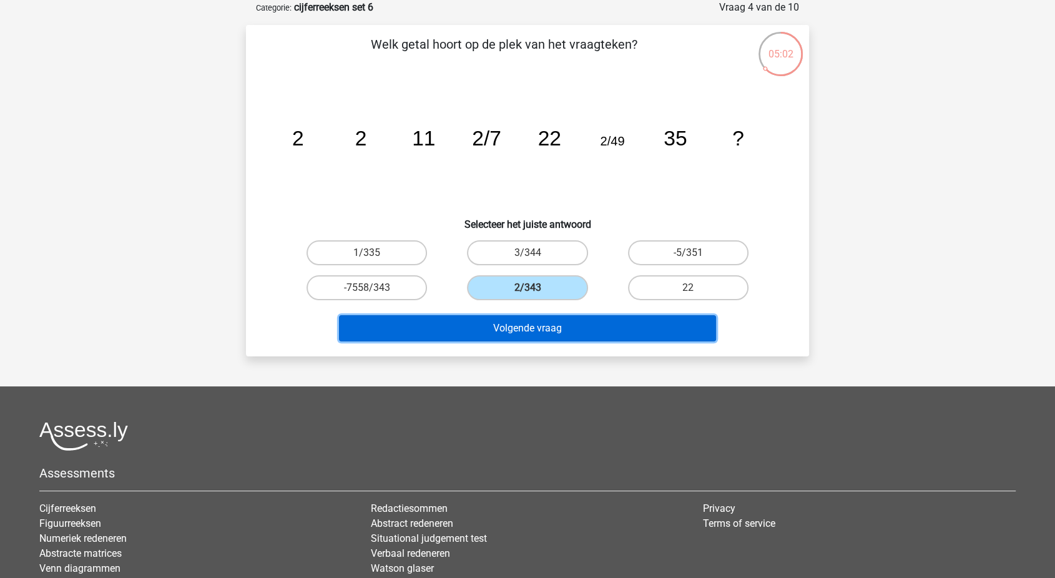
click at [454, 327] on button "Volgende vraag" at bounding box center [528, 328] width 378 height 26
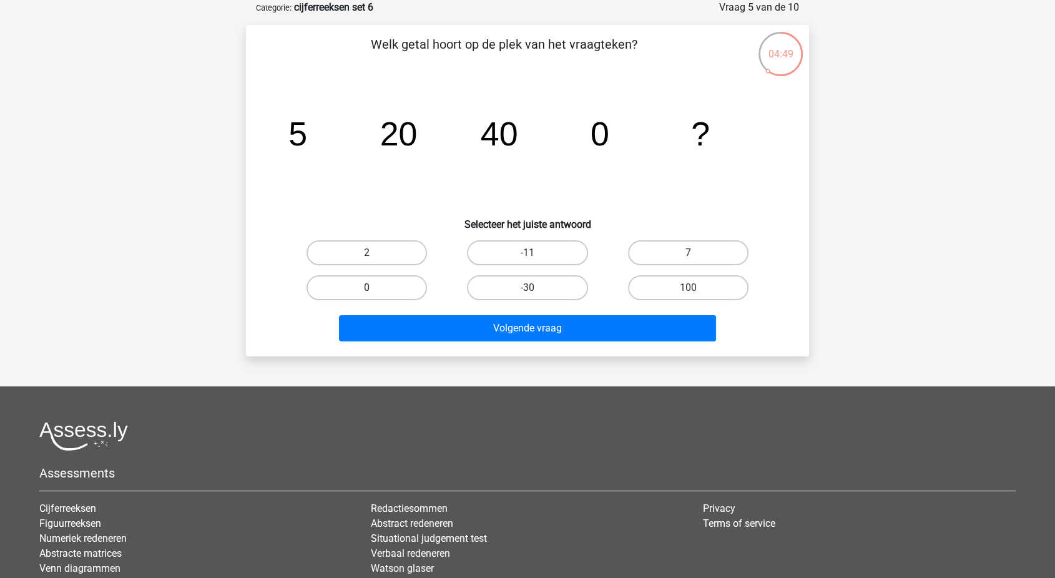
click at [354, 282] on label "0" at bounding box center [367, 287] width 120 height 25
click at [367, 288] on input "0" at bounding box center [371, 292] width 8 height 8
radio input "true"
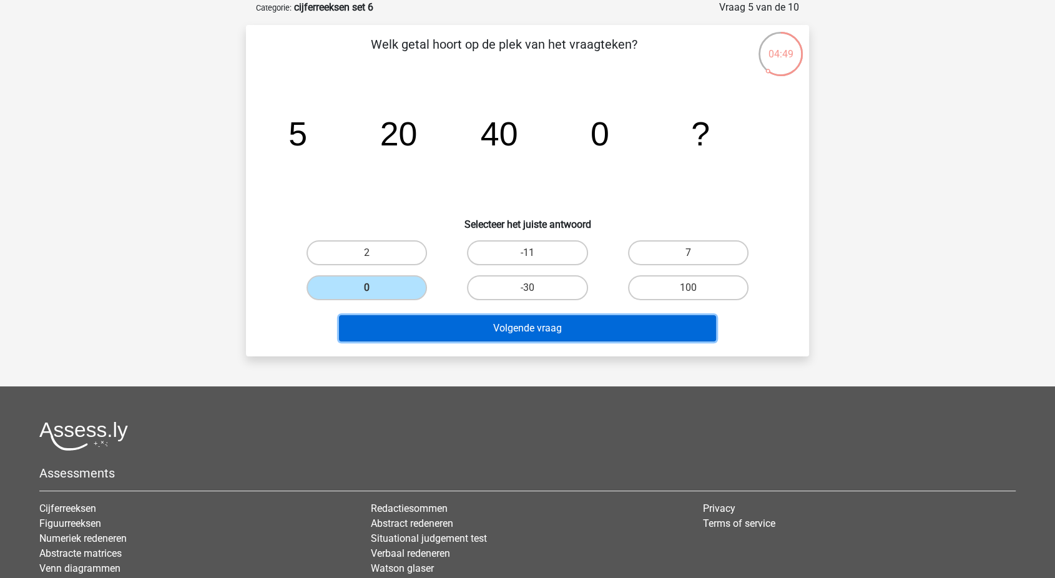
click at [395, 327] on button "Volgende vraag" at bounding box center [528, 328] width 378 height 26
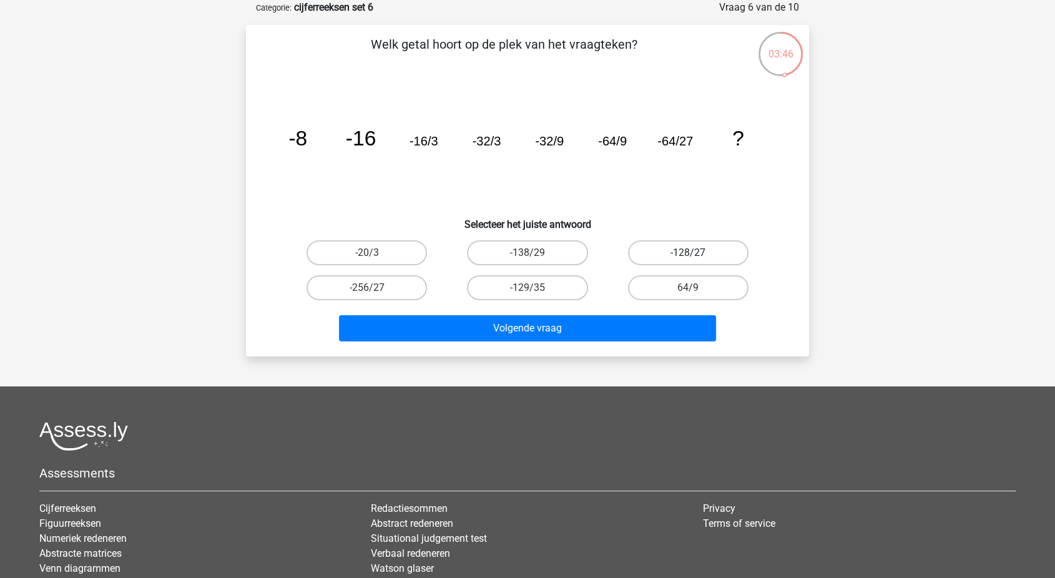
click at [652, 256] on label "-128/27" at bounding box center [688, 252] width 120 height 25
click at [688, 256] on input "-128/27" at bounding box center [692, 257] width 8 height 8
radio input "true"
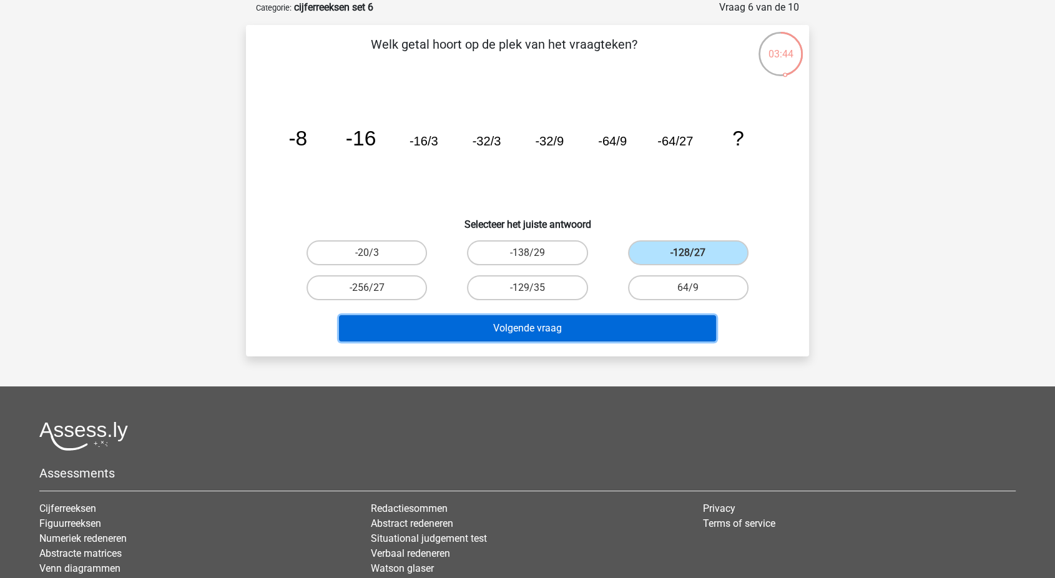
click at [590, 318] on button "Volgende vraag" at bounding box center [528, 328] width 378 height 26
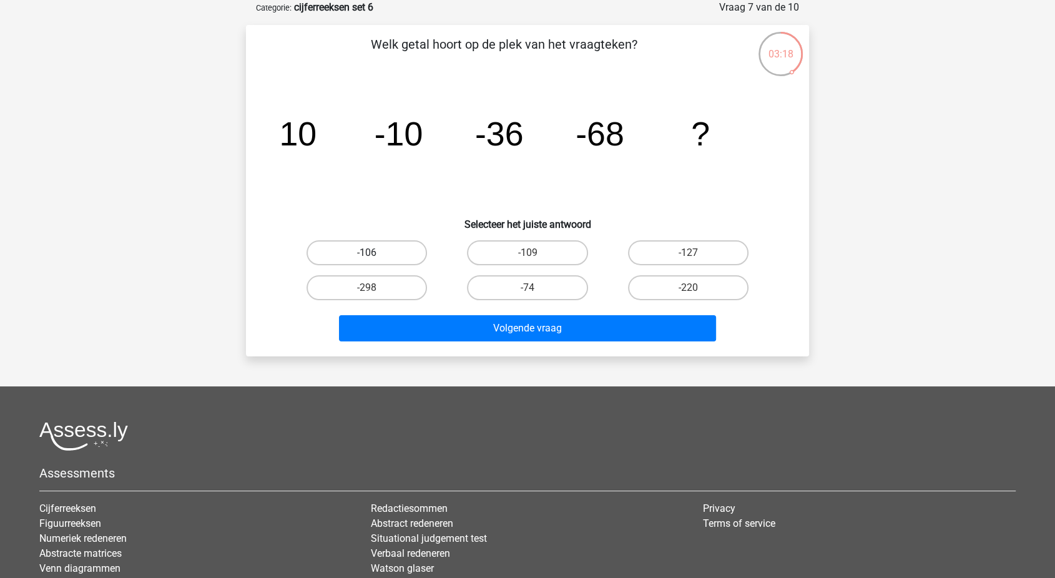
click at [344, 242] on label "-106" at bounding box center [367, 252] width 120 height 25
click at [367, 253] on input "-106" at bounding box center [371, 257] width 8 height 8
radio input "true"
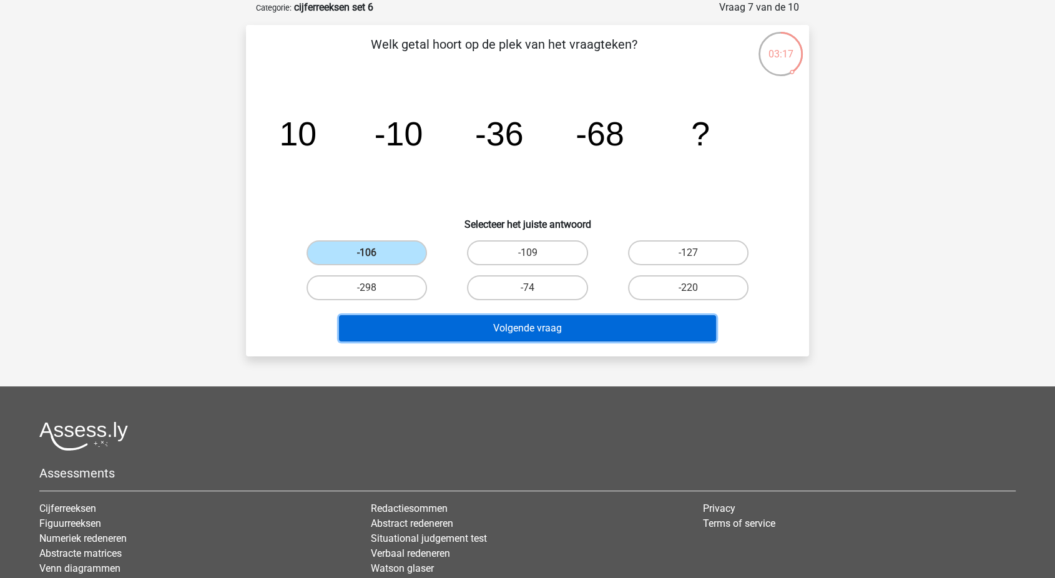
click at [444, 325] on button "Volgende vraag" at bounding box center [528, 328] width 378 height 26
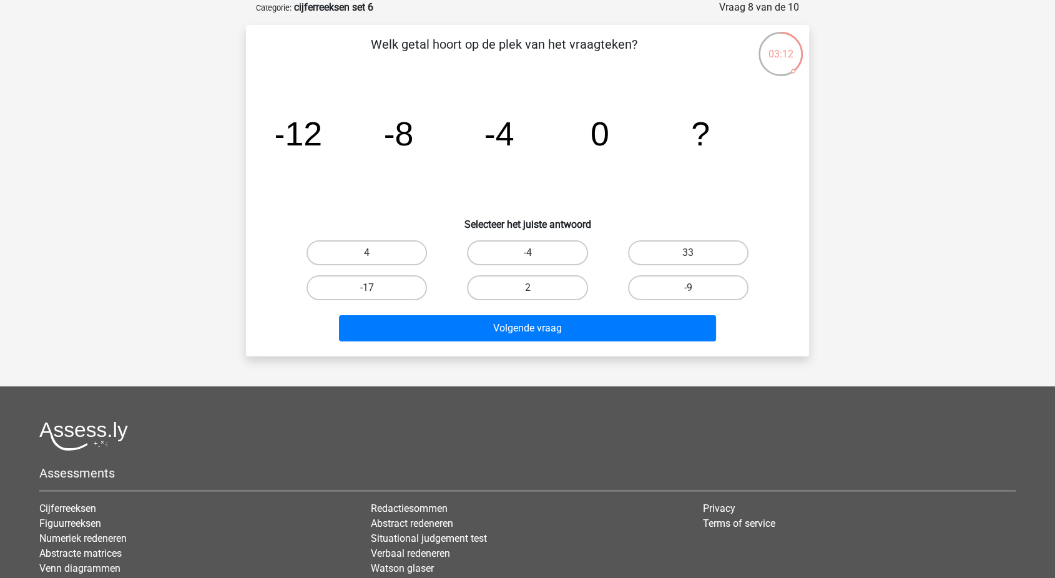
click at [399, 256] on label "4" at bounding box center [367, 252] width 120 height 25
click at [375, 256] on input "4" at bounding box center [371, 257] width 8 height 8
radio input "true"
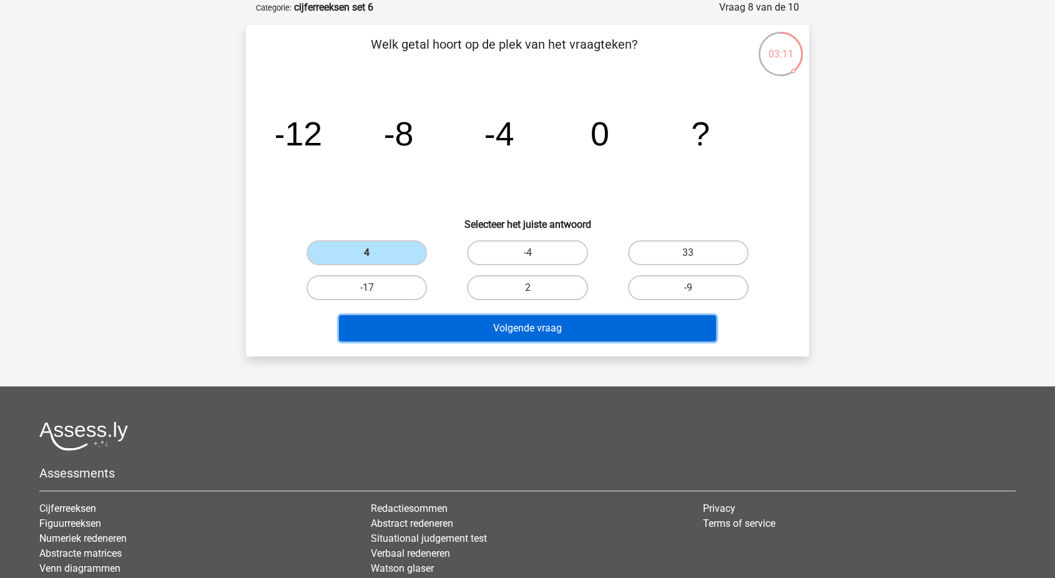
click at [438, 319] on button "Volgende vraag" at bounding box center [528, 328] width 378 height 26
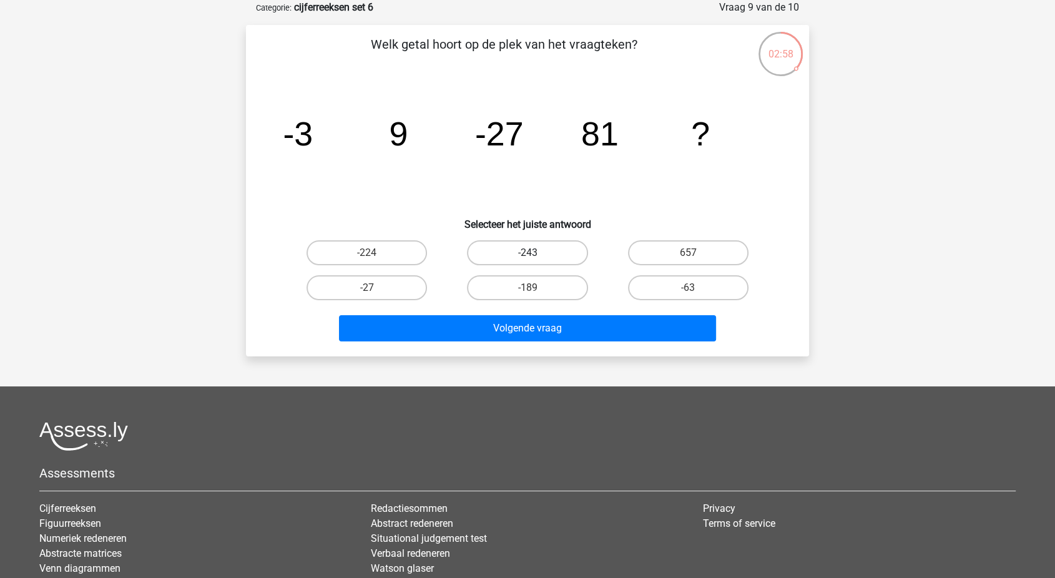
click at [519, 251] on label "-243" at bounding box center [527, 252] width 120 height 25
click at [527, 253] on input "-243" at bounding box center [531, 257] width 8 height 8
radio input "true"
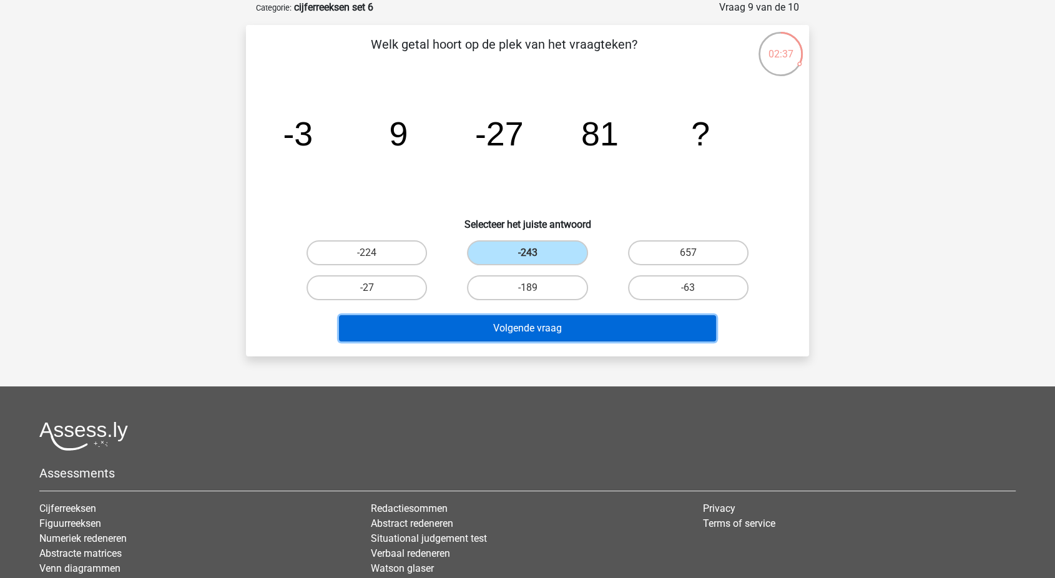
click at [434, 327] on button "Volgende vraag" at bounding box center [528, 328] width 378 height 26
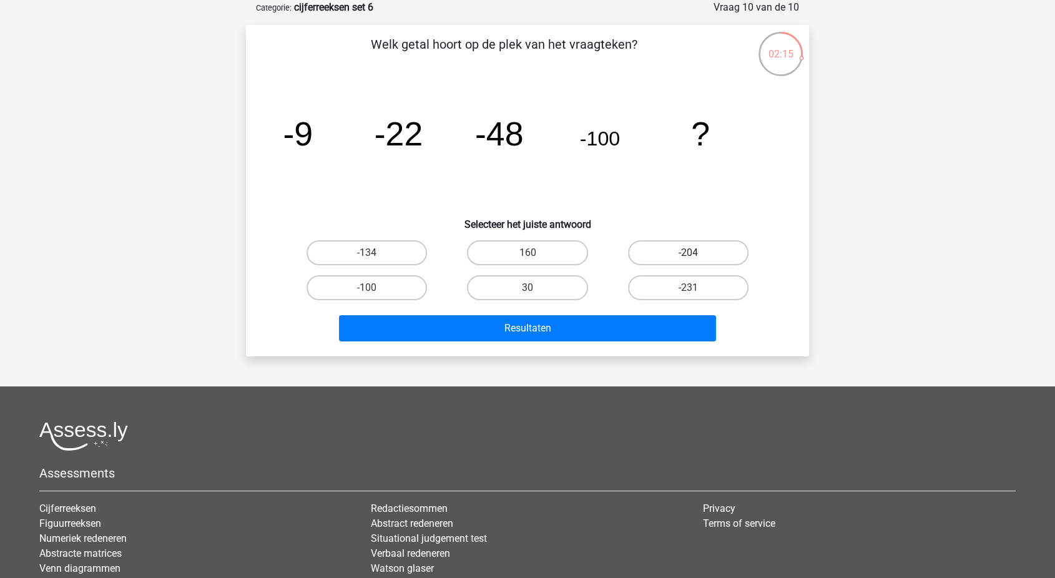
click at [702, 247] on label "-204" at bounding box center [688, 252] width 120 height 25
click at [696, 253] on input "-204" at bounding box center [692, 257] width 8 height 8
radio input "true"
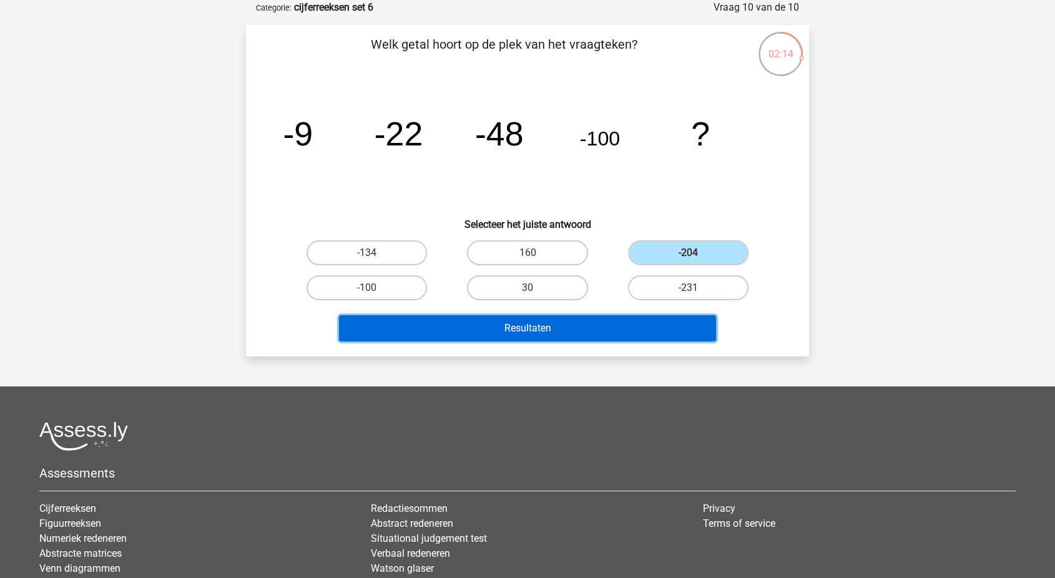
click at [606, 331] on button "Resultaten" at bounding box center [528, 328] width 378 height 26
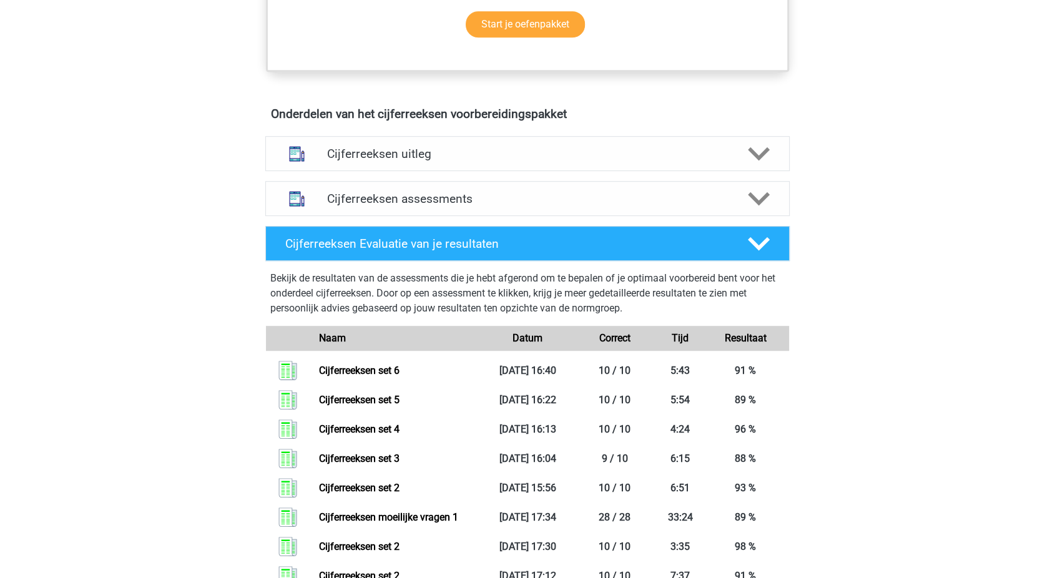
scroll to position [642, 0]
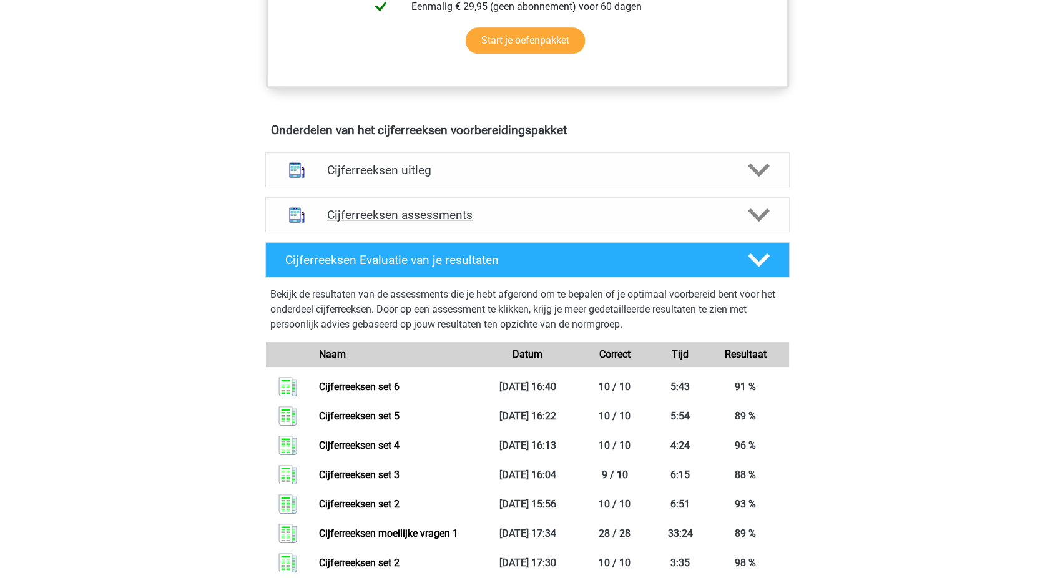
click at [513, 222] on h4 "Cijferreeksen assessments" at bounding box center [527, 215] width 401 height 14
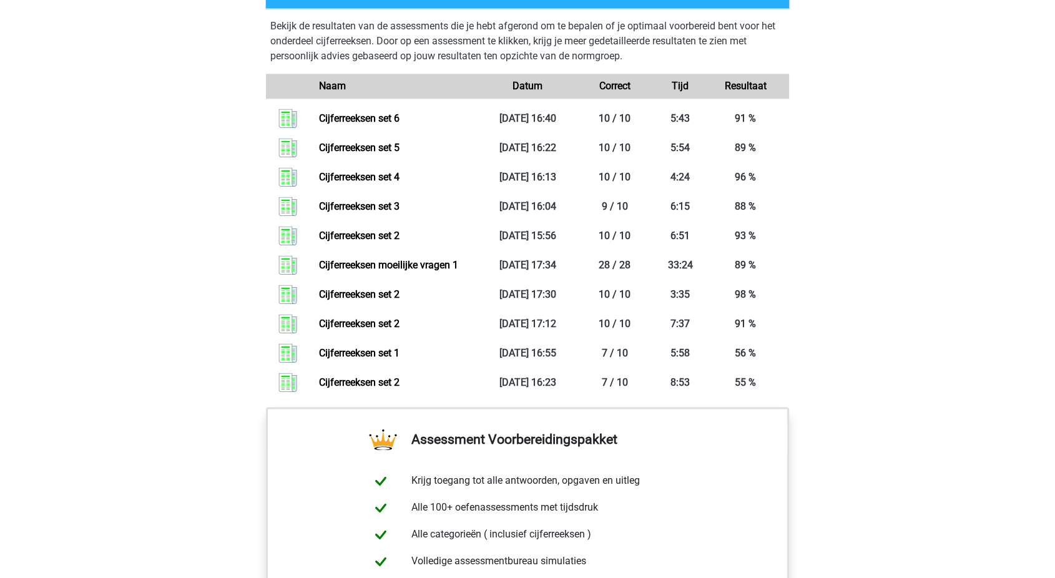
scroll to position [1748, 0]
